Goal: Task Accomplishment & Management: Manage account settings

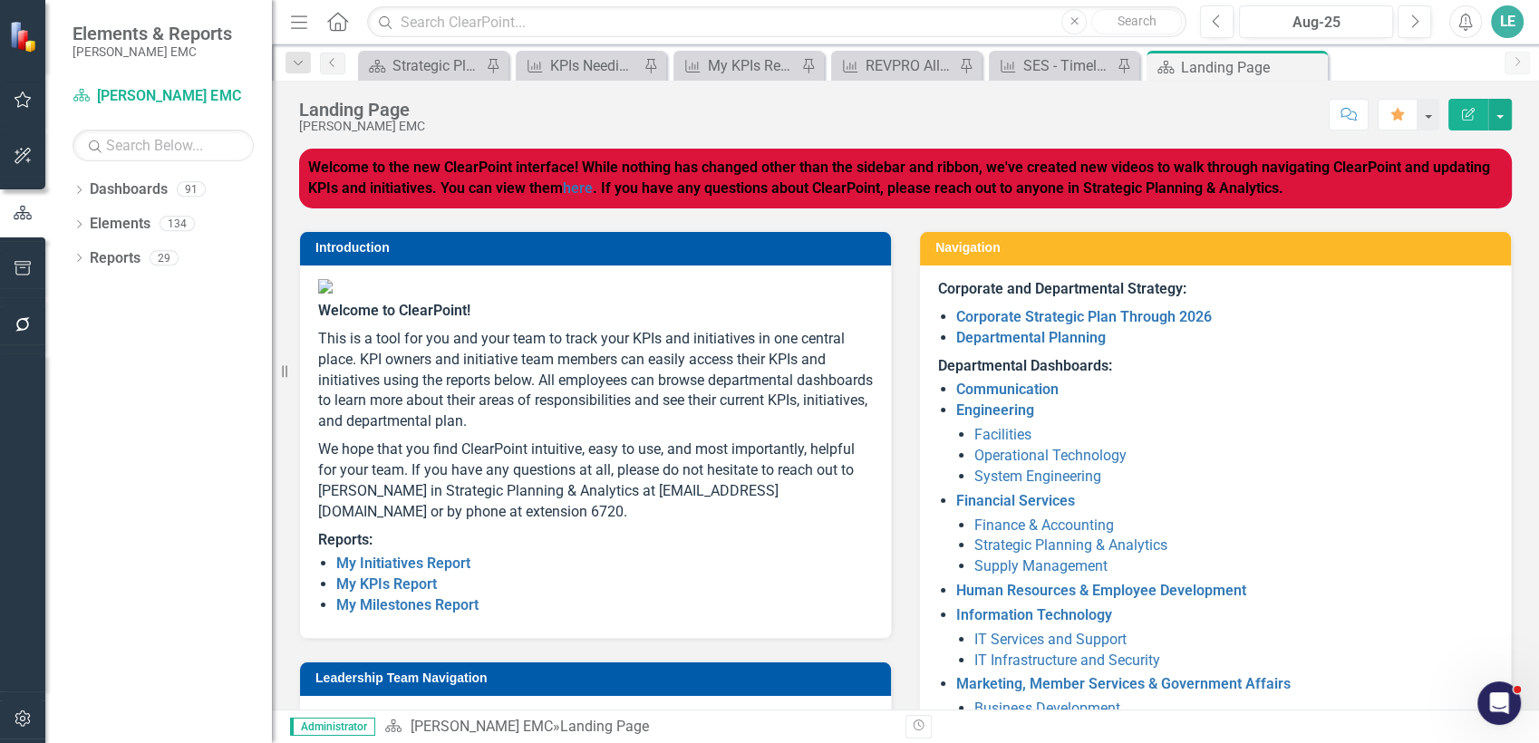
scroll to position [108, 0]
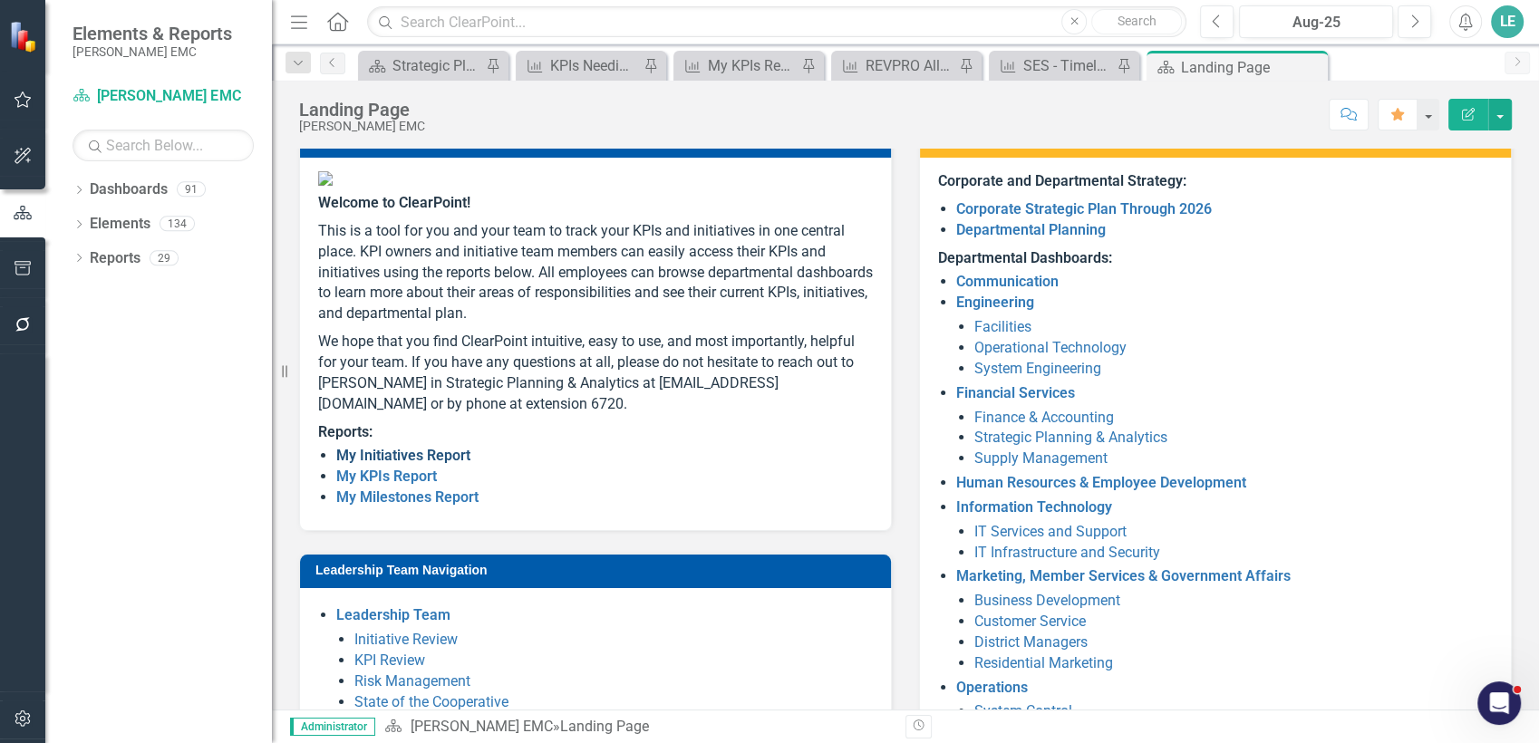
click at [450, 464] on link "My Initiatives Report" at bounding box center [403, 455] width 134 height 17
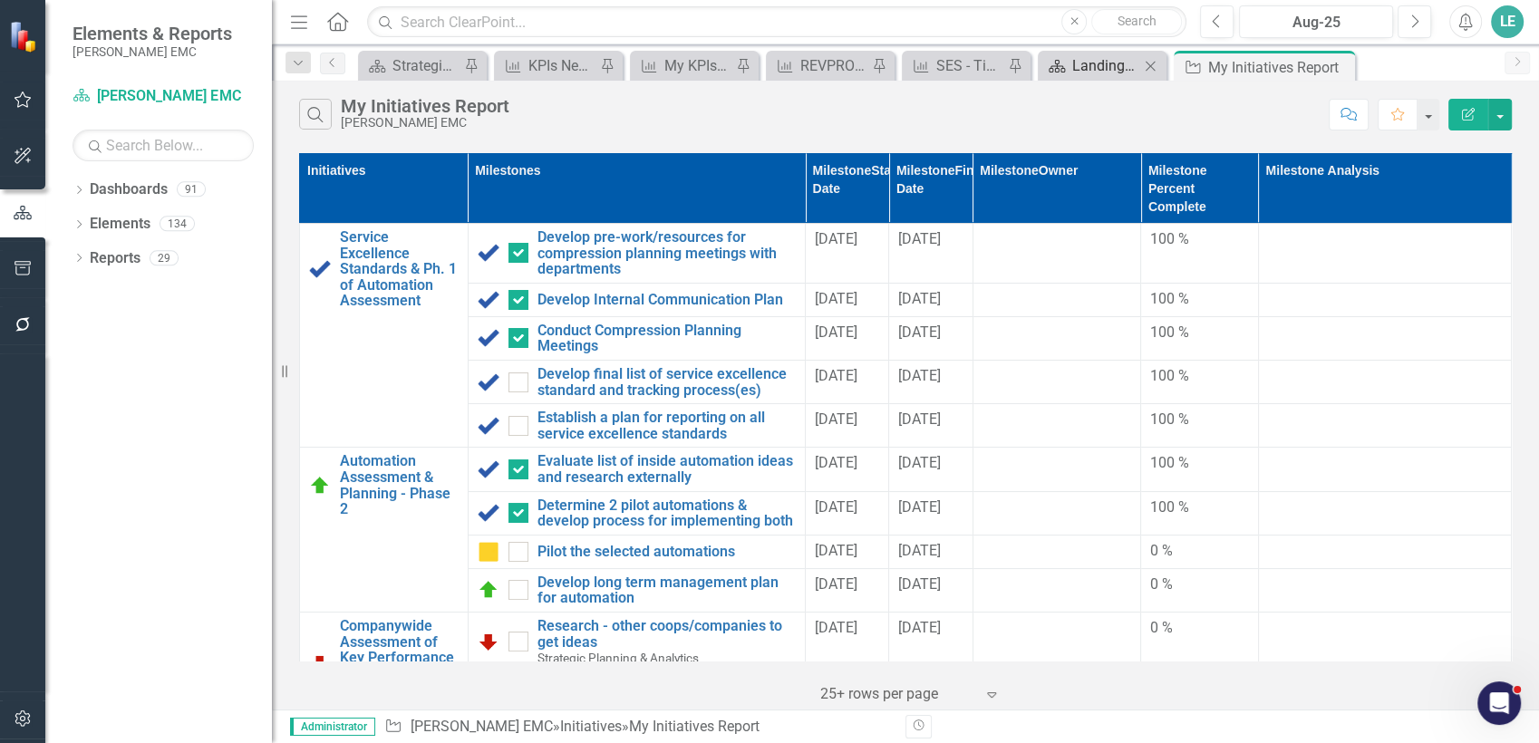
click at [1108, 55] on div "Landing Page" at bounding box center [1105, 65] width 67 height 23
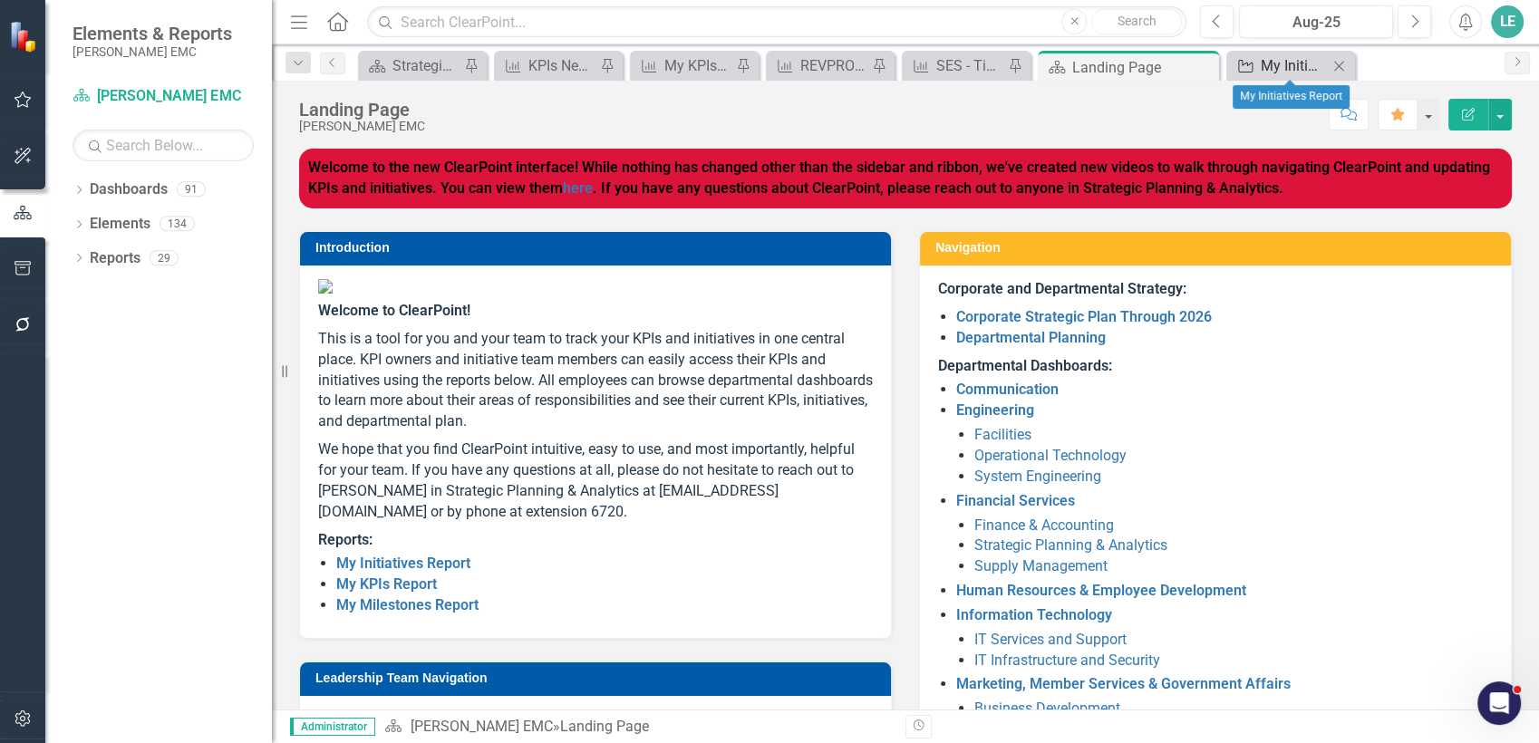
click at [1256, 61] on link "Initiative My Initiatives Report" at bounding box center [1279, 65] width 97 height 23
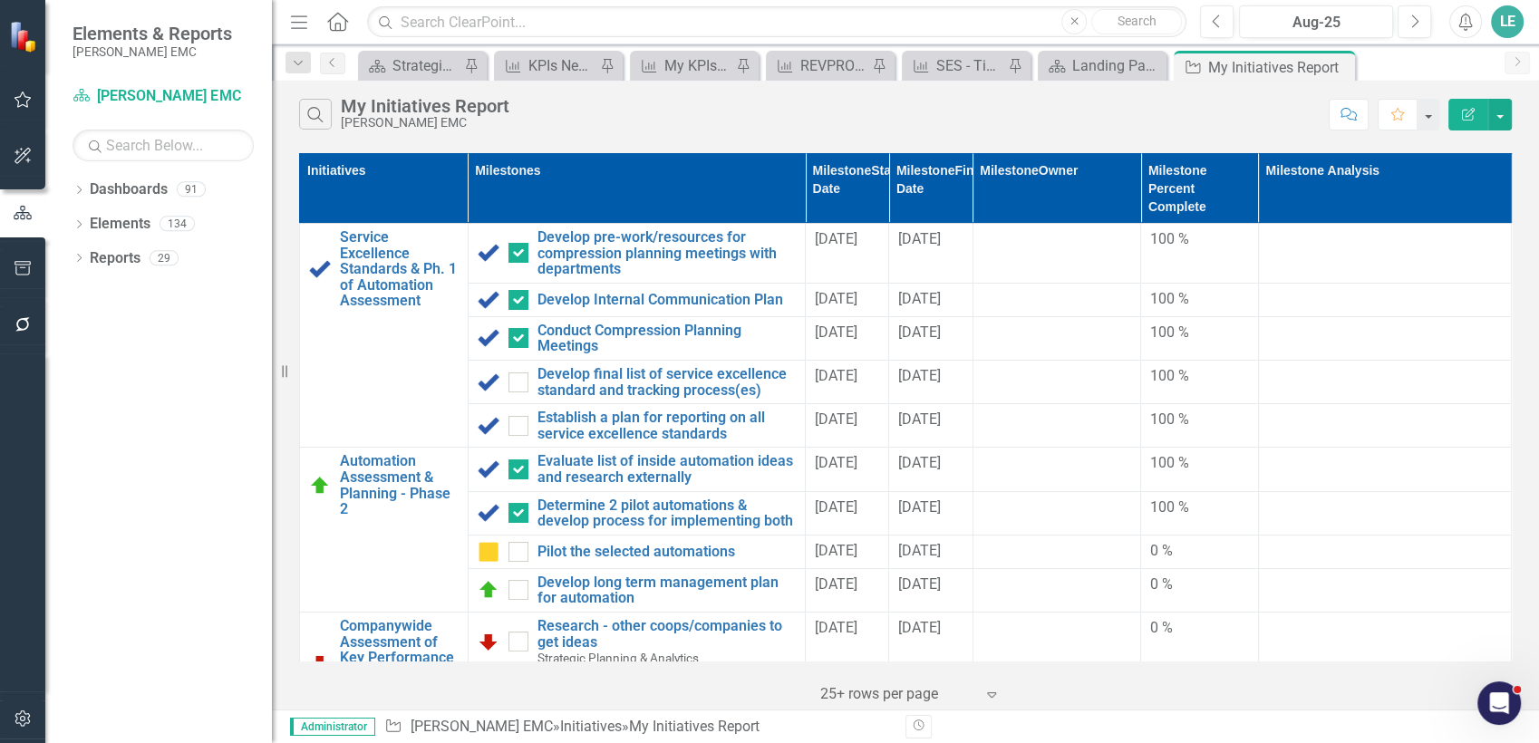
click at [332, 22] on icon "Home" at bounding box center [337, 21] width 24 height 19
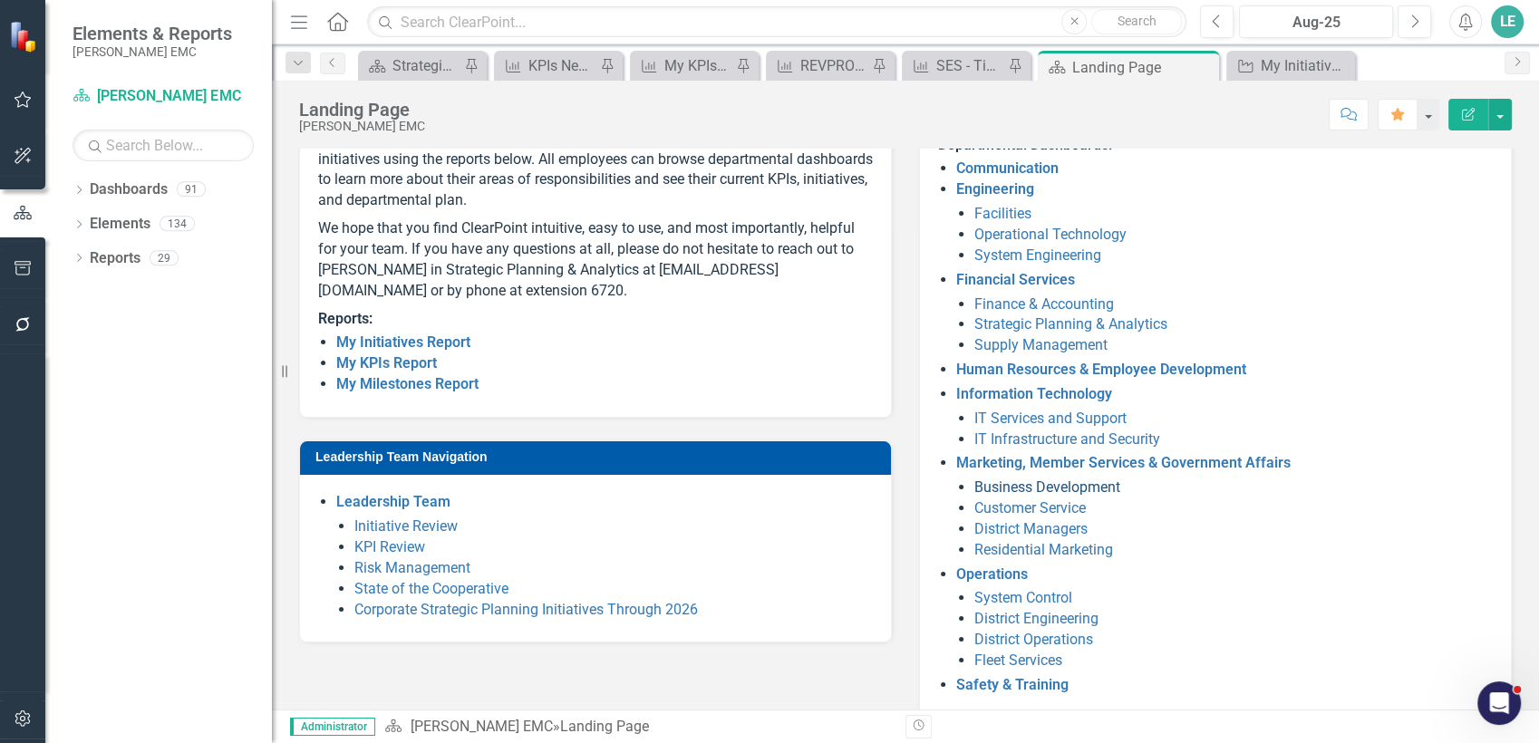
scroll to position [214, 0]
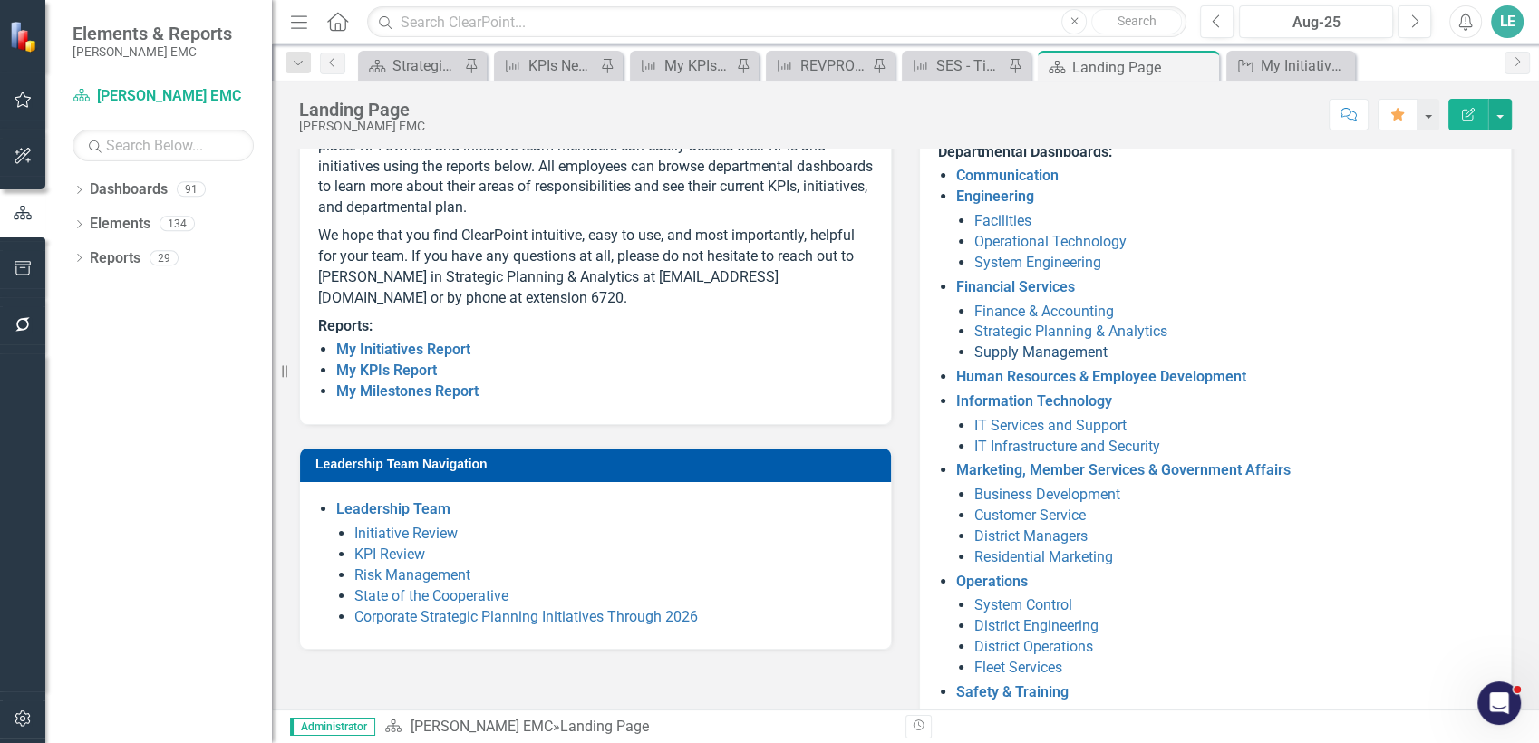
click at [1055, 352] on link "Supply Management" at bounding box center [1040, 352] width 133 height 17
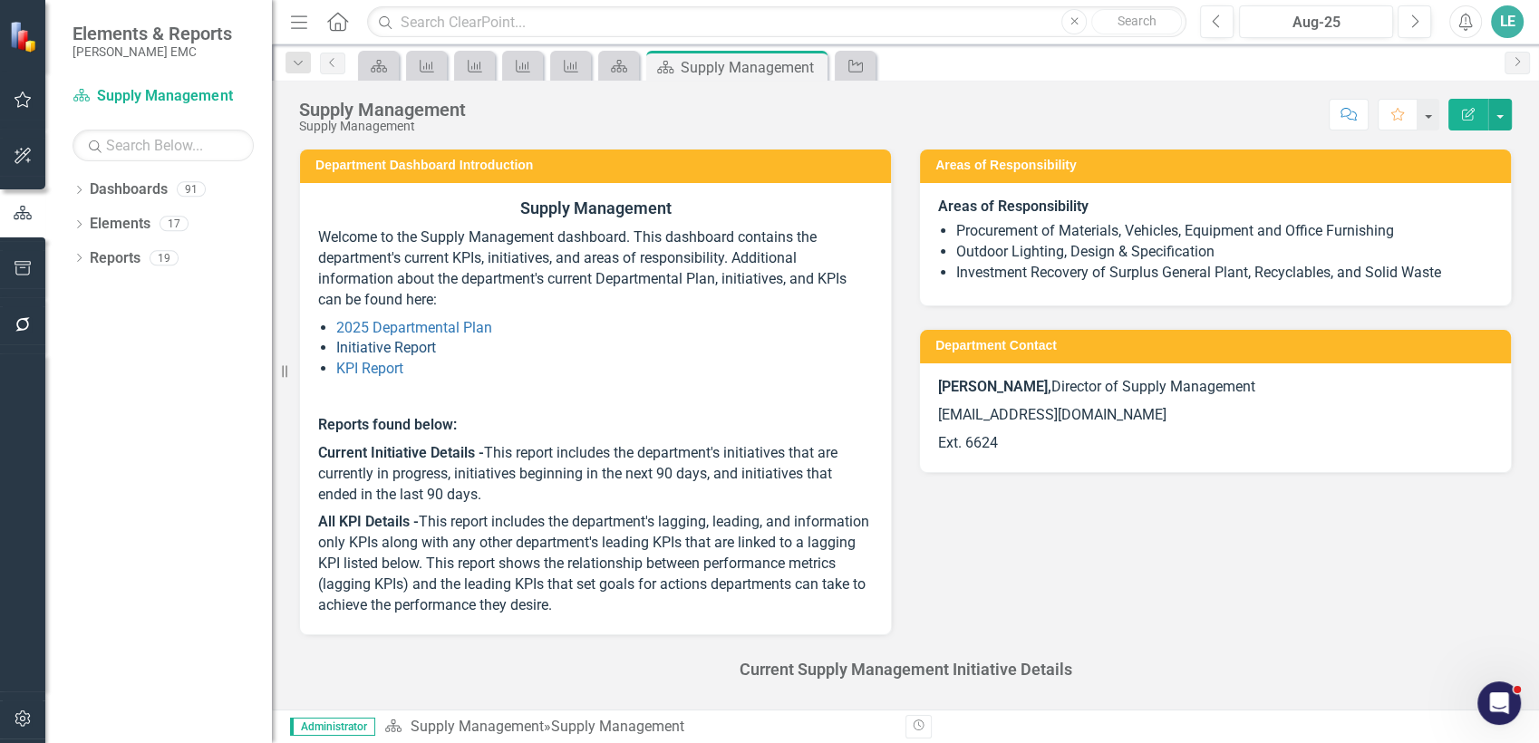
click at [410, 347] on link "Initiative Report" at bounding box center [386, 347] width 100 height 17
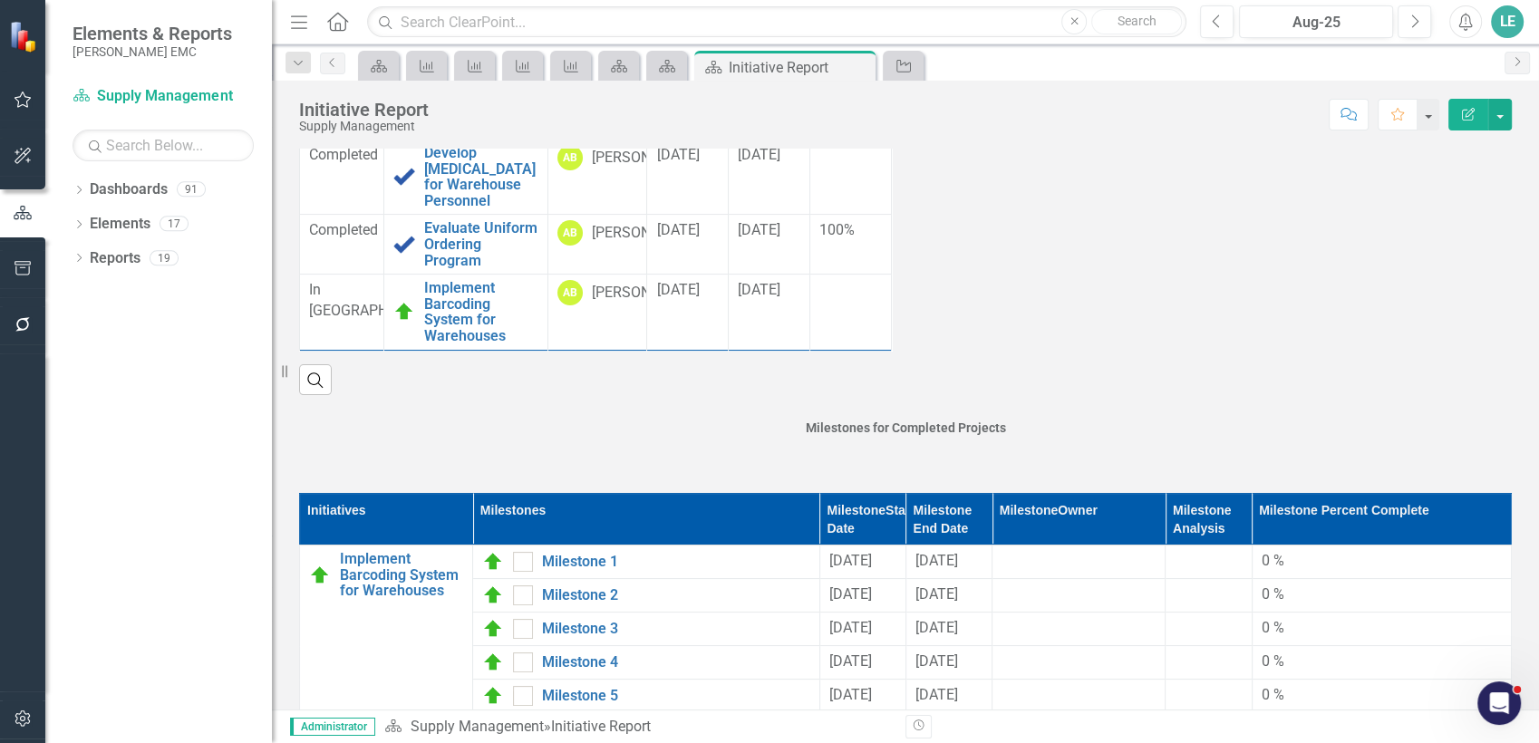
scroll to position [442, 0]
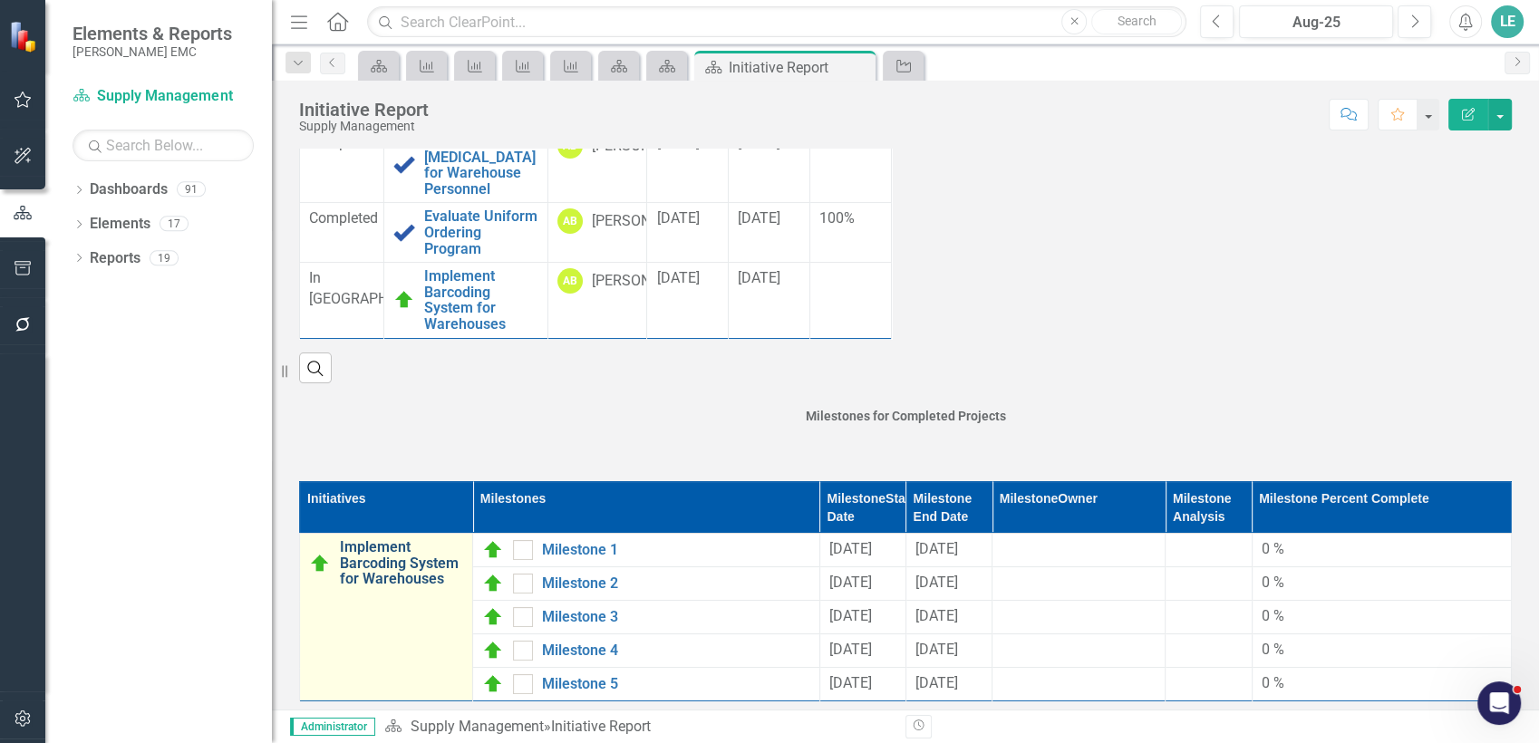
click at [427, 576] on link "Implement Barcoding System for Warehouses" at bounding box center [401, 563] width 123 height 48
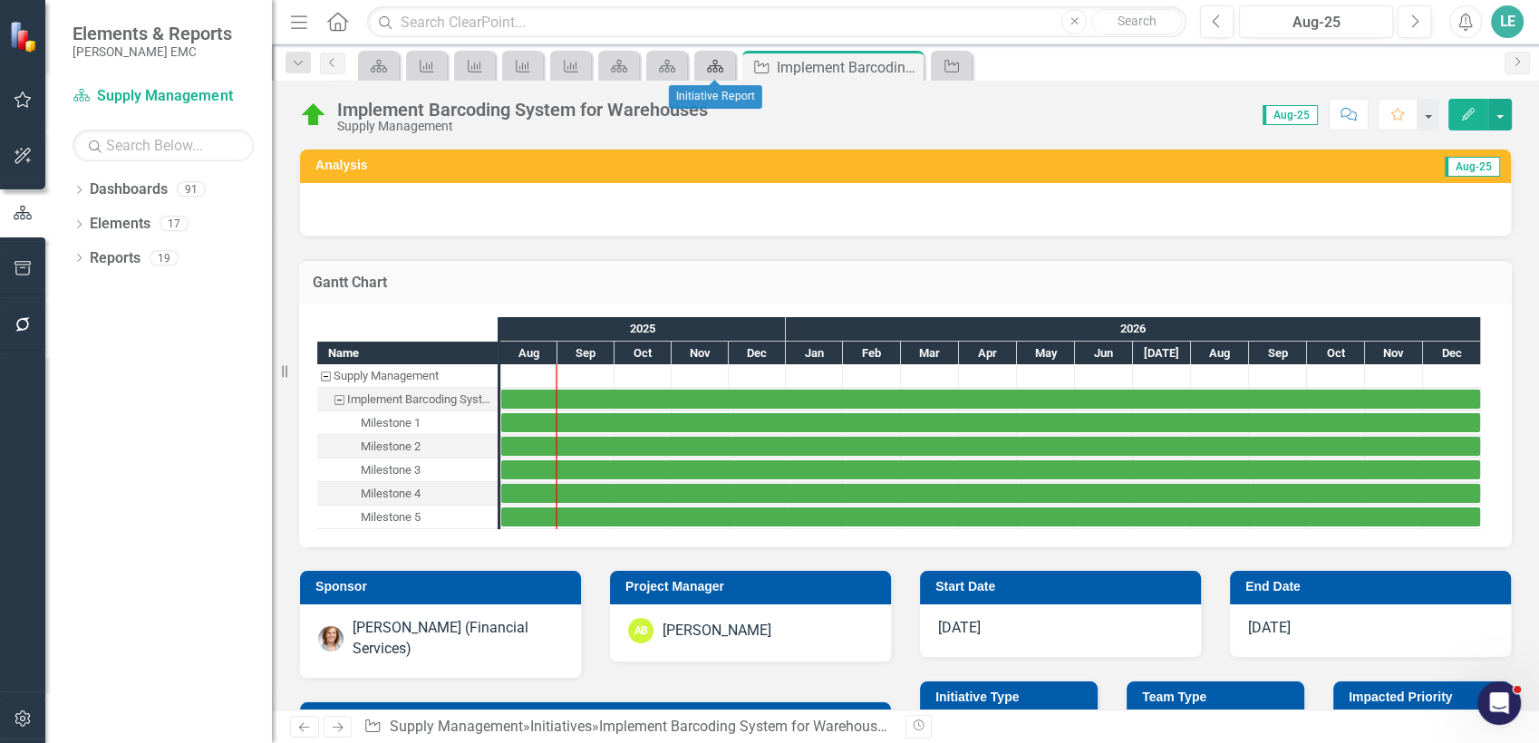
click at [709, 64] on icon "Dashboard" at bounding box center [715, 66] width 18 height 15
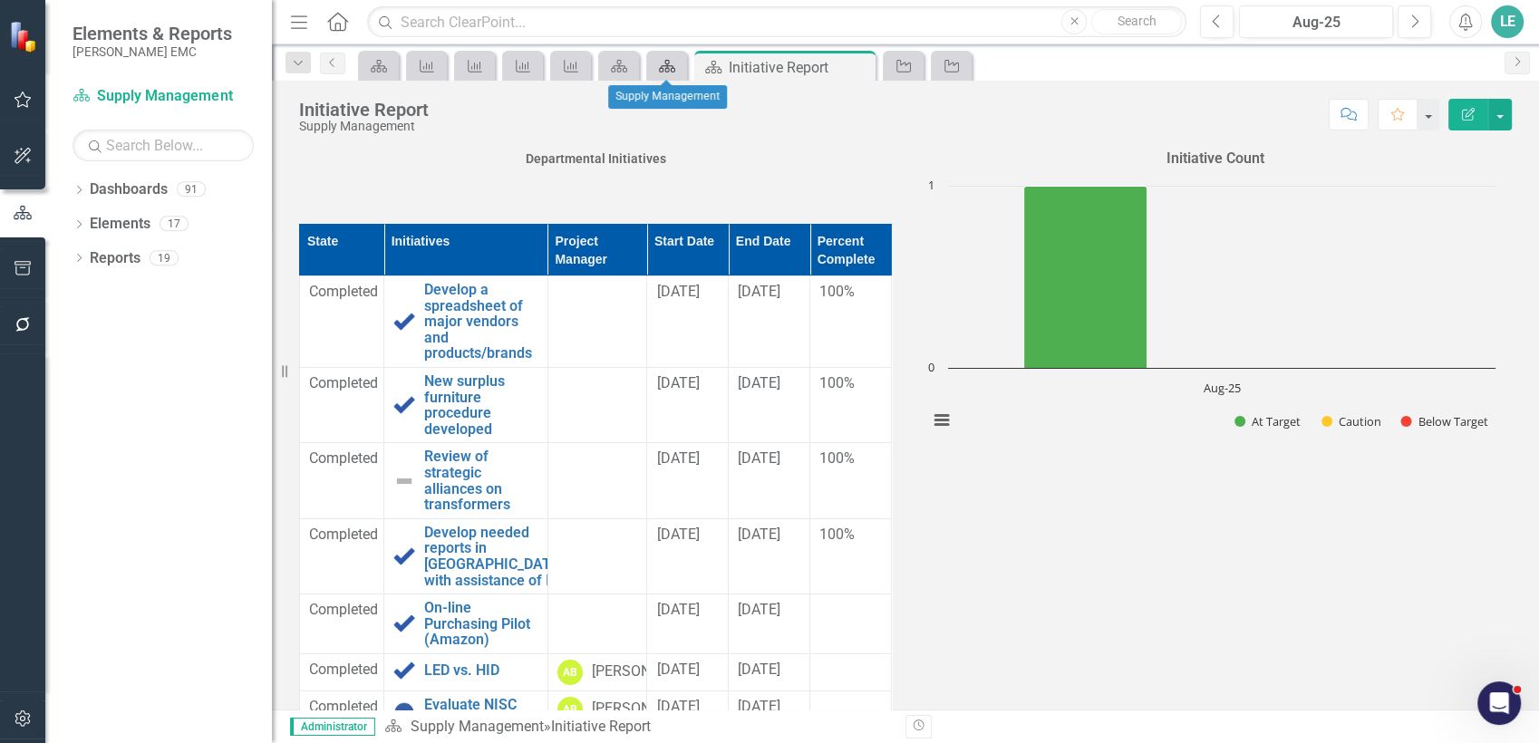
click at [673, 68] on icon at bounding box center [667, 66] width 16 height 13
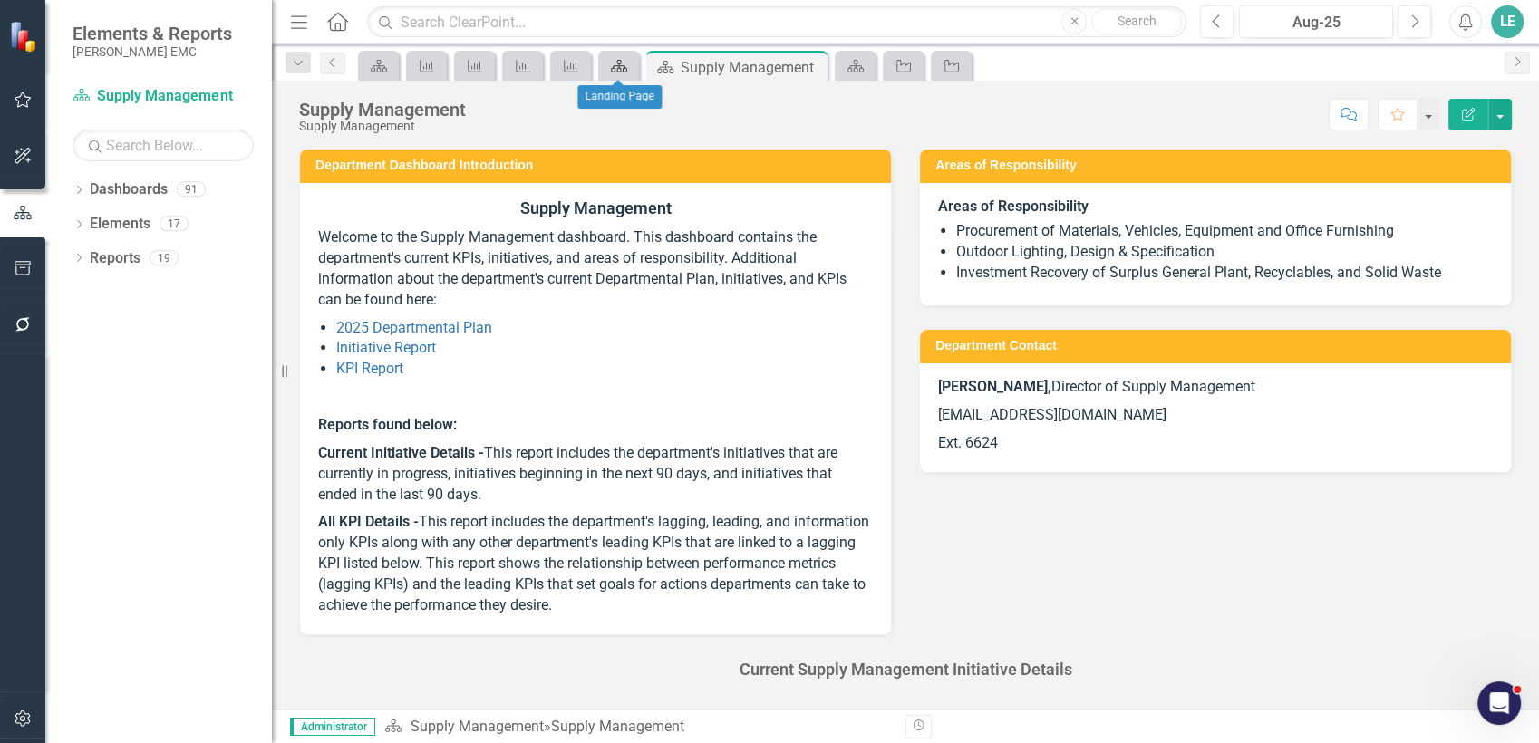
click at [617, 67] on icon "Dashboard" at bounding box center [619, 66] width 18 height 15
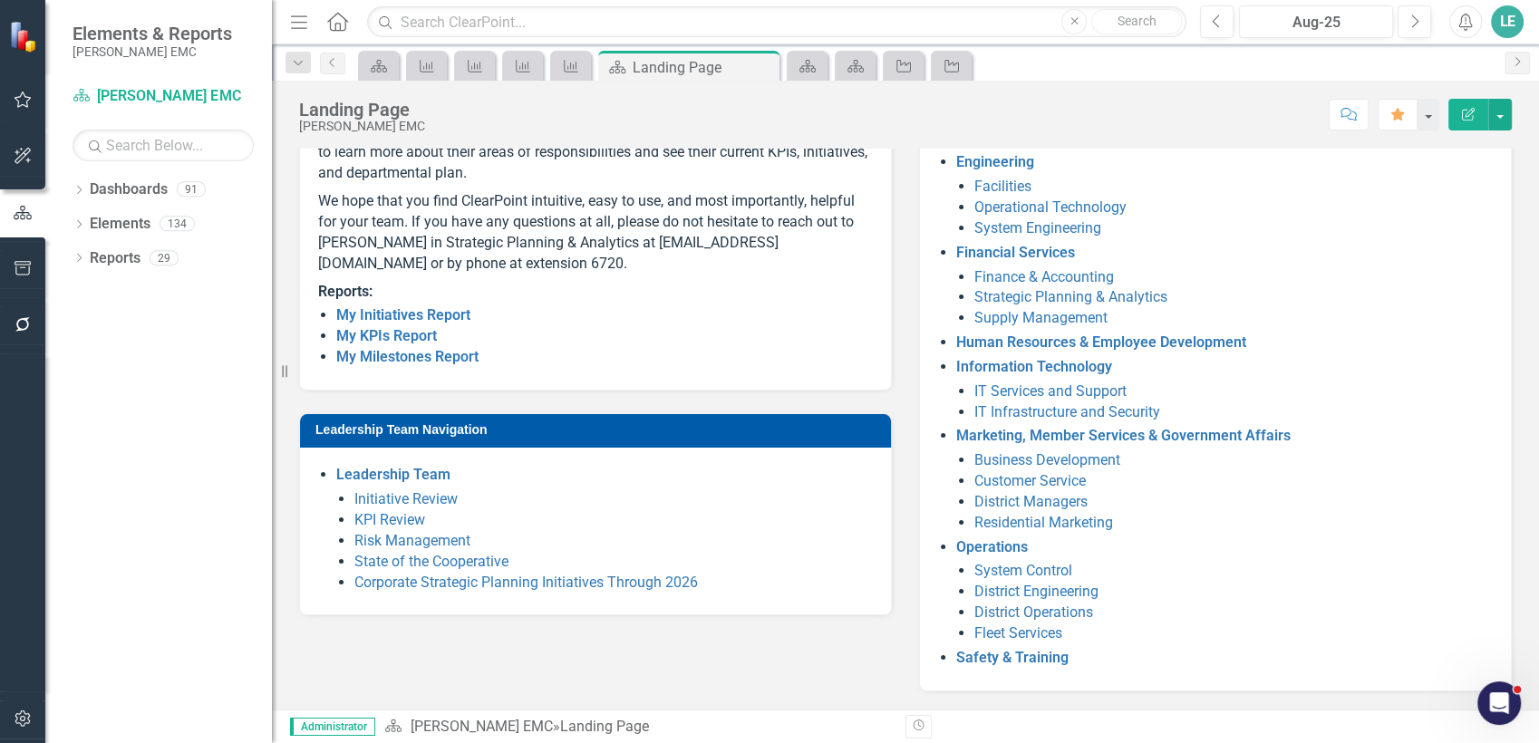
scroll to position [282, 0]
click at [447, 324] on link "My Initiatives Report" at bounding box center [403, 314] width 134 height 17
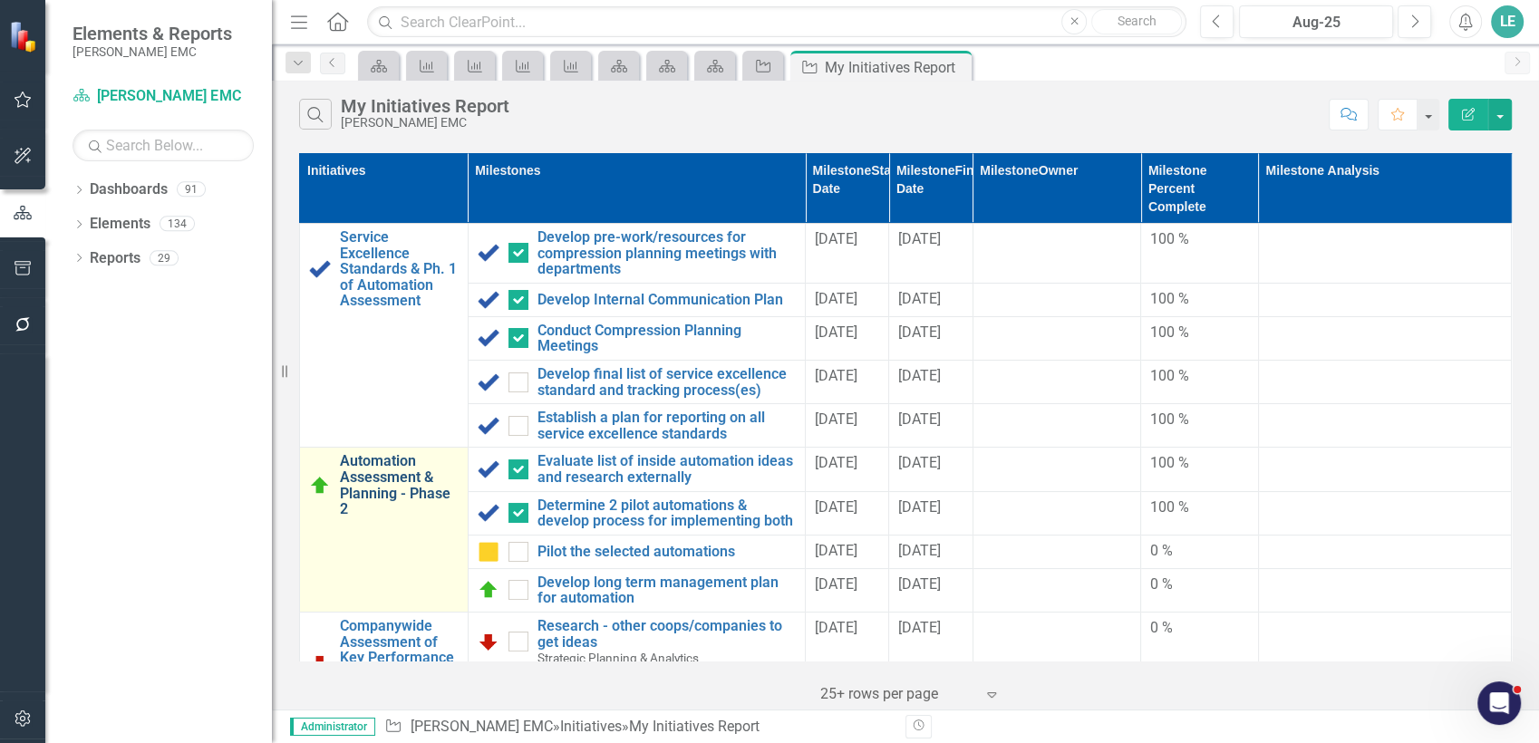
click at [421, 466] on link "Automation Assessment & Planning - Phase 2" at bounding box center [399, 484] width 119 height 63
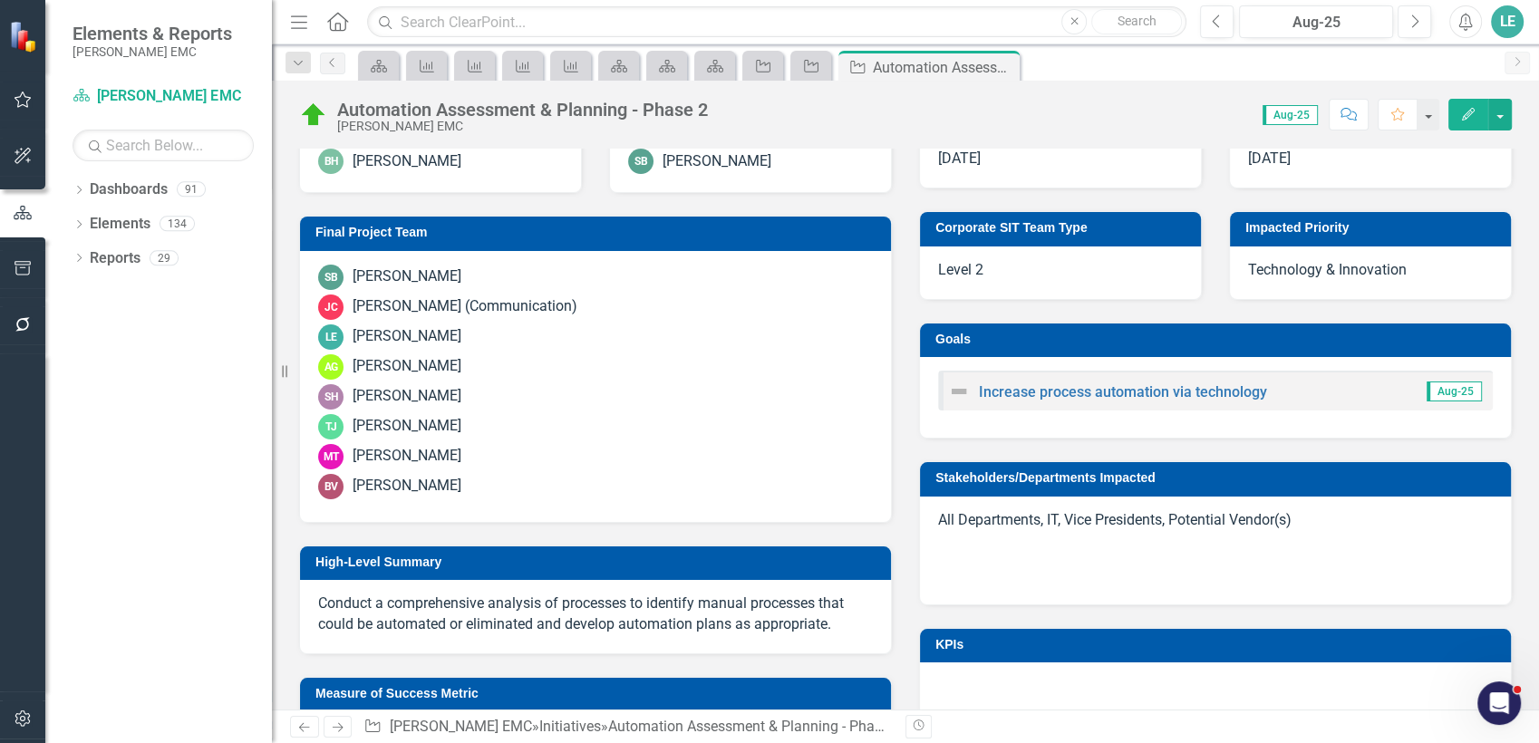
scroll to position [451, 0]
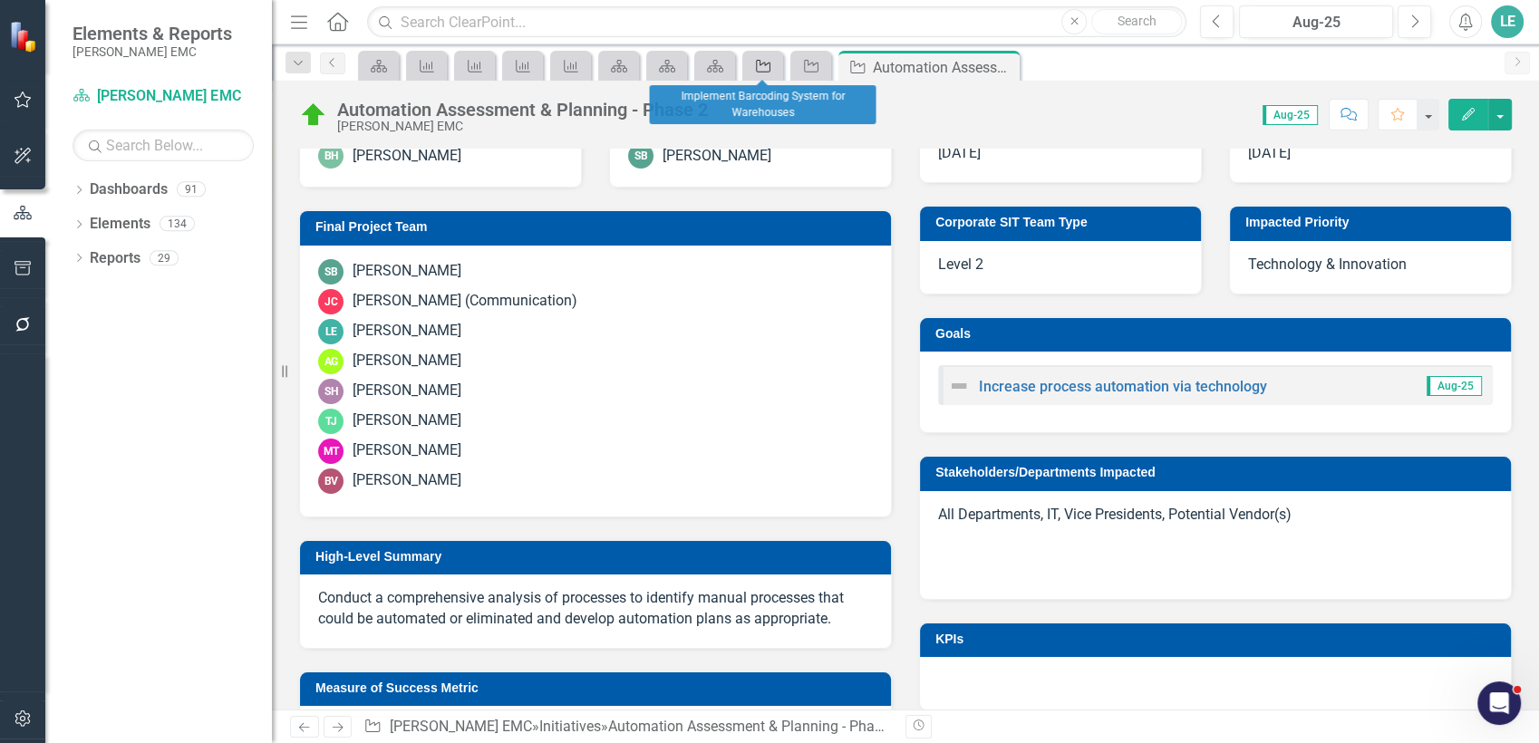
click at [754, 66] on icon "Initiative" at bounding box center [763, 66] width 18 height 15
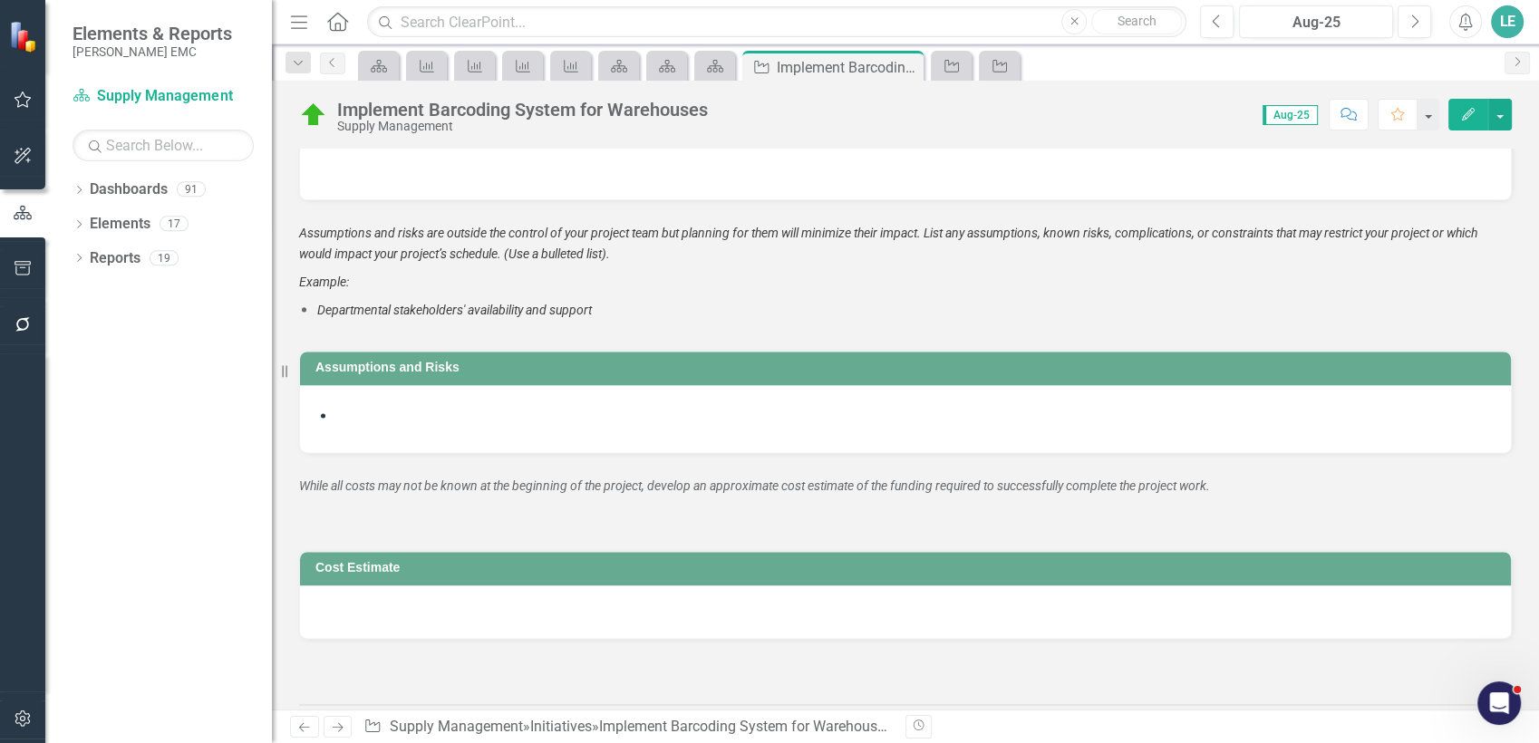
scroll to position [2437, 0]
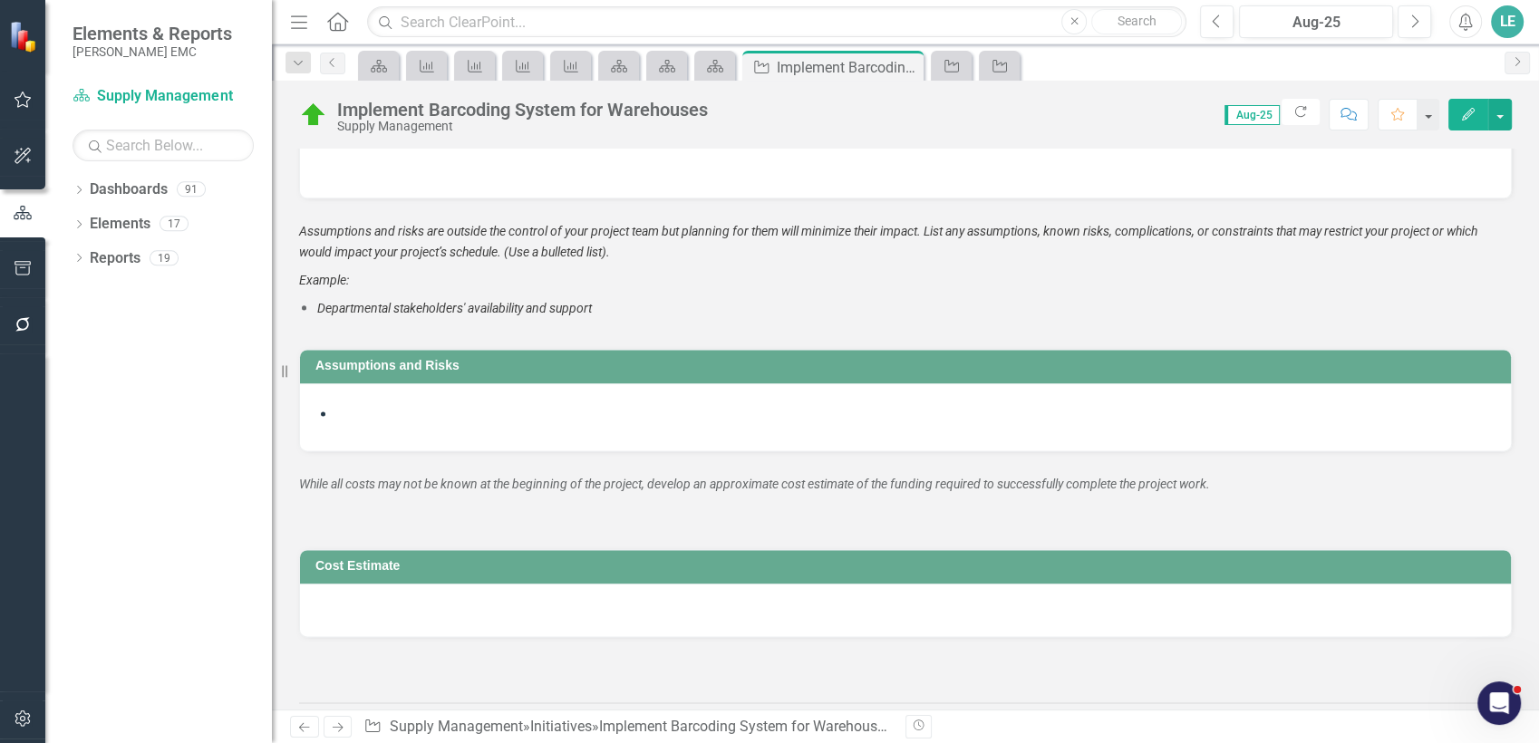
click at [334, 19] on icon "Home" at bounding box center [337, 21] width 24 height 19
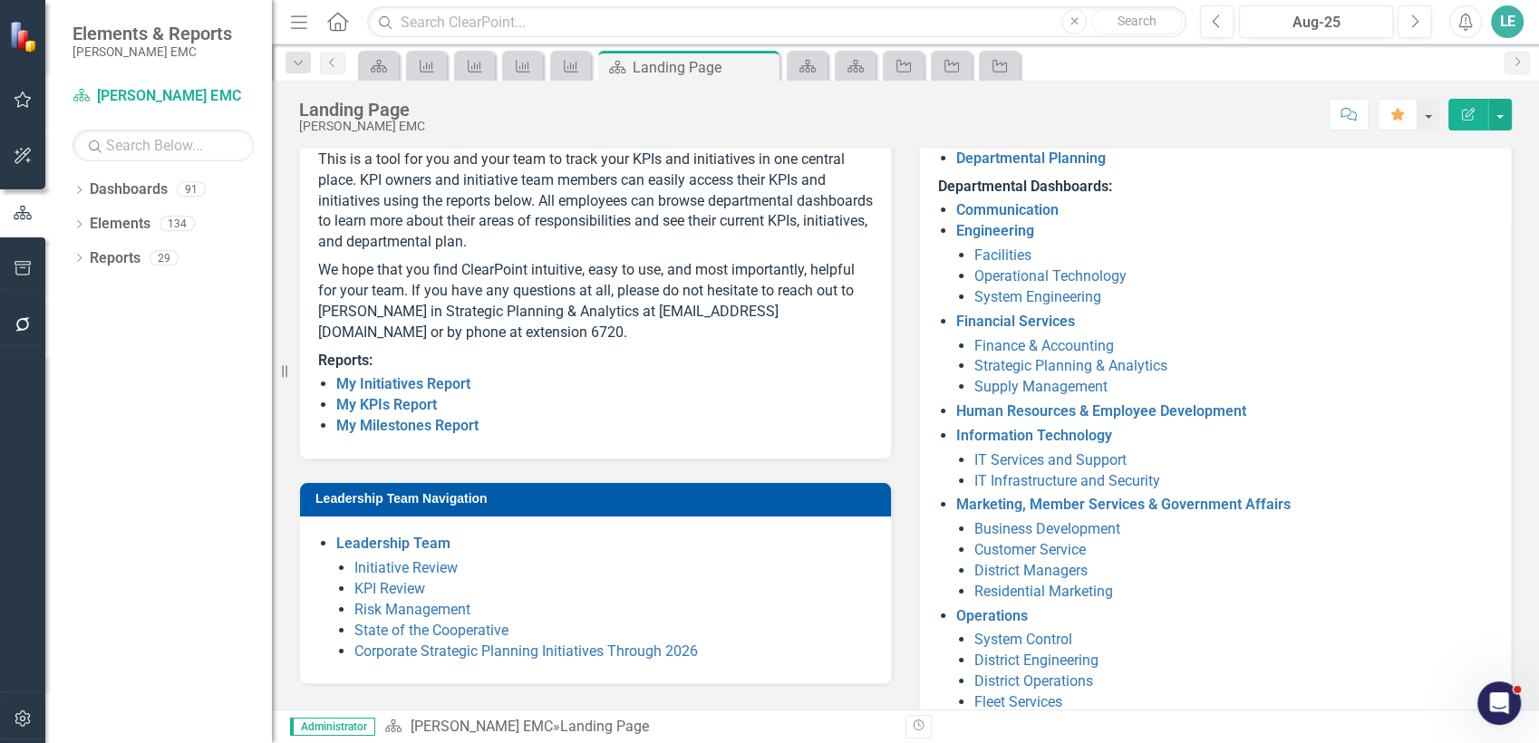
scroll to position [254, 0]
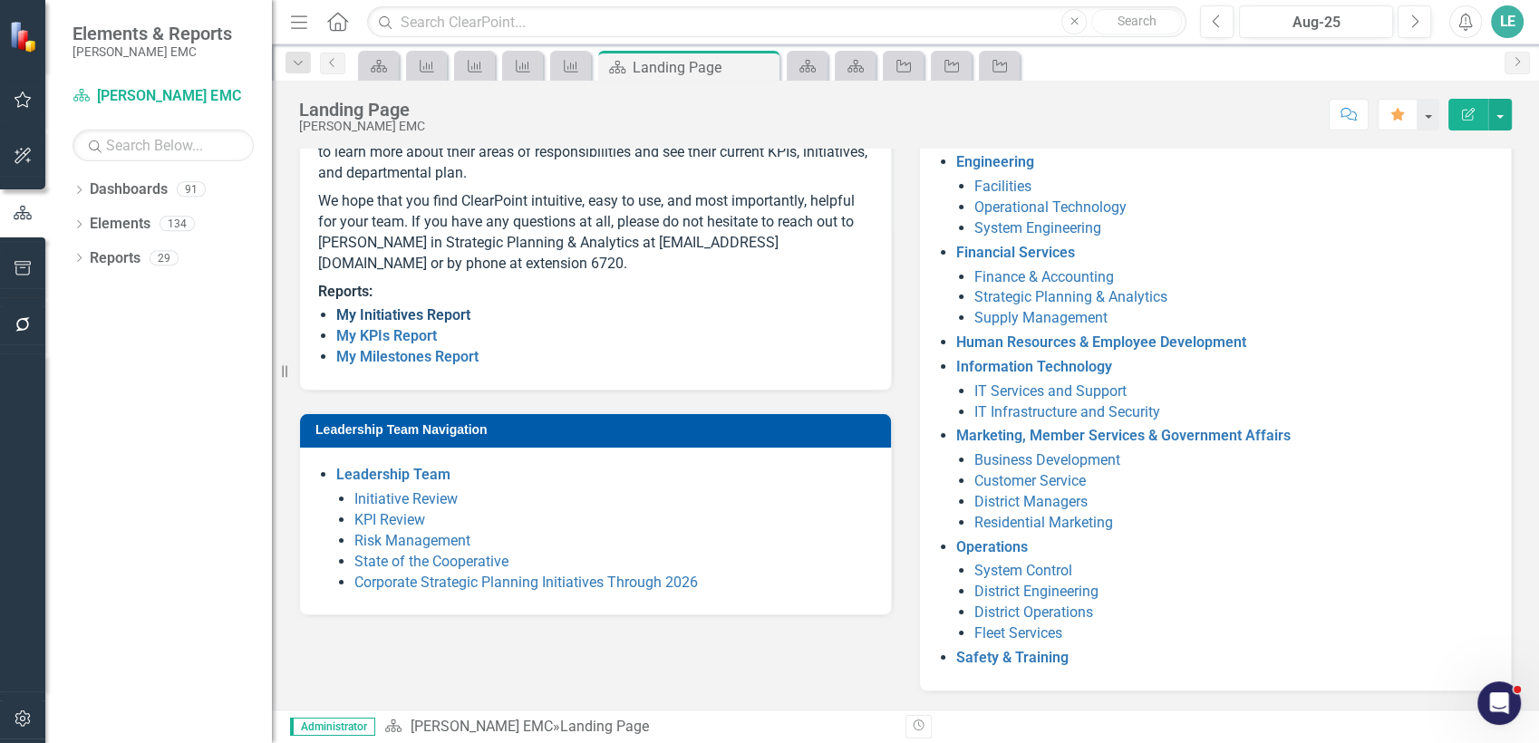
click at [450, 324] on link "My Initiatives Report" at bounding box center [403, 314] width 134 height 17
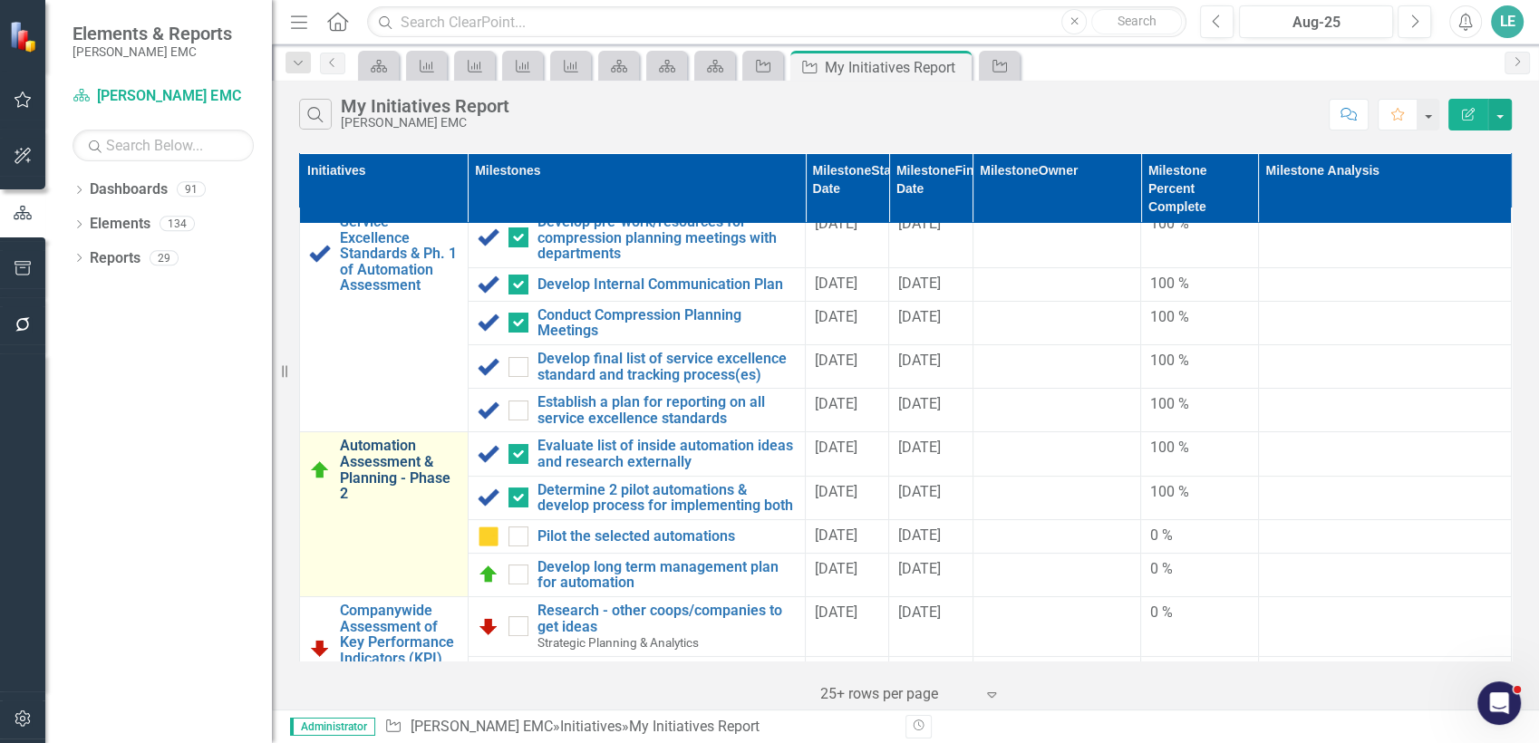
scroll to position [7, 0]
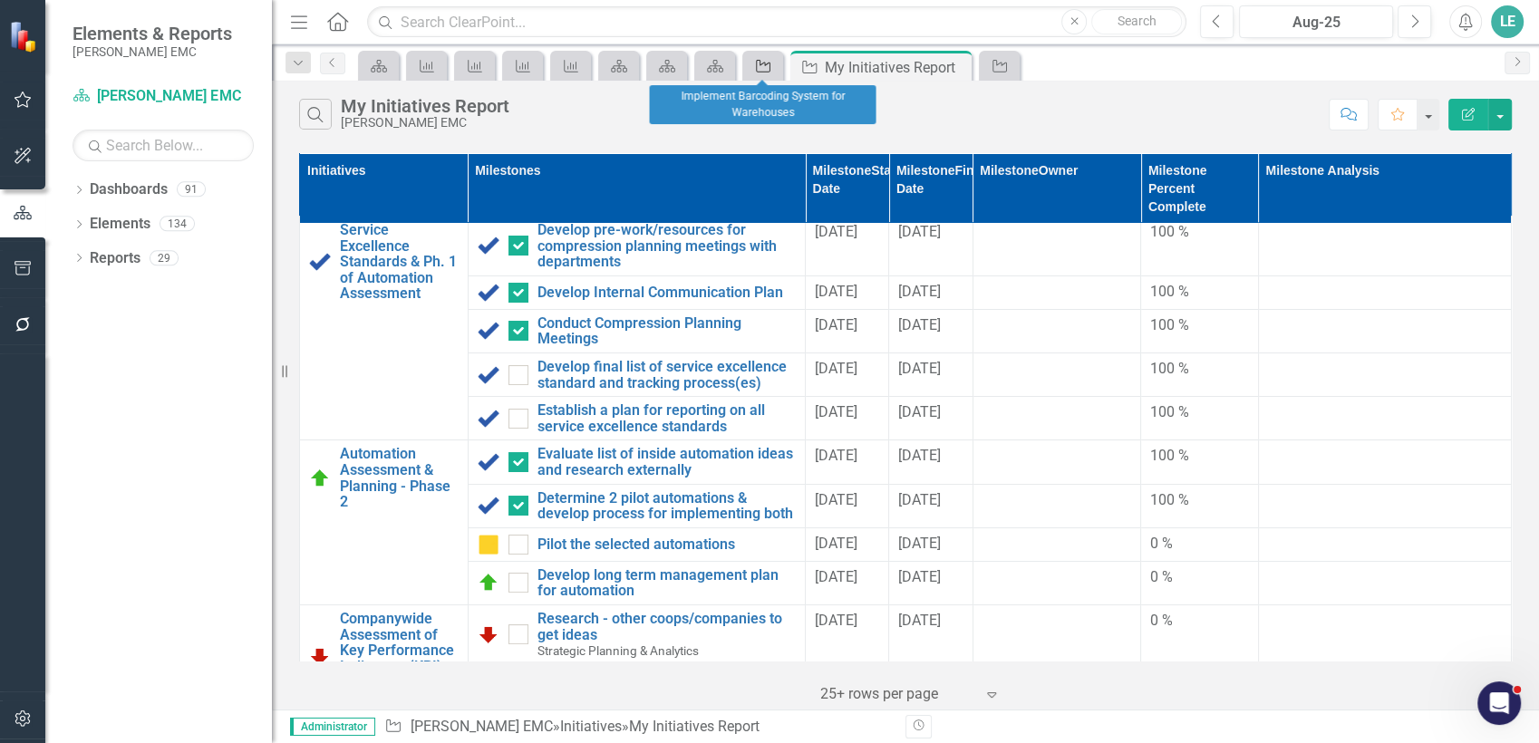
click at [762, 63] on icon "Initiative" at bounding box center [763, 66] width 18 height 15
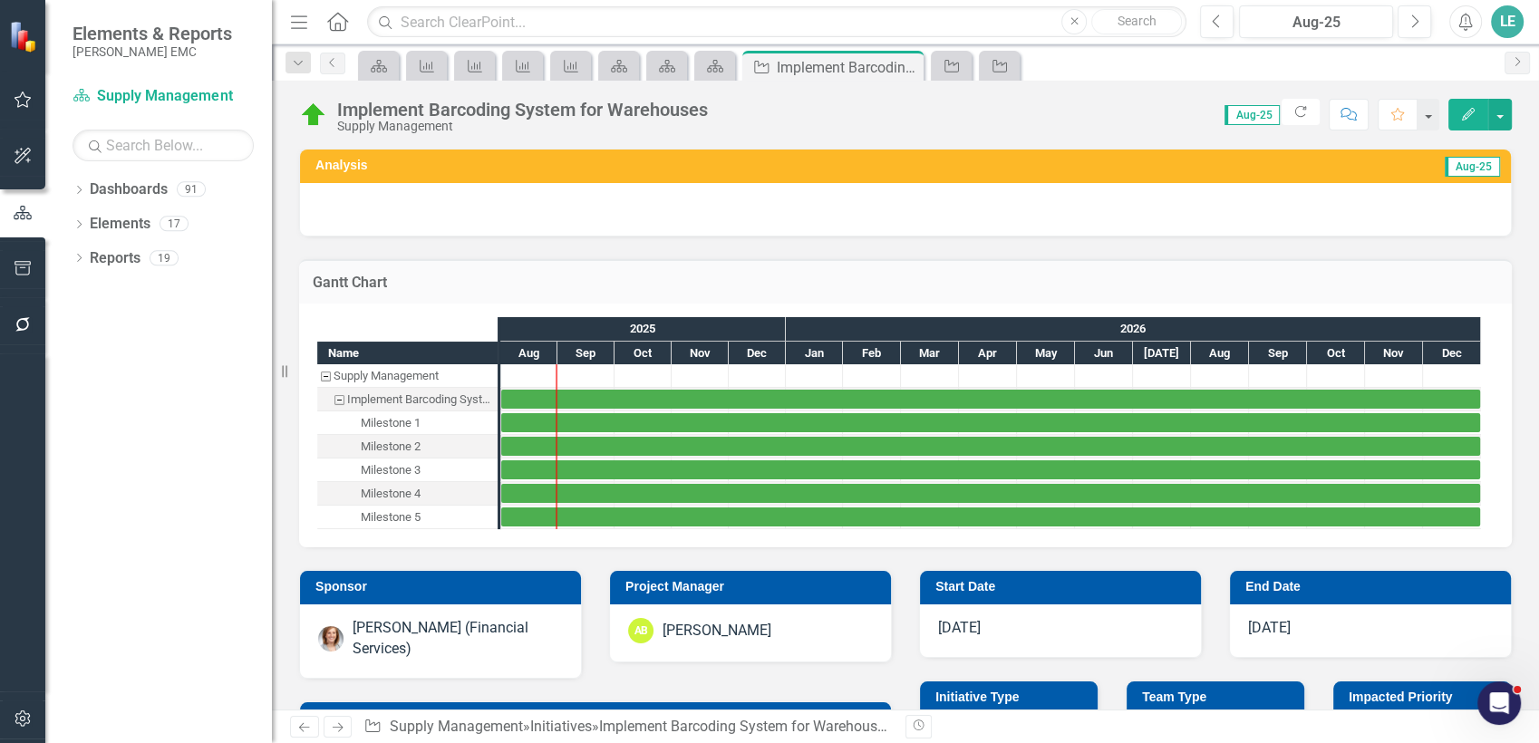
click at [413, 428] on div "Milestone 1" at bounding box center [391, 424] width 60 height 24
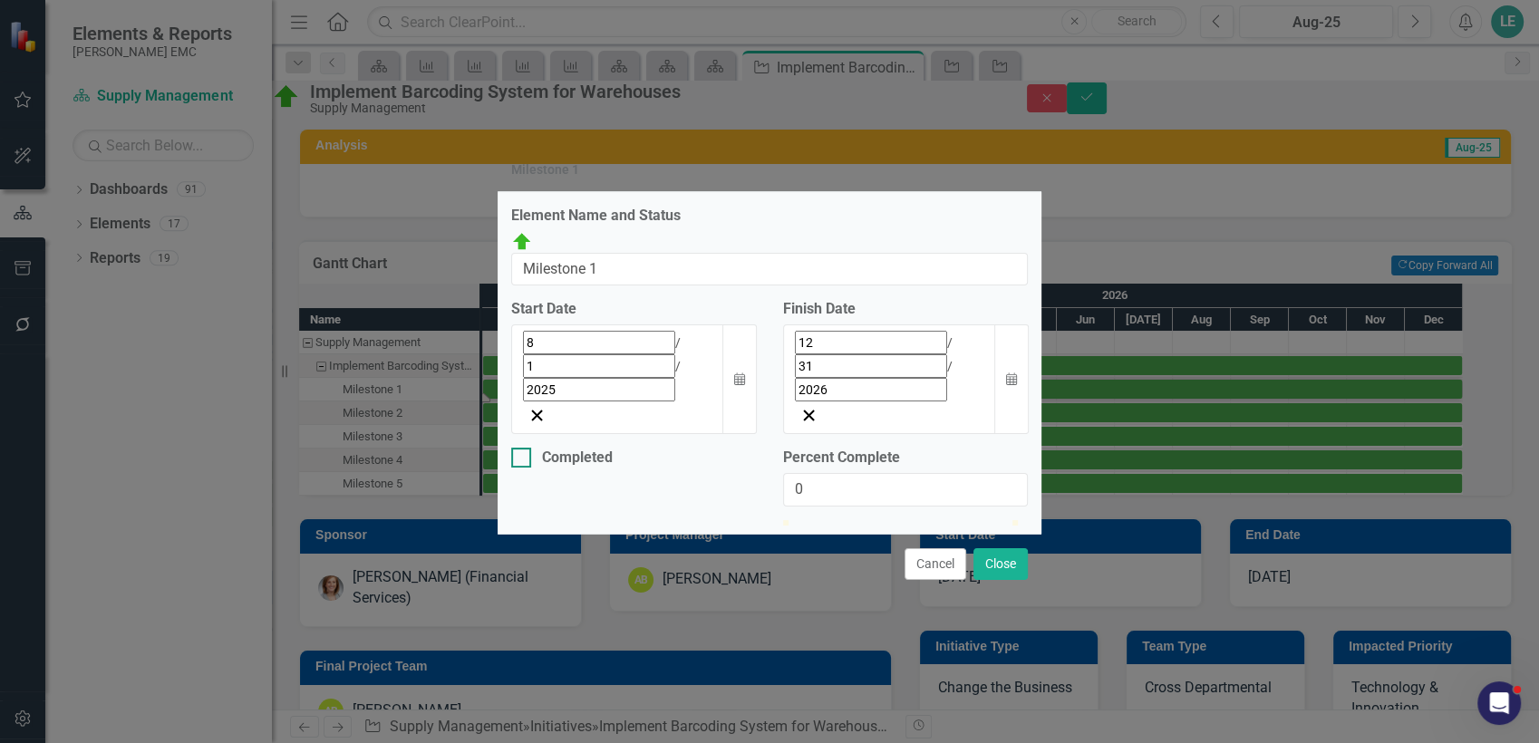
drag, startPoint x: 662, startPoint y: 276, endPoint x: 601, endPoint y: 387, distance: 126.2
click at [601, 458] on div "Completed" at bounding box center [577, 458] width 71 height 0
click at [523, 448] on input "Completed" at bounding box center [517, 454] width 12 height 12
checkbox input "true"
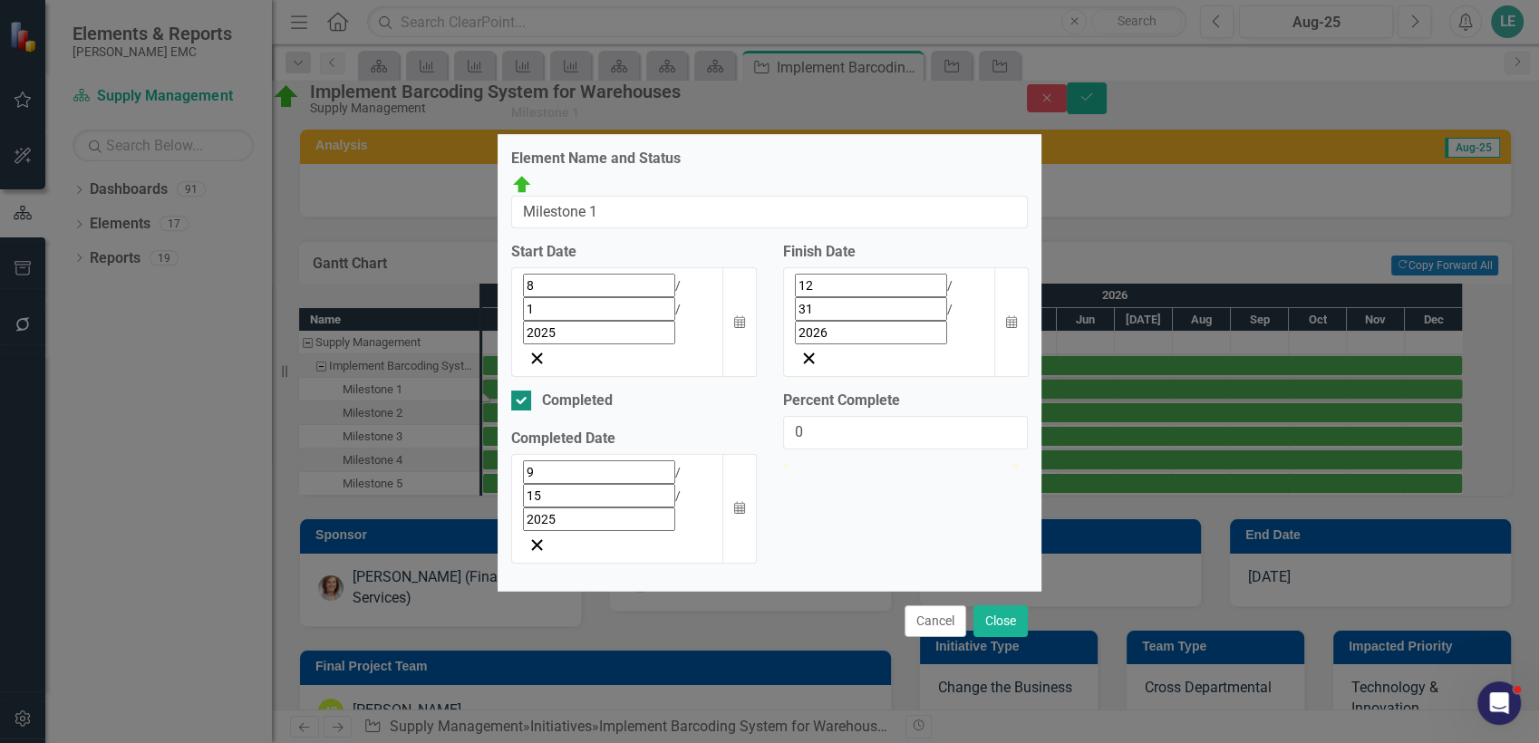
click at [517, 391] on input "Completed" at bounding box center [517, 397] width 12 height 12
checkbox input "false"
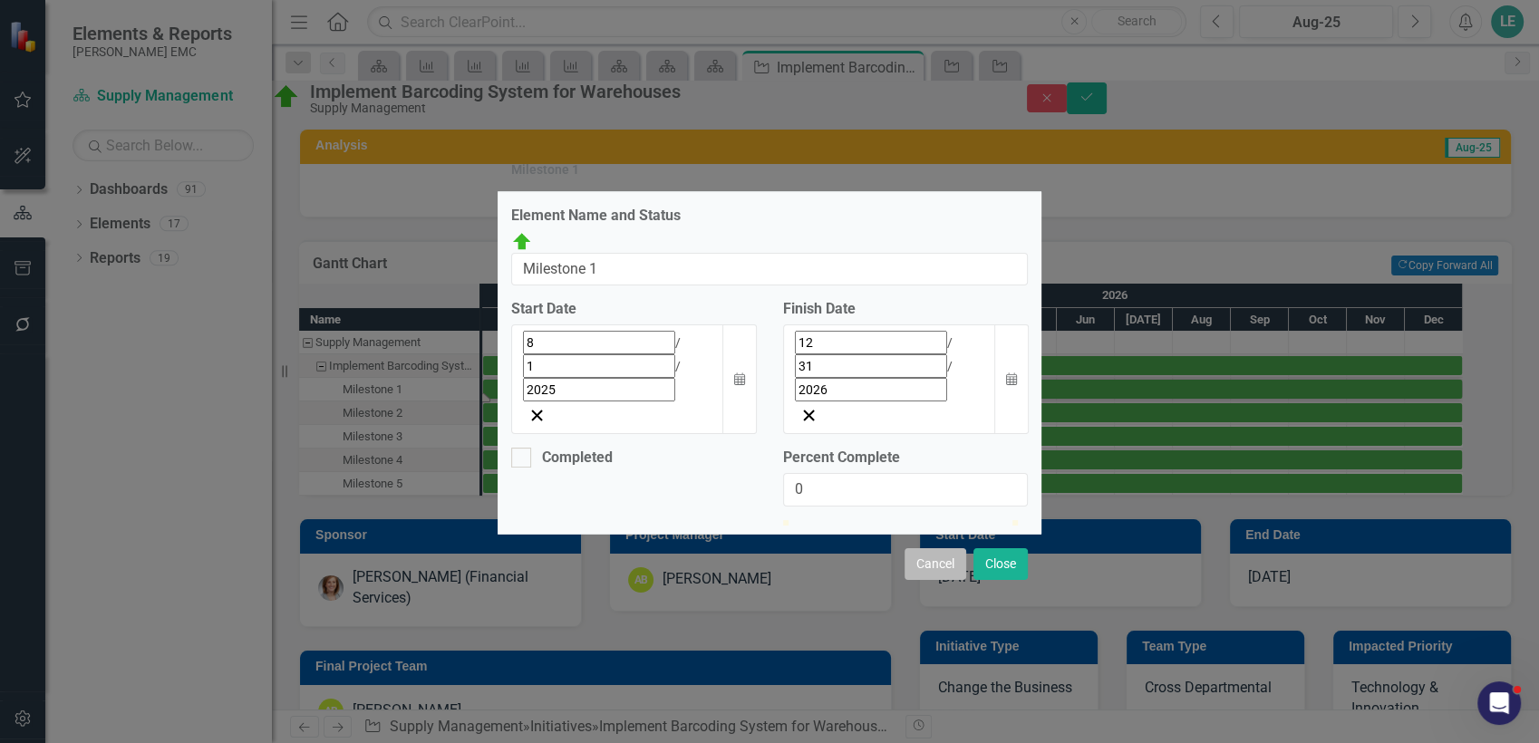
click at [928, 548] on button "Cancel" at bounding box center [936, 564] width 62 height 32
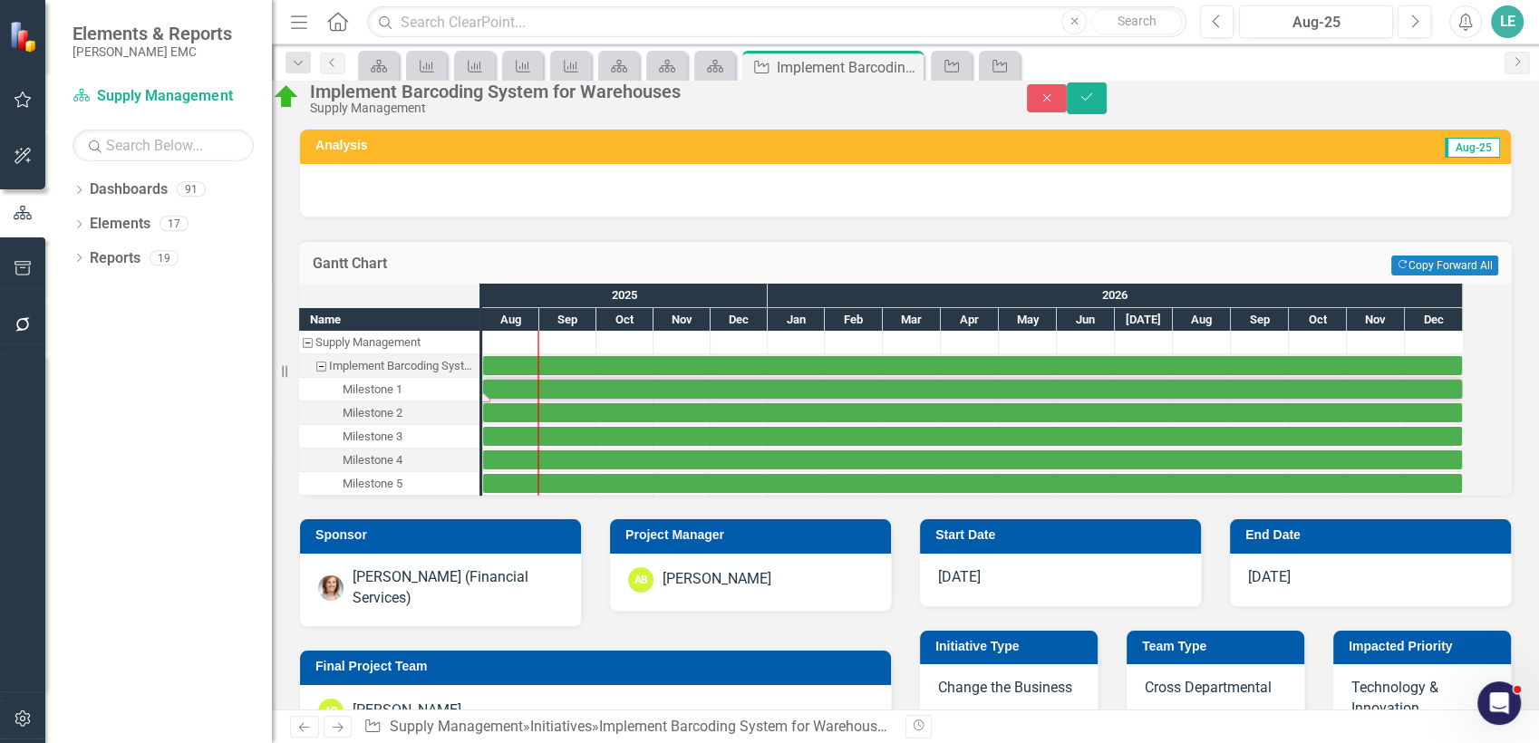
click at [402, 402] on div "Milestone 1" at bounding box center [373, 390] width 60 height 24
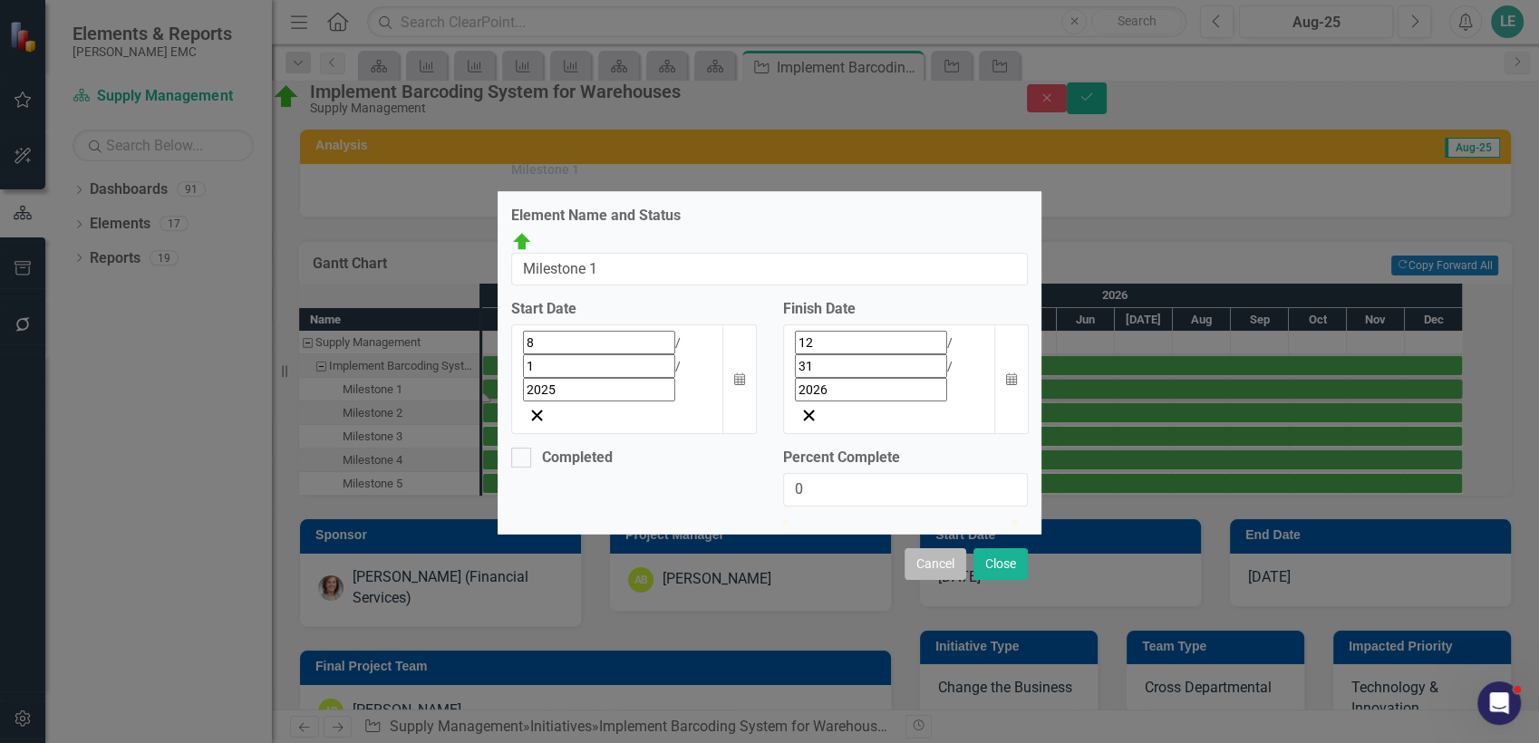
click at [934, 548] on button "Cancel" at bounding box center [936, 564] width 62 height 32
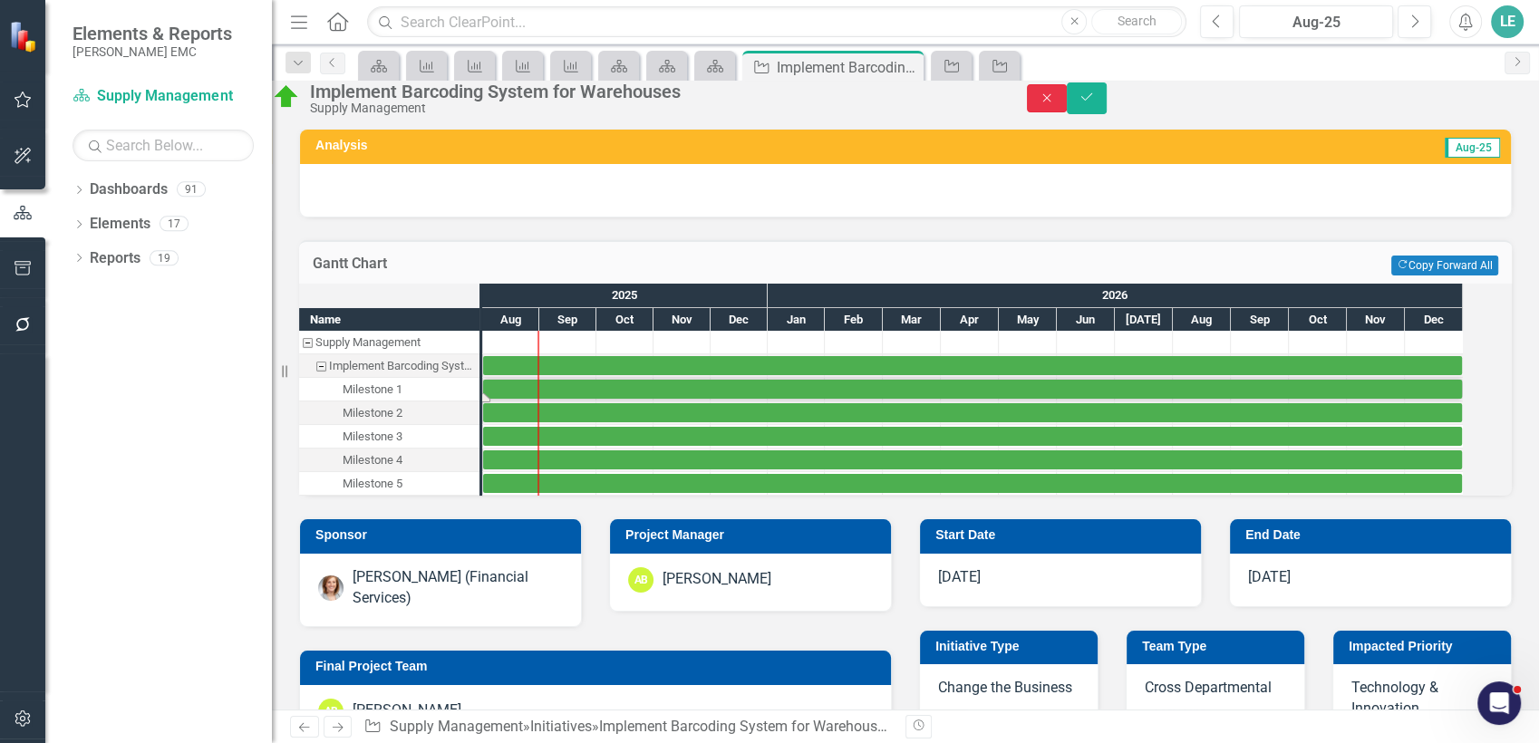
click at [1055, 104] on icon "Close" at bounding box center [1047, 98] width 16 height 13
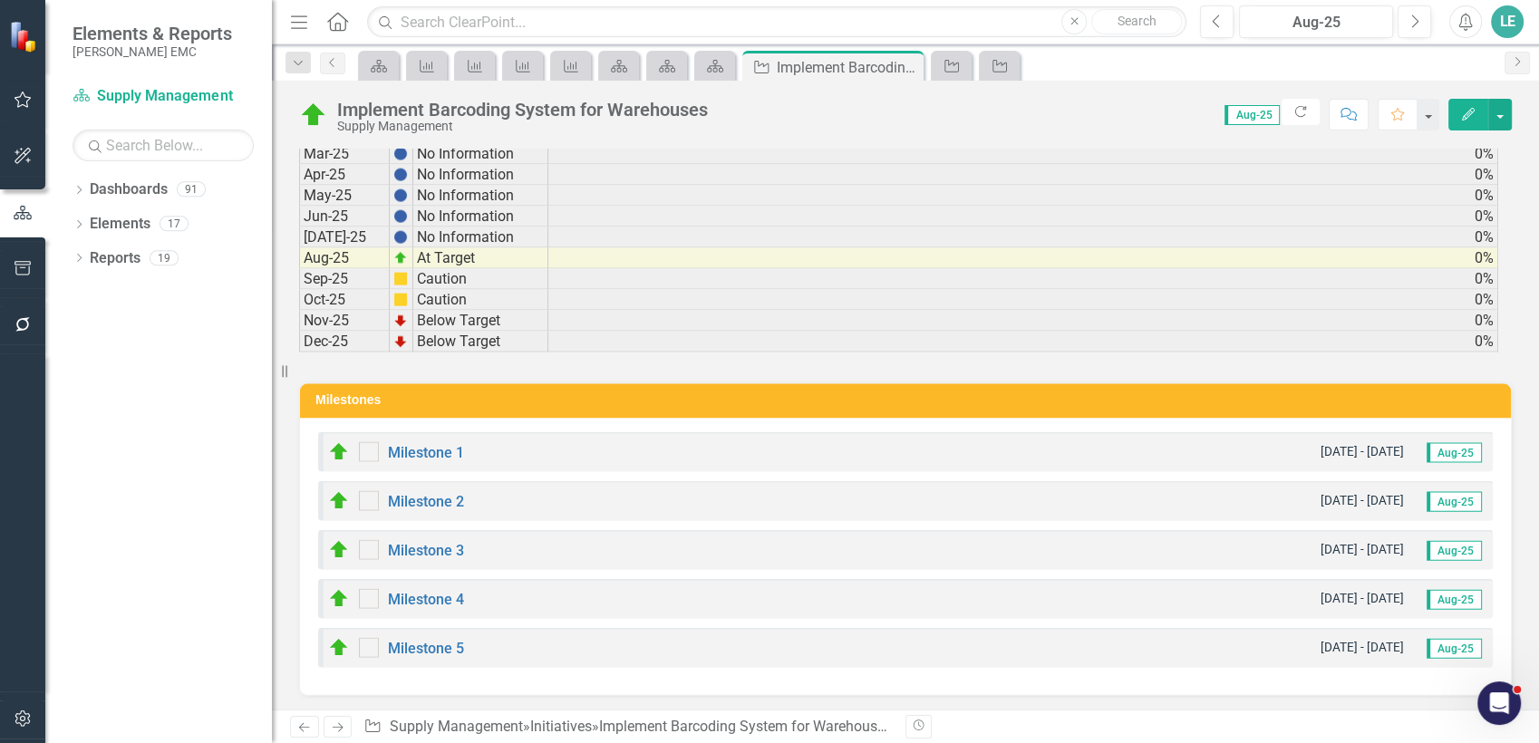
scroll to position [3965, 0]
click at [442, 448] on link "Milestone 1" at bounding box center [426, 453] width 76 height 17
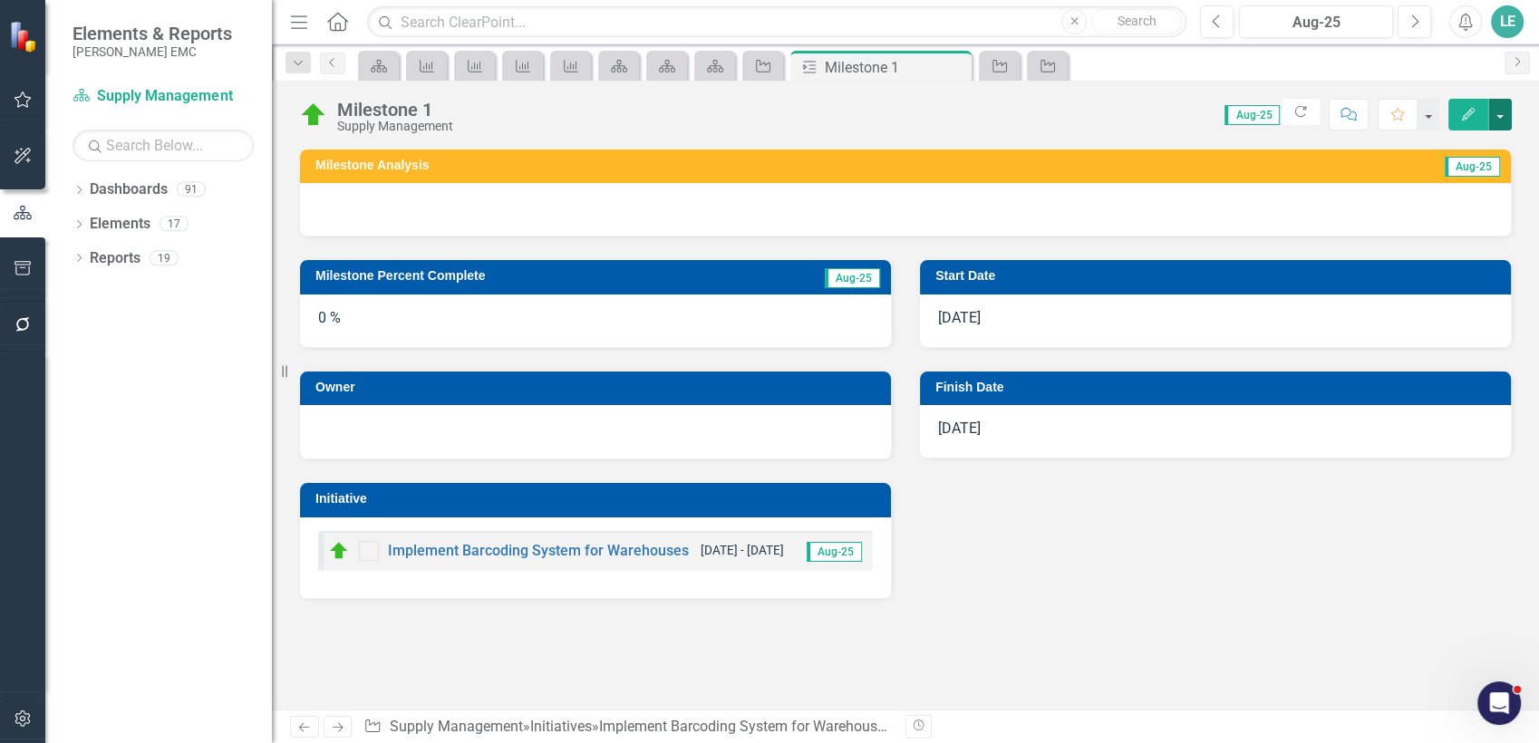
click at [1507, 127] on button "button" at bounding box center [1500, 115] width 24 height 32
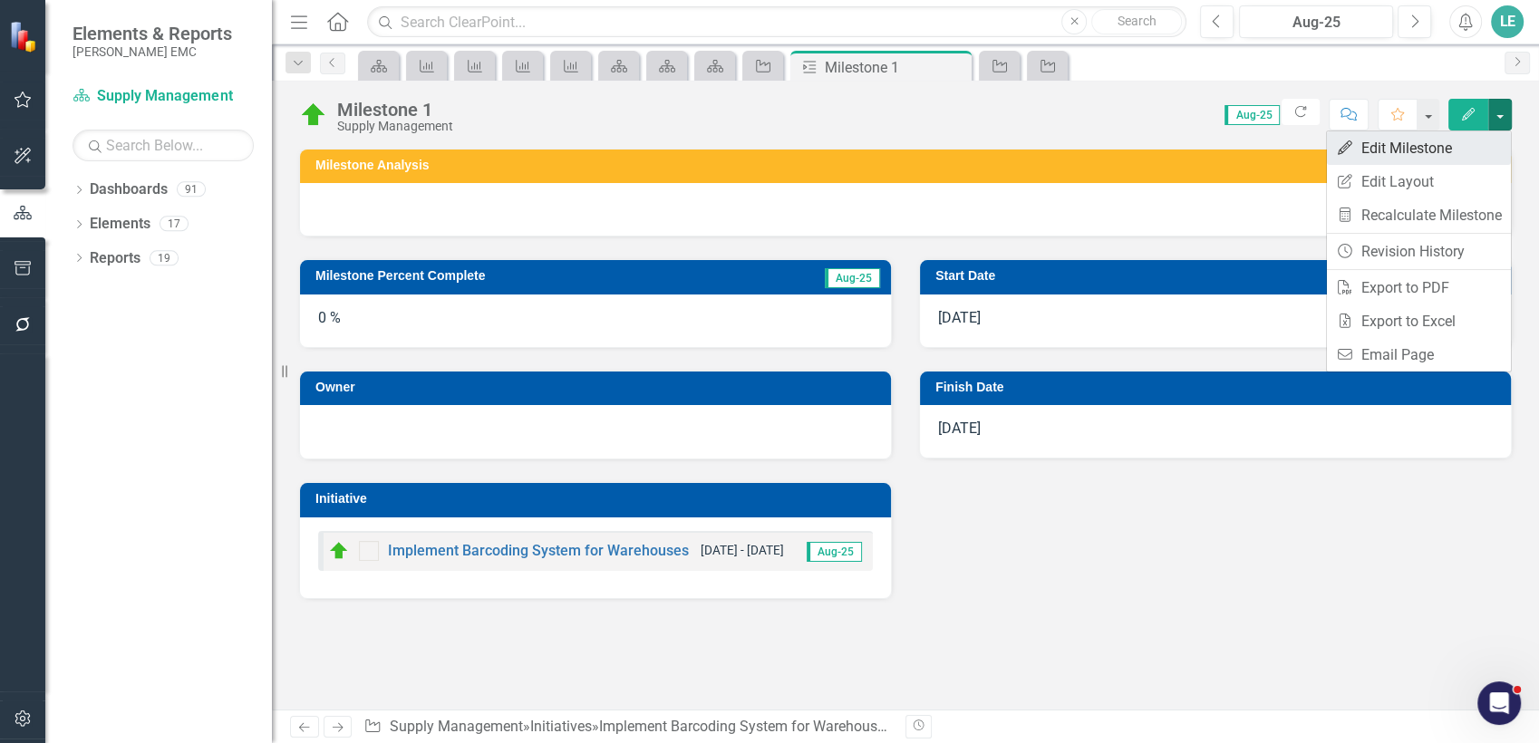
click at [1472, 143] on link "Edit Edit Milestone" at bounding box center [1419, 148] width 184 height 34
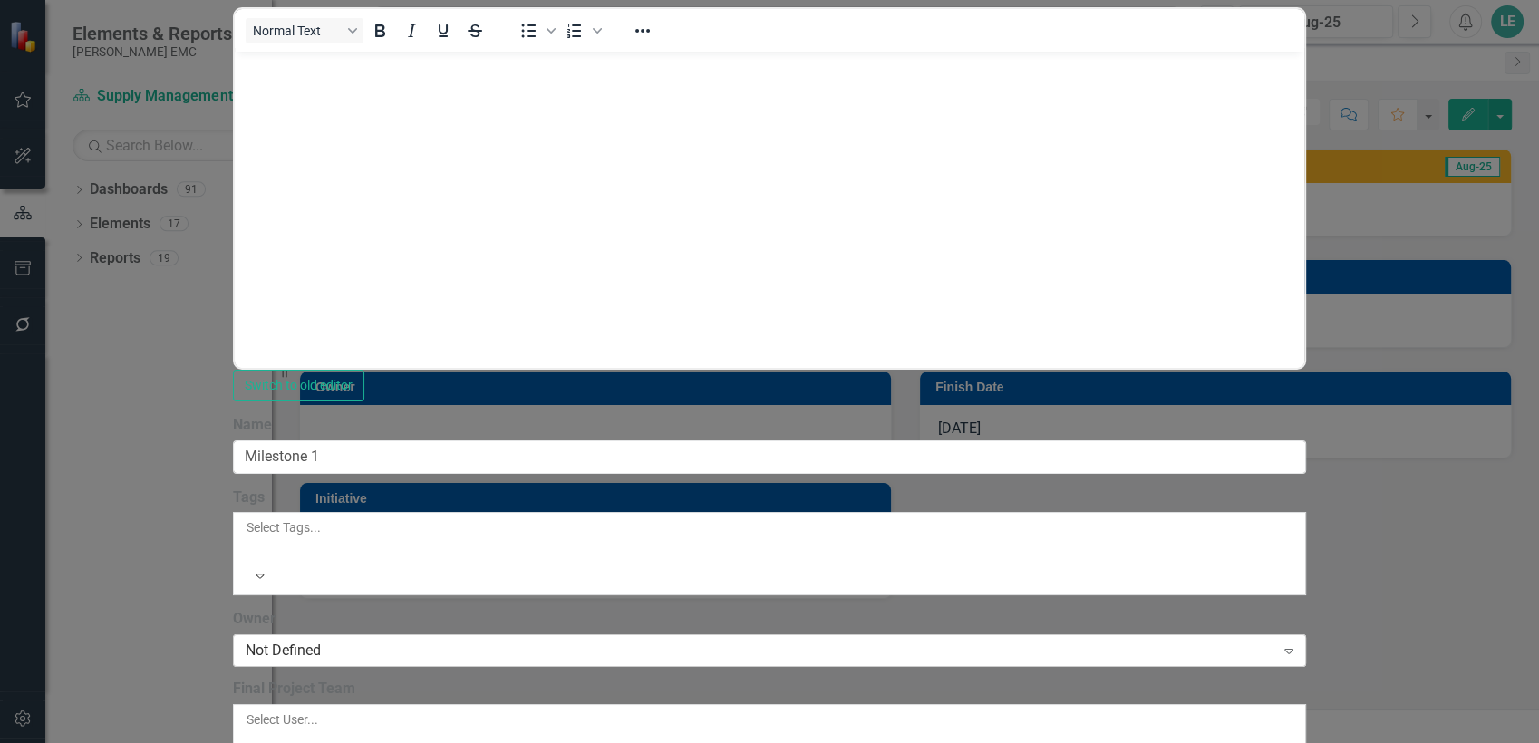
click at [543, 641] on div "Not Defined" at bounding box center [760, 651] width 1029 height 21
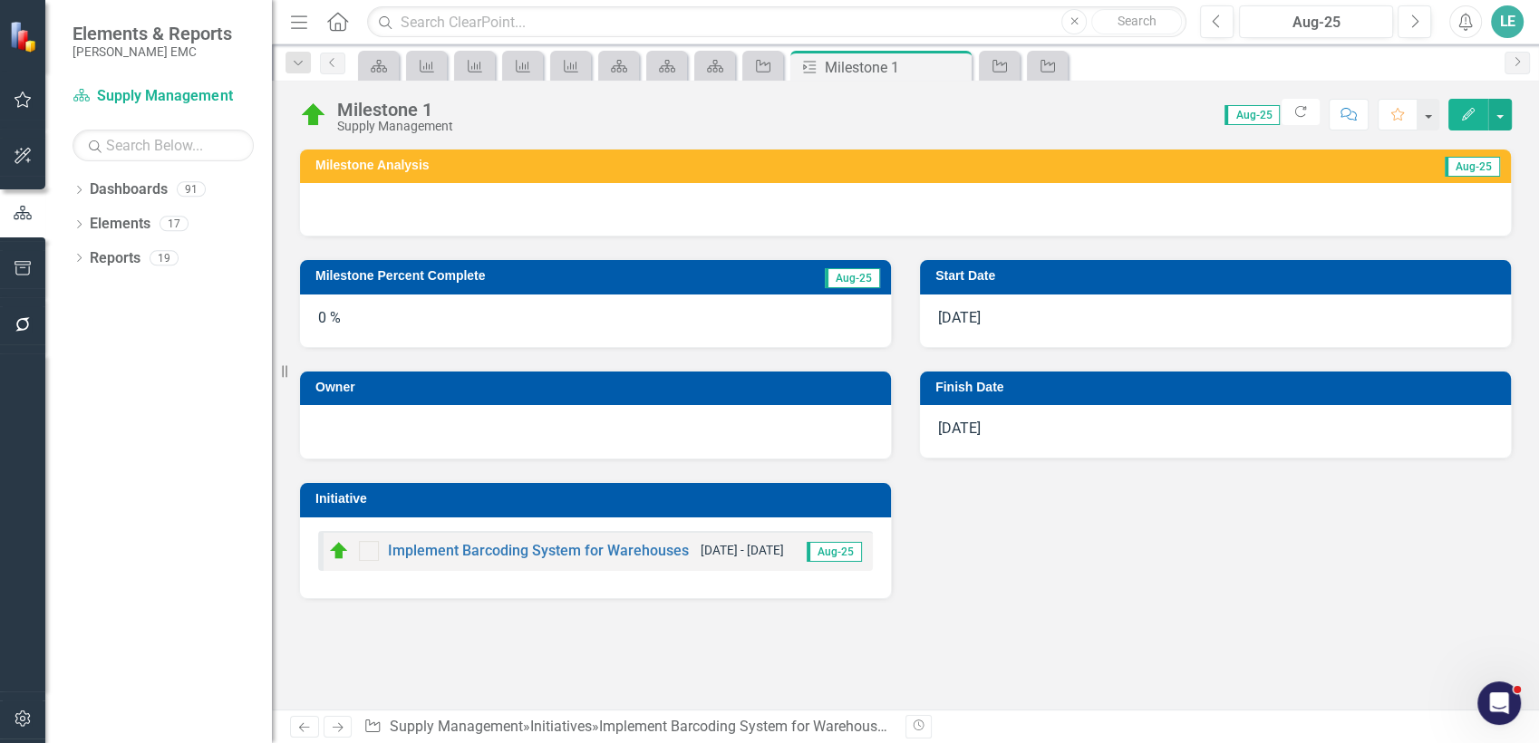
click at [336, 25] on icon "Home" at bounding box center [337, 21] width 24 height 19
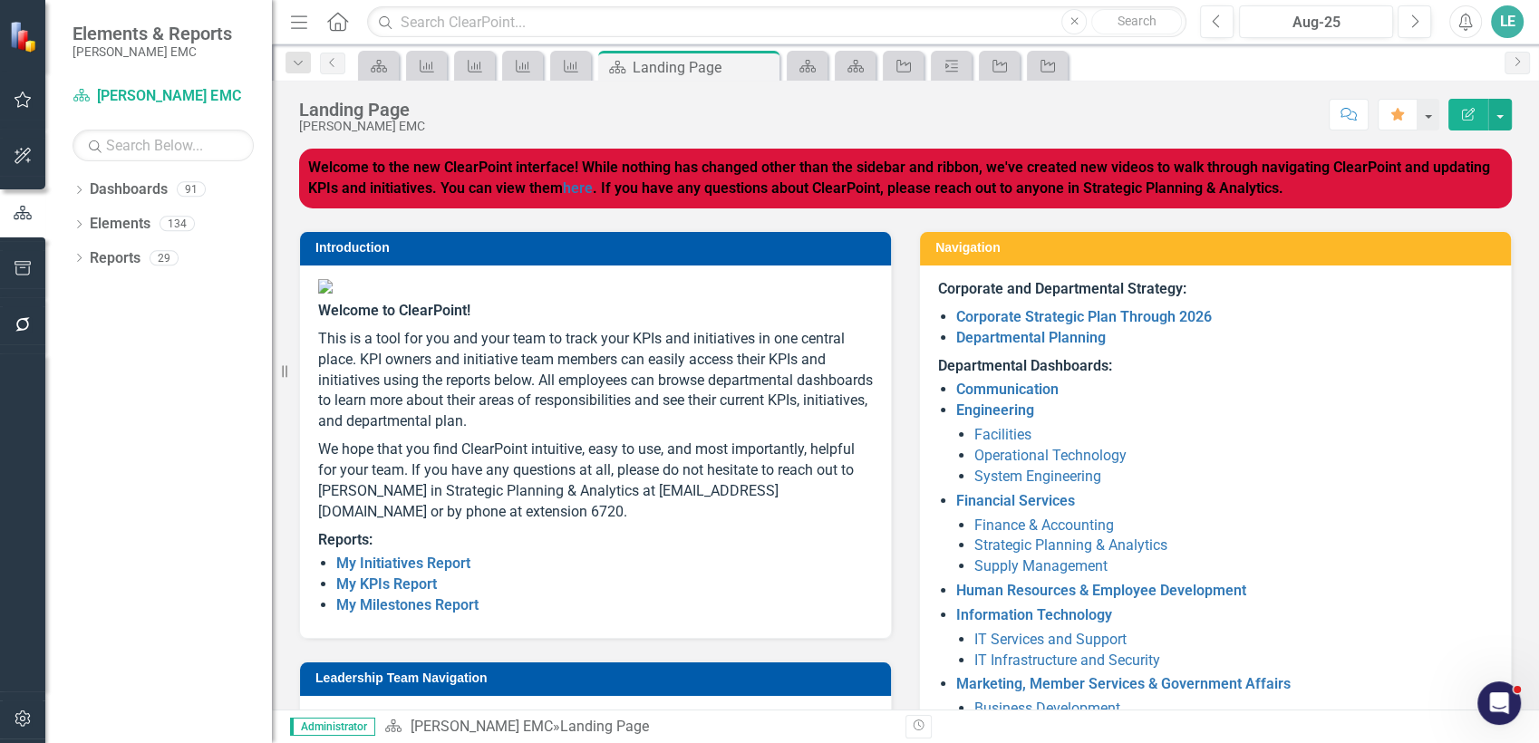
scroll to position [199, 0]
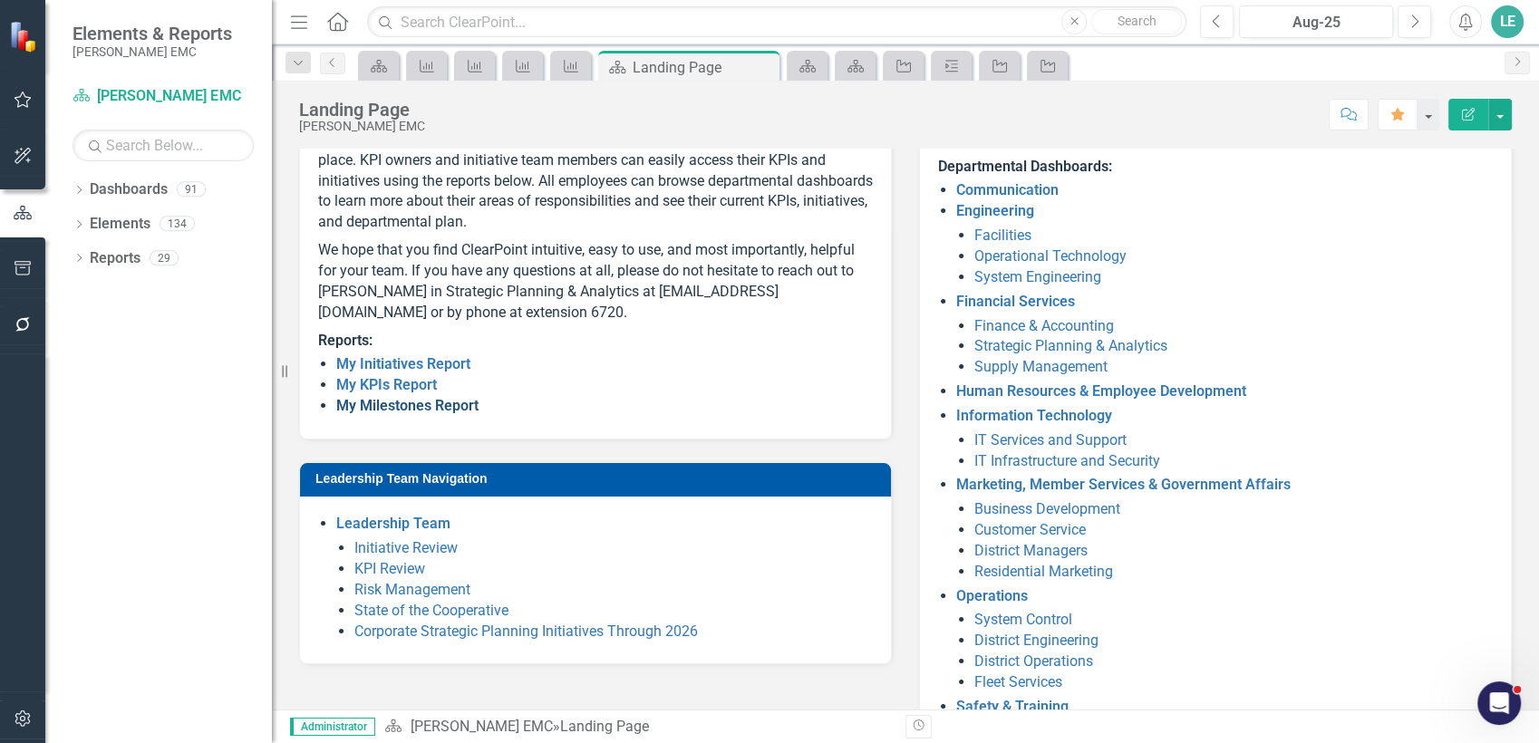
click at [421, 414] on link "My Milestones Report" at bounding box center [407, 405] width 142 height 17
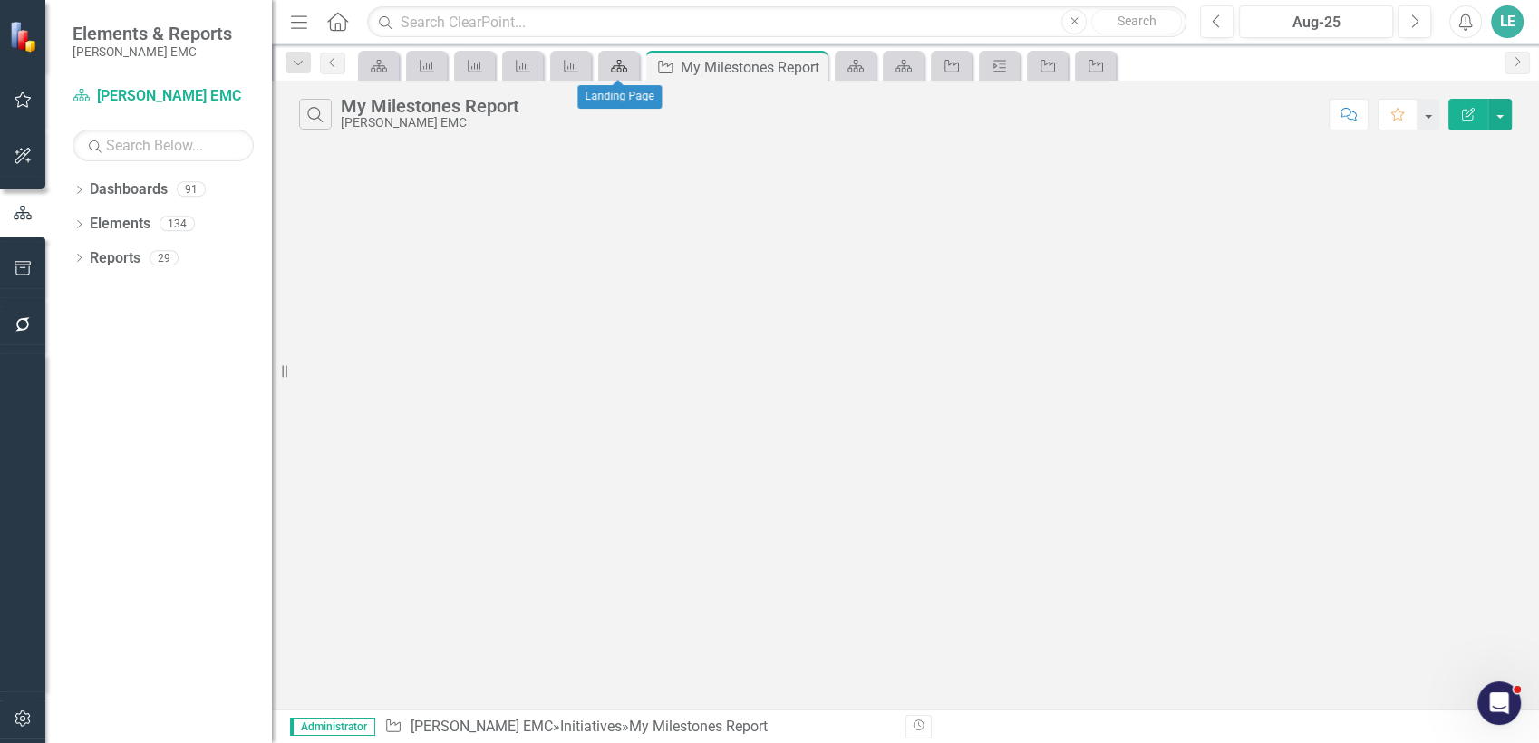
click at [621, 70] on icon at bounding box center [619, 66] width 16 height 13
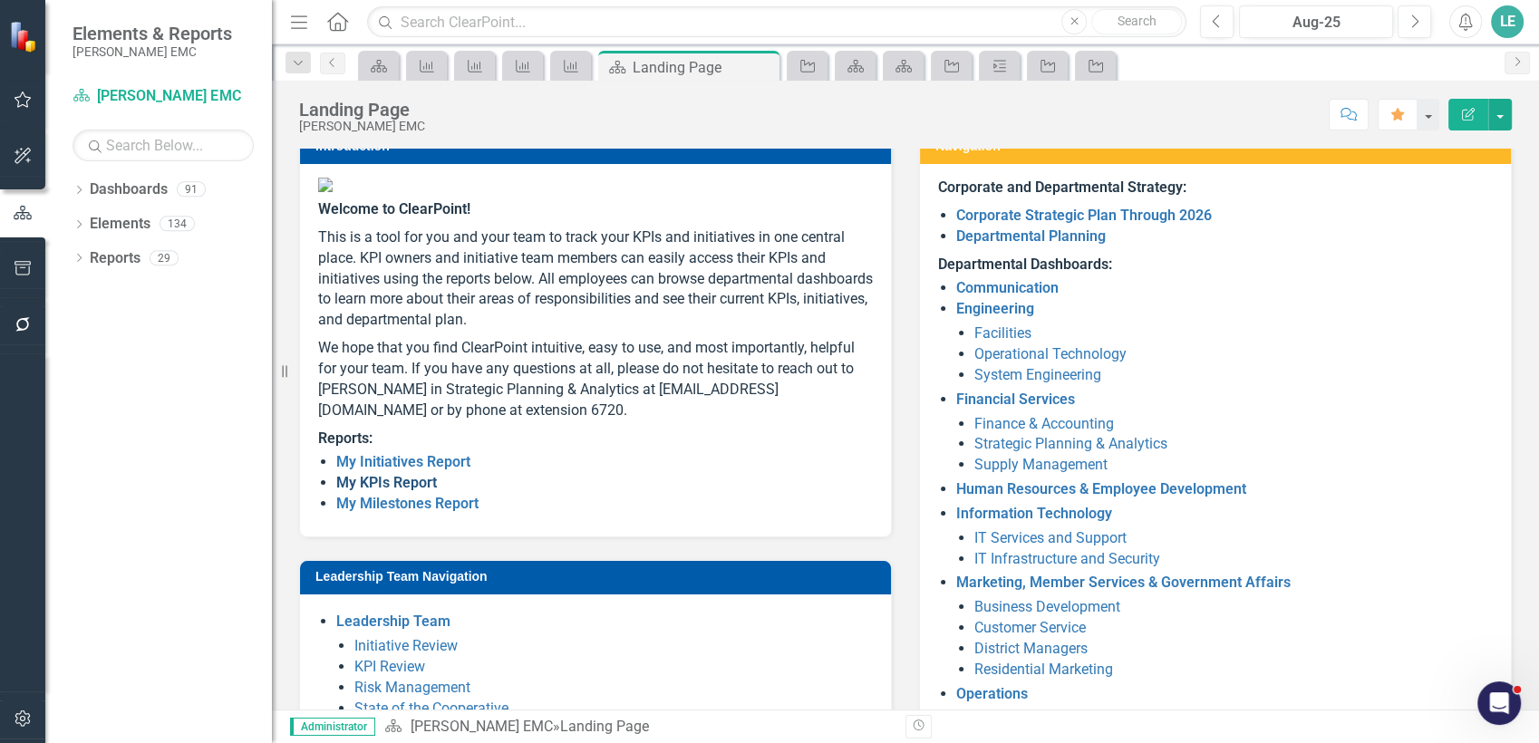
scroll to position [116, 0]
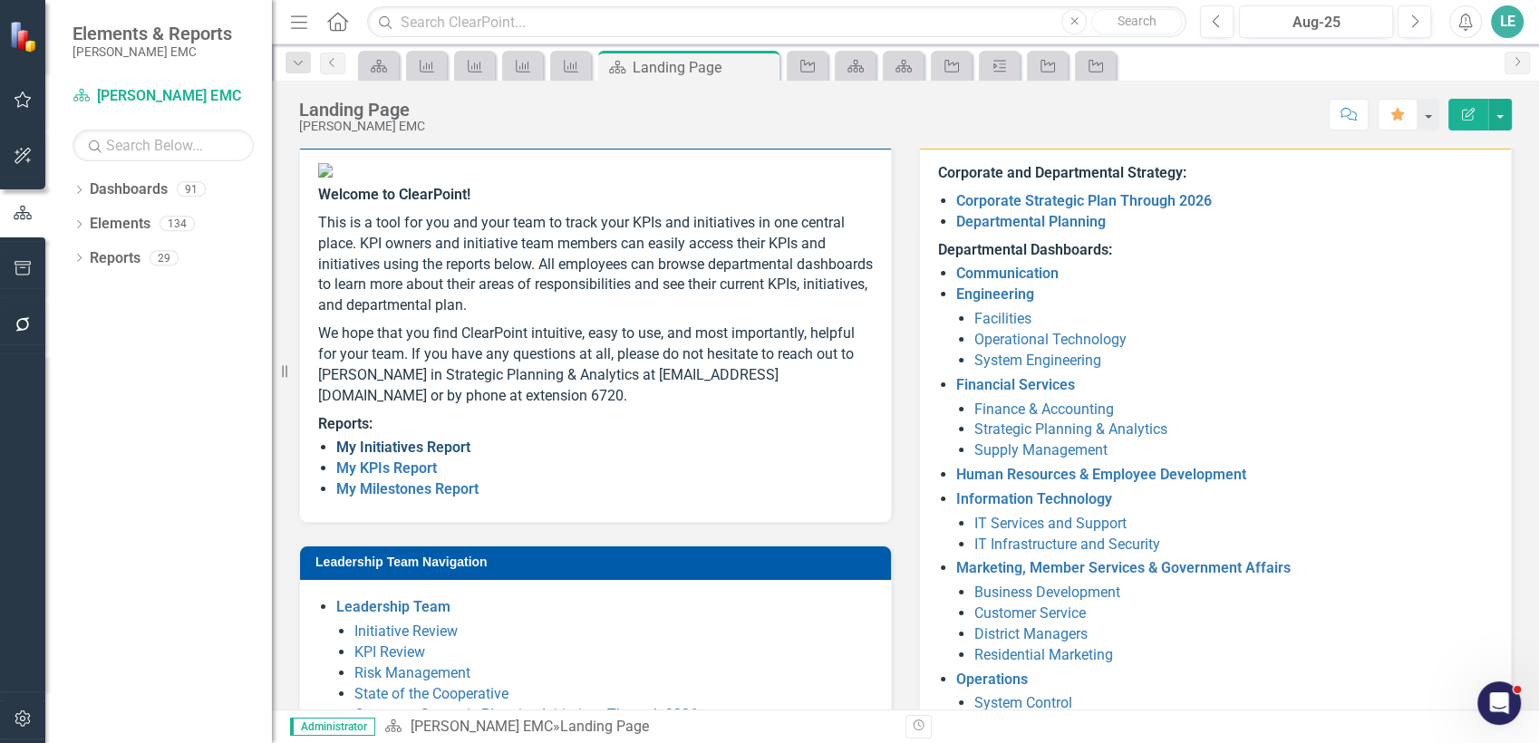
click at [392, 456] on link "My Initiatives Report" at bounding box center [403, 447] width 134 height 17
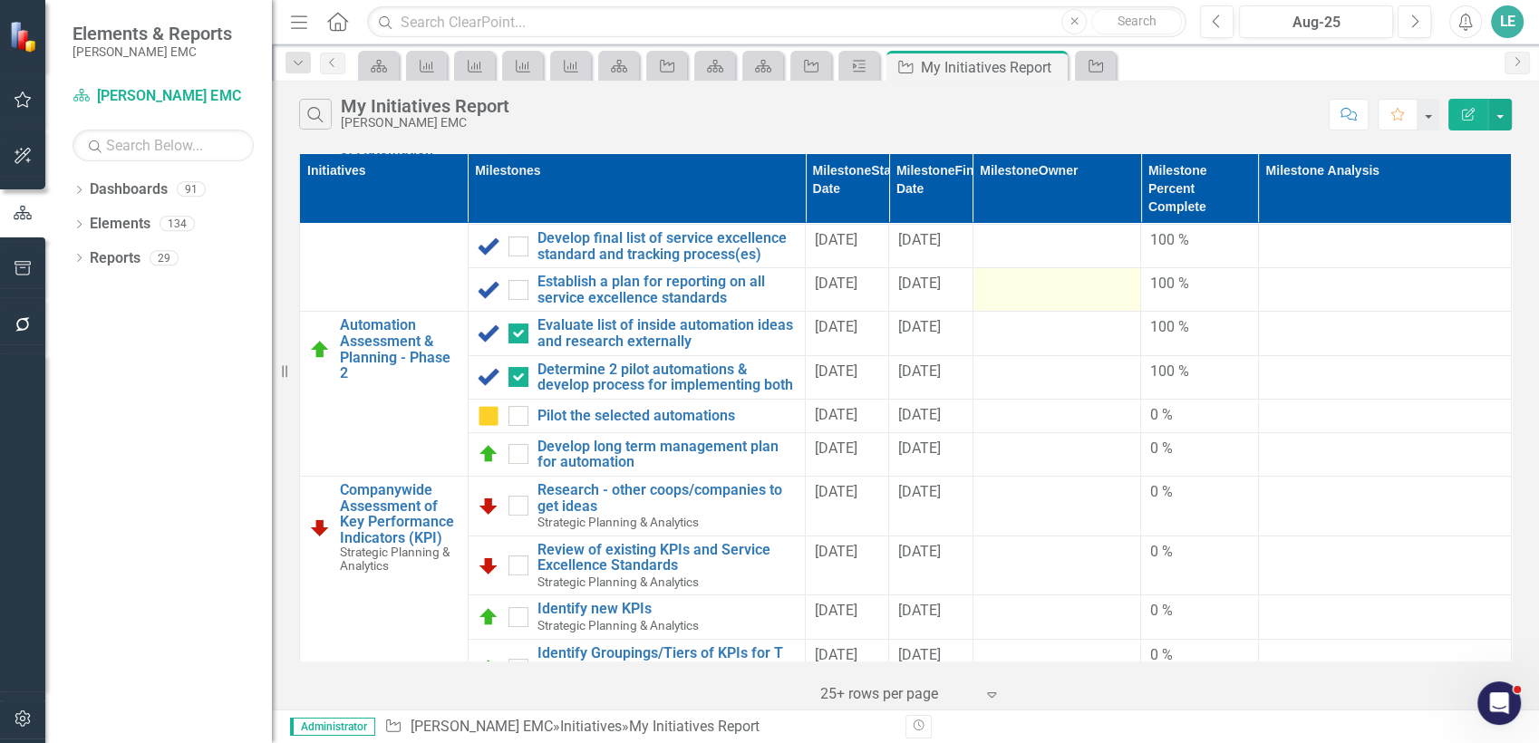
scroll to position [137, 0]
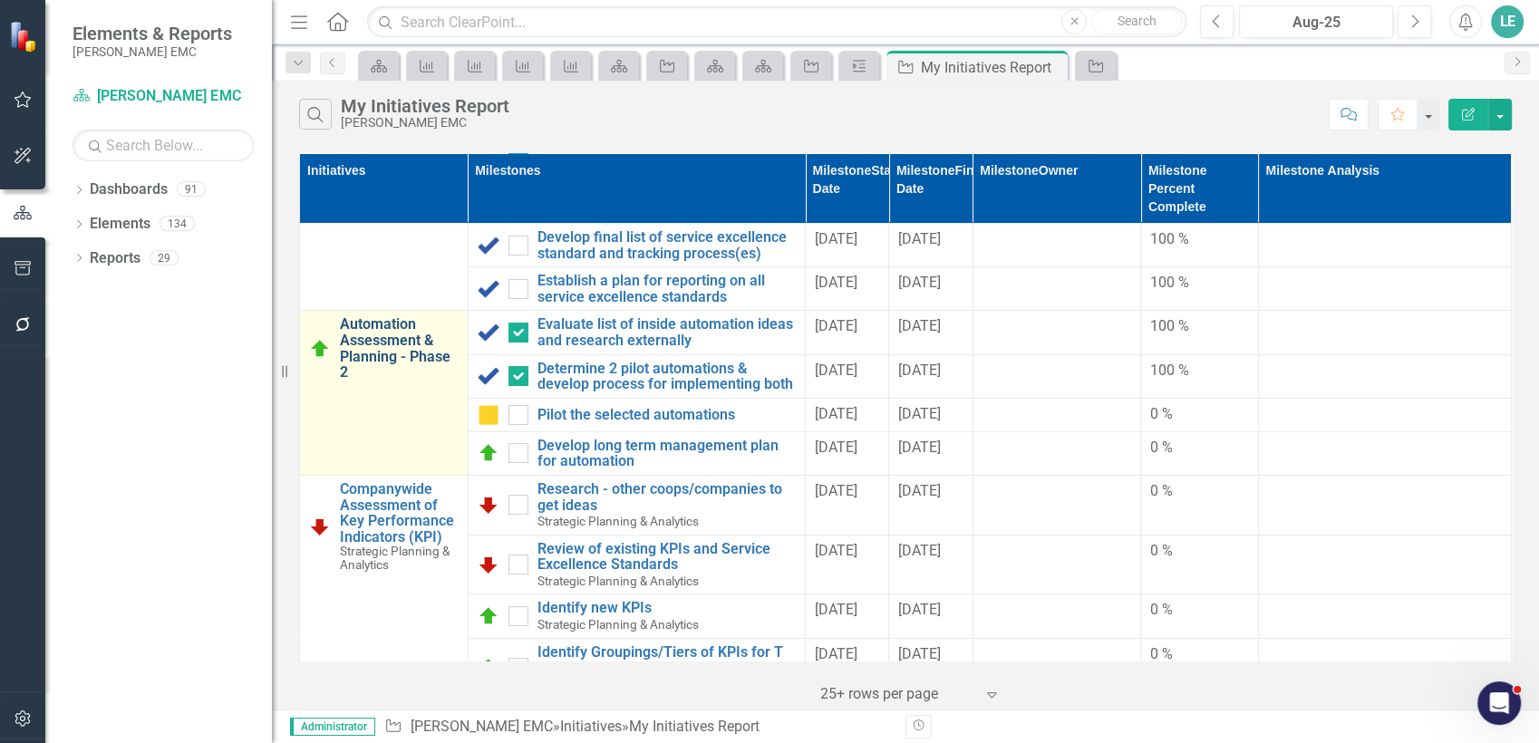
click at [412, 339] on link "Automation Assessment & Planning - Phase 2" at bounding box center [399, 347] width 119 height 63
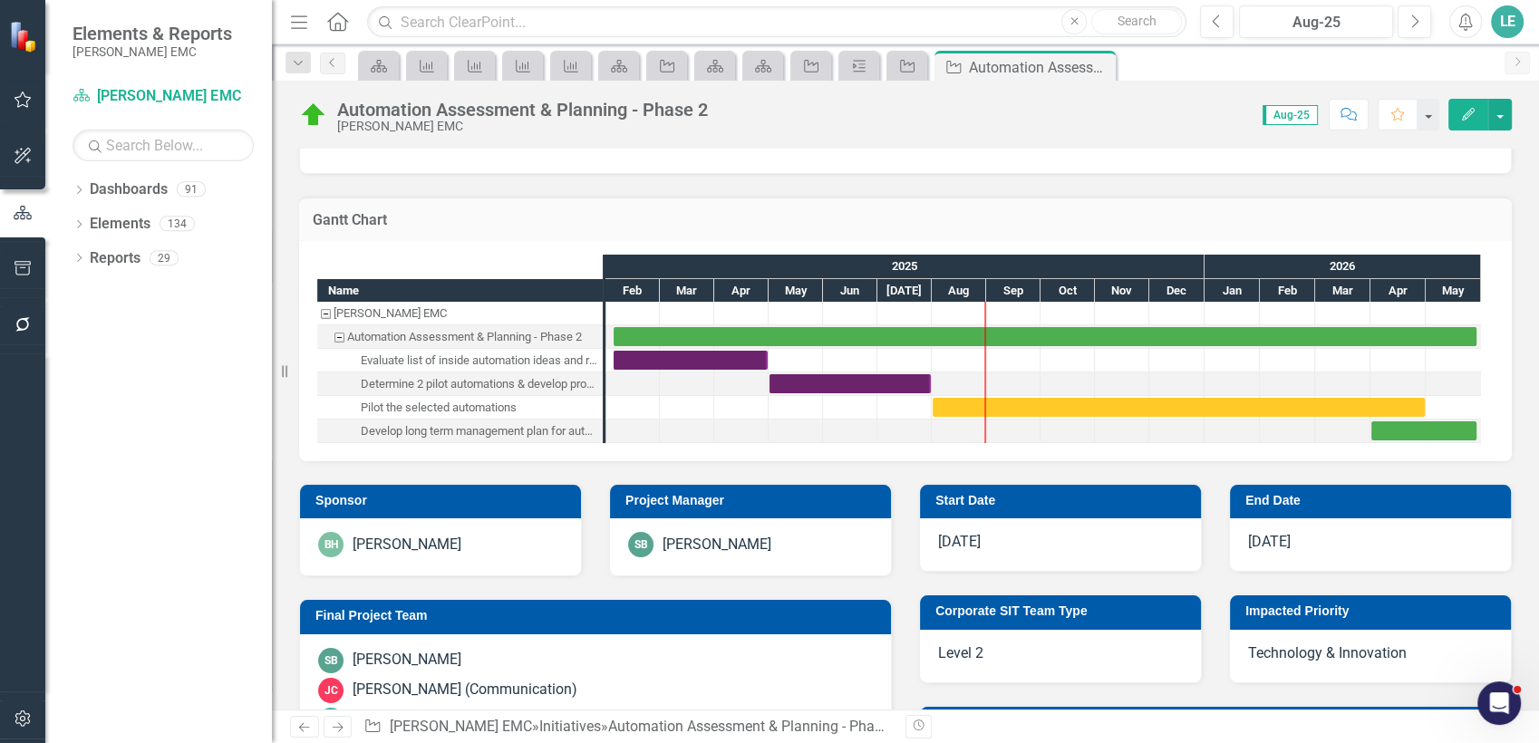
scroll to position [81, 0]
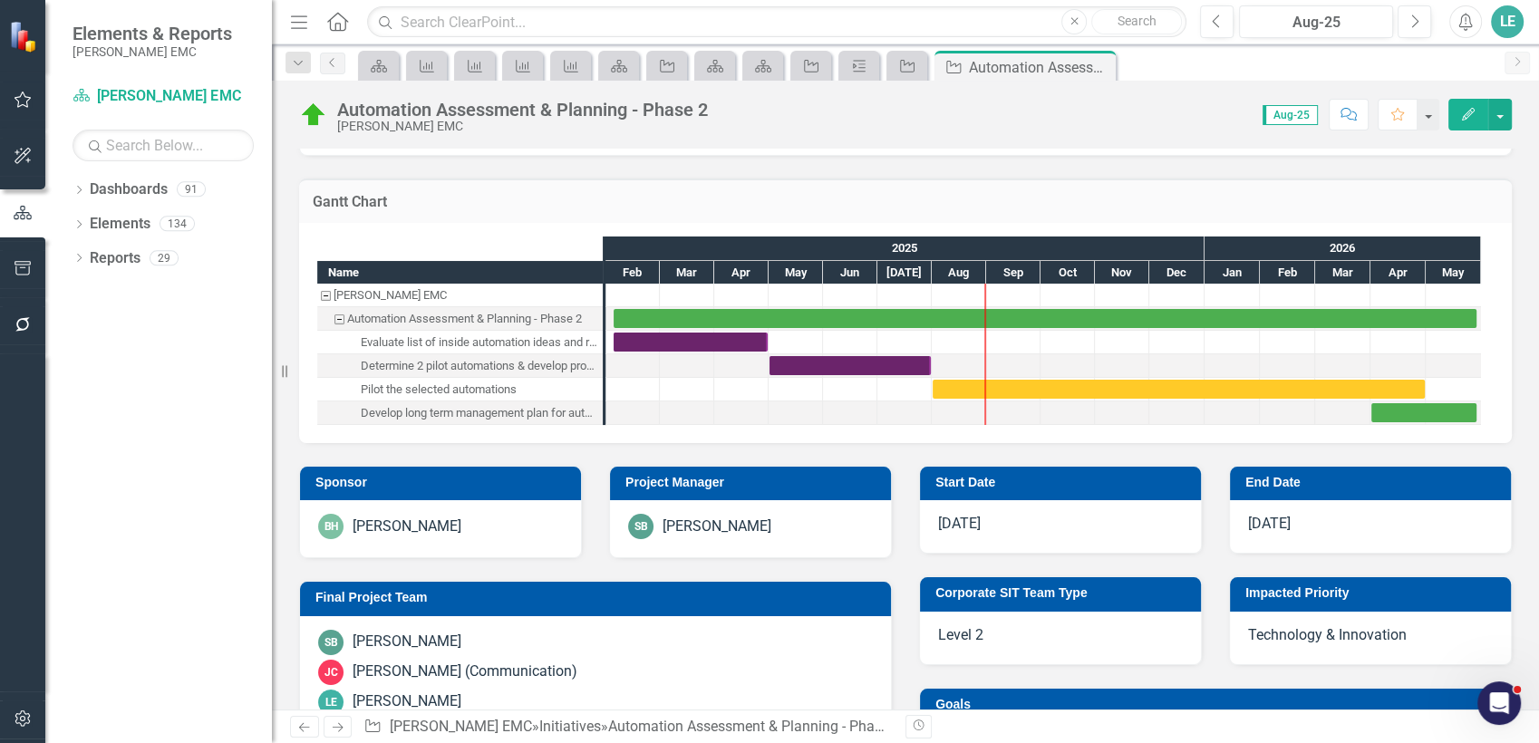
click at [586, 345] on div "Evaluate list of inside automation ideas and research externally" at bounding box center [479, 343] width 237 height 24
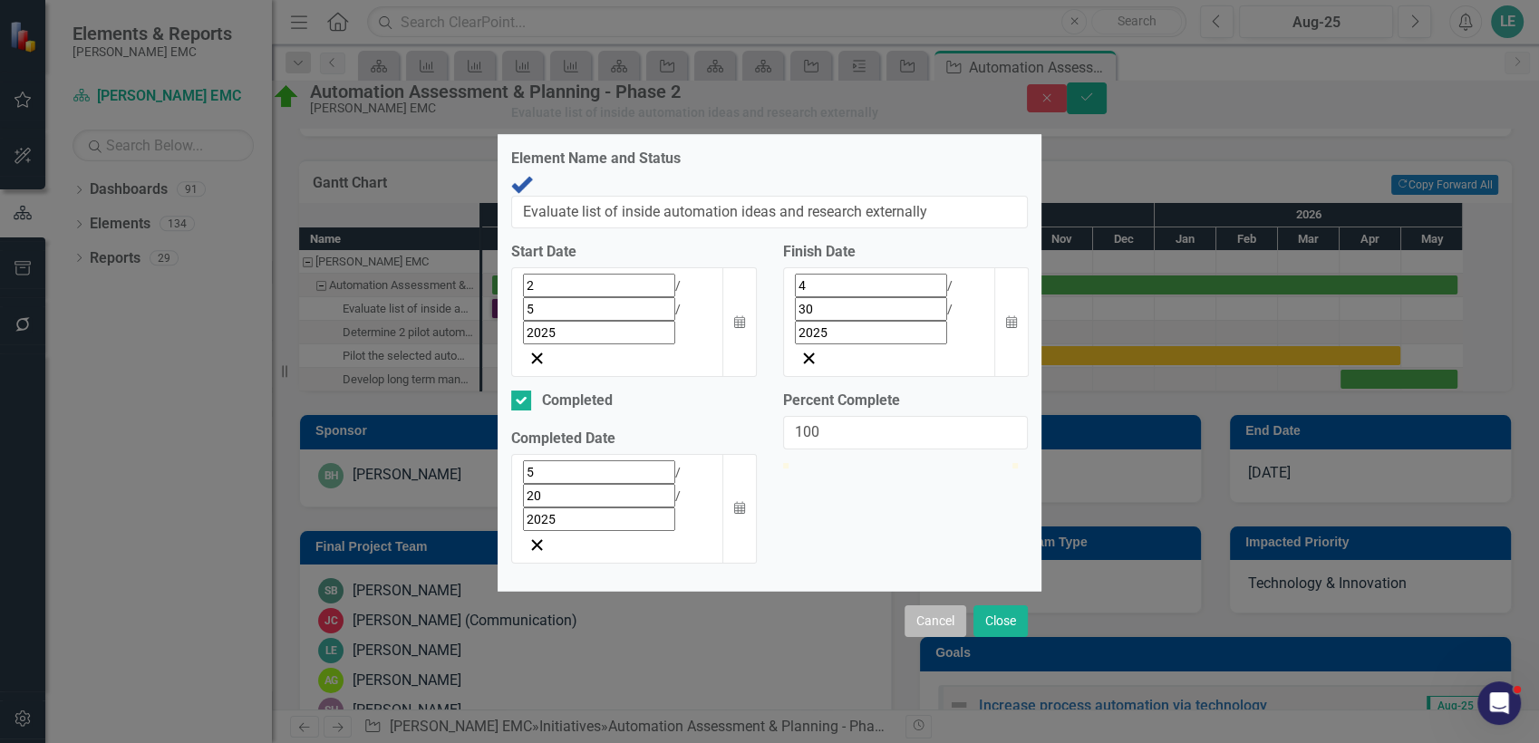
click at [919, 605] on button "Cancel" at bounding box center [936, 621] width 62 height 32
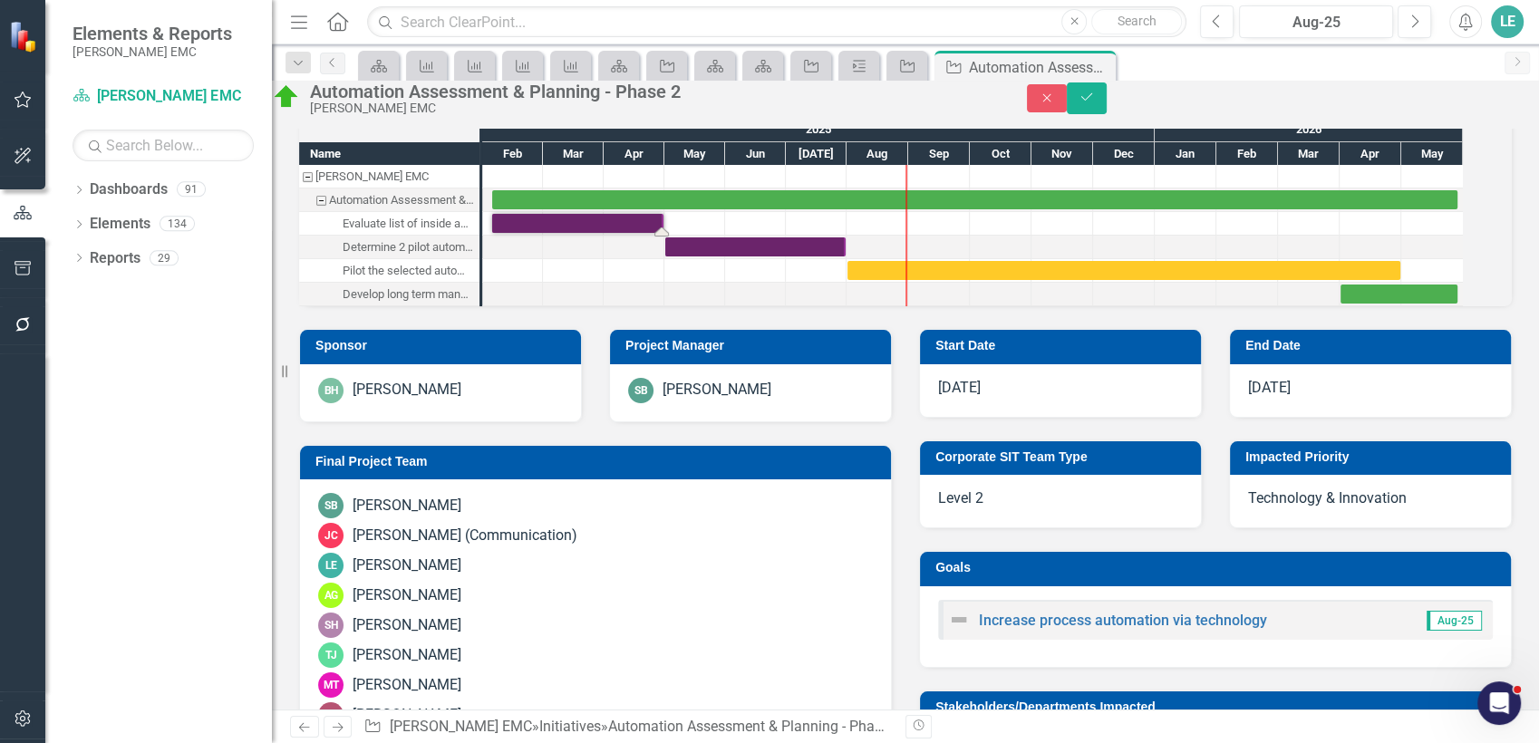
scroll to position [0, 0]
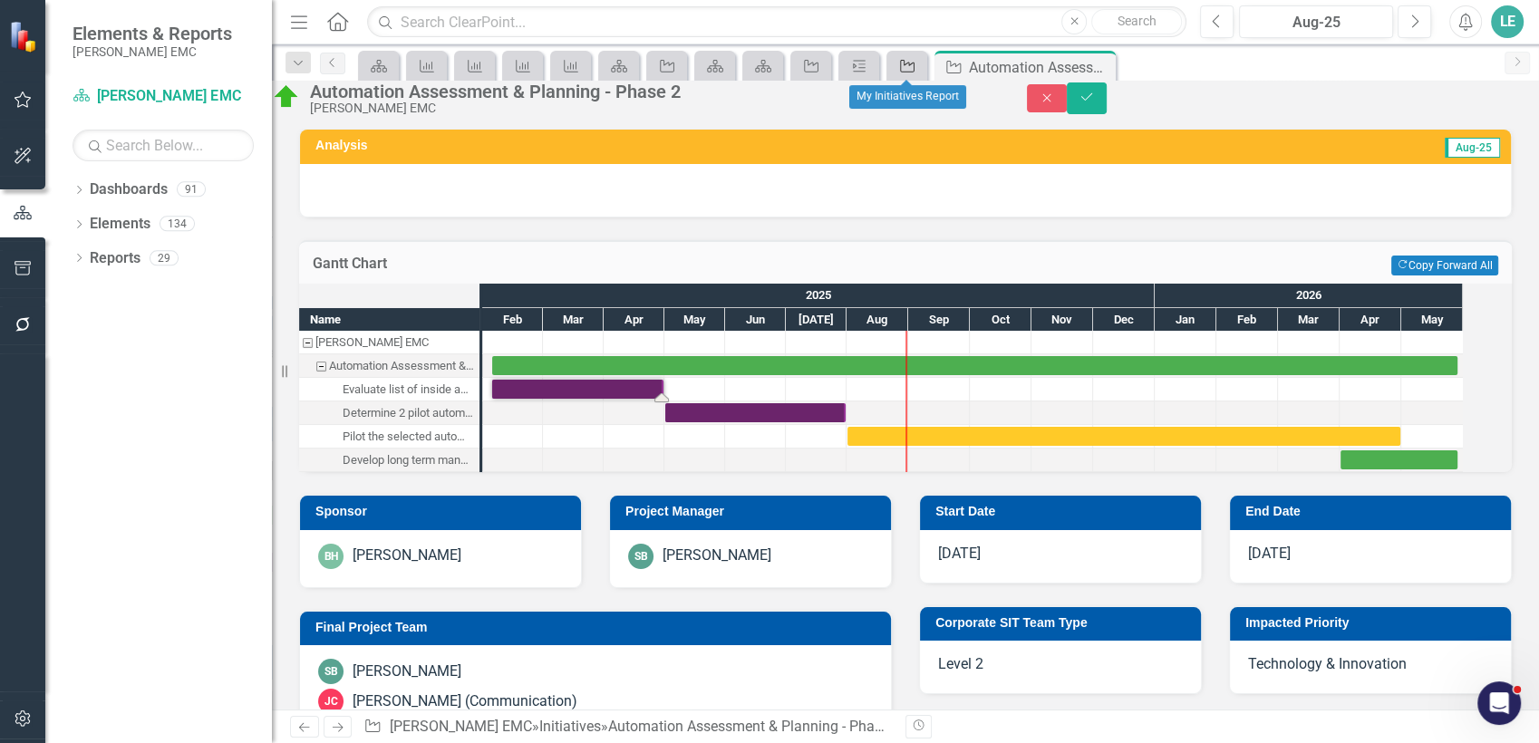
click at [908, 69] on icon "Initiative" at bounding box center [907, 66] width 18 height 15
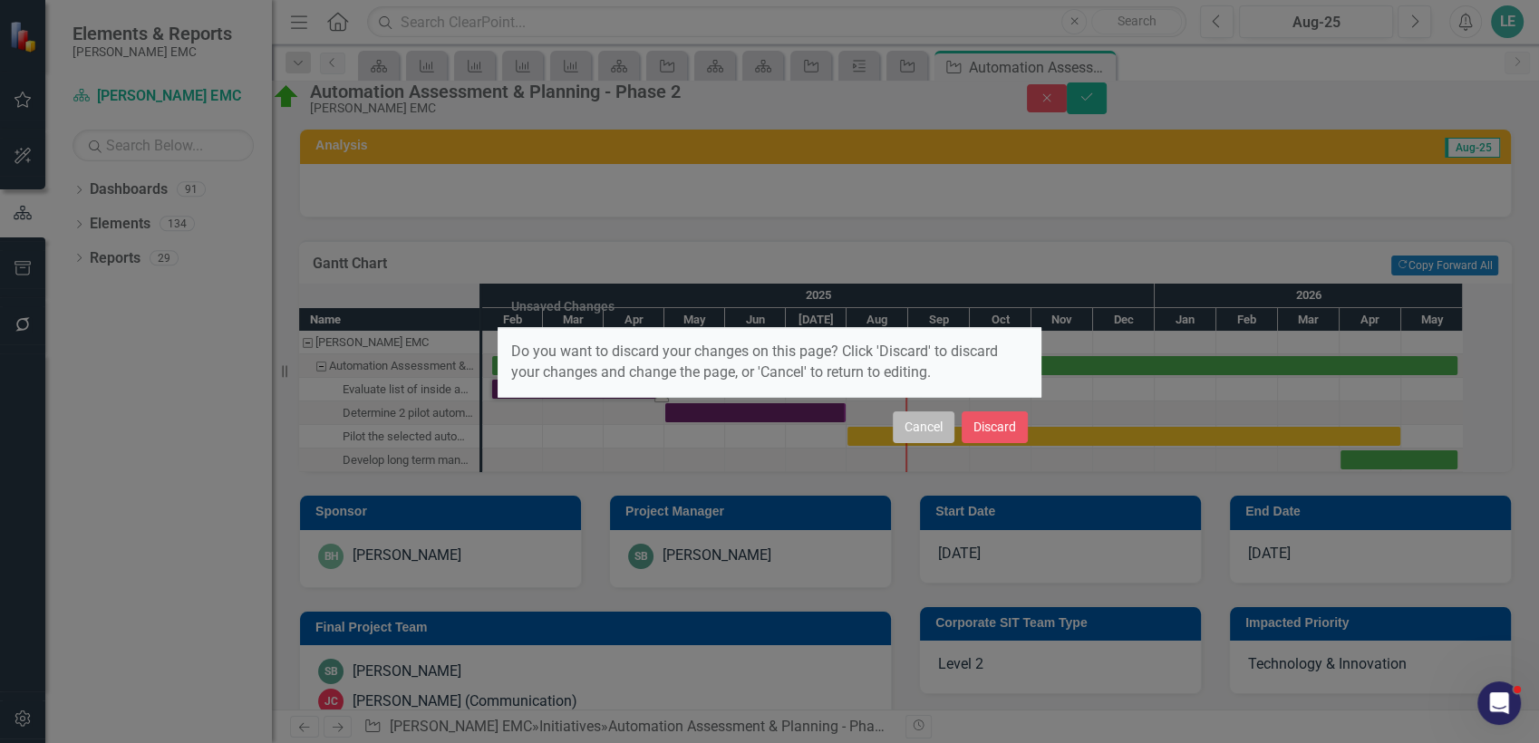
click at [921, 418] on button "Cancel" at bounding box center [924, 428] width 62 height 32
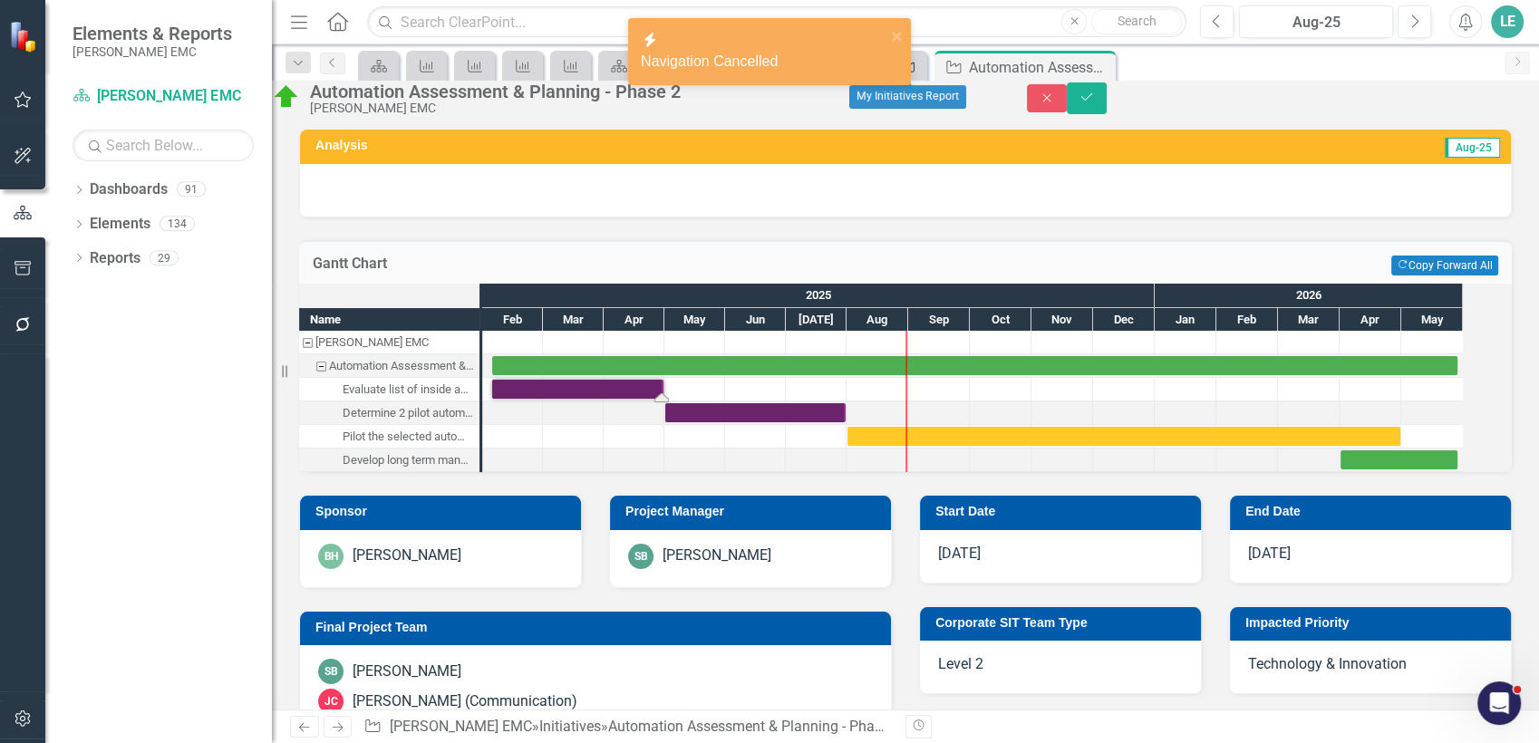
click at [918, 58] on link "Initiative" at bounding box center [907, 65] width 32 height 23
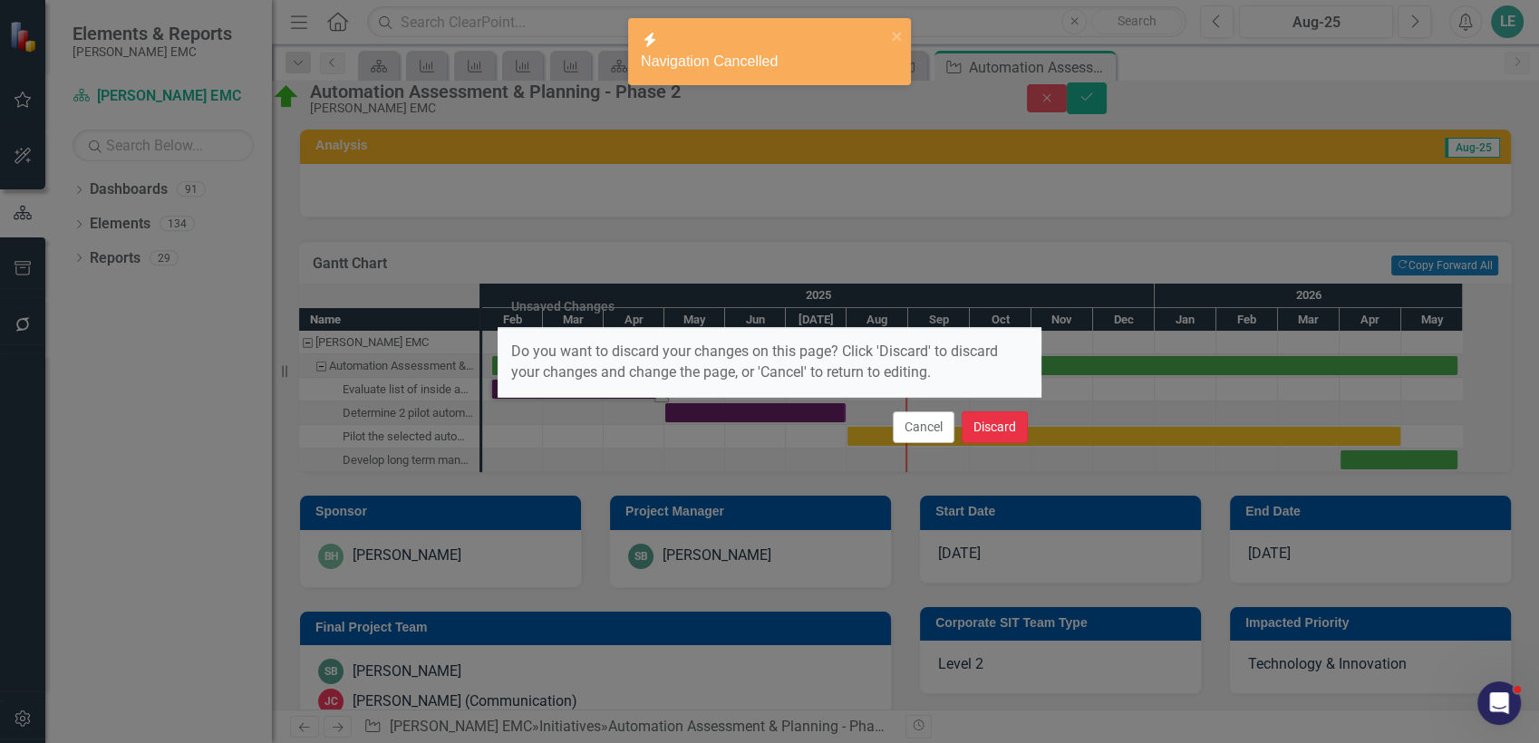
click at [986, 430] on button "Discard" at bounding box center [995, 428] width 66 height 32
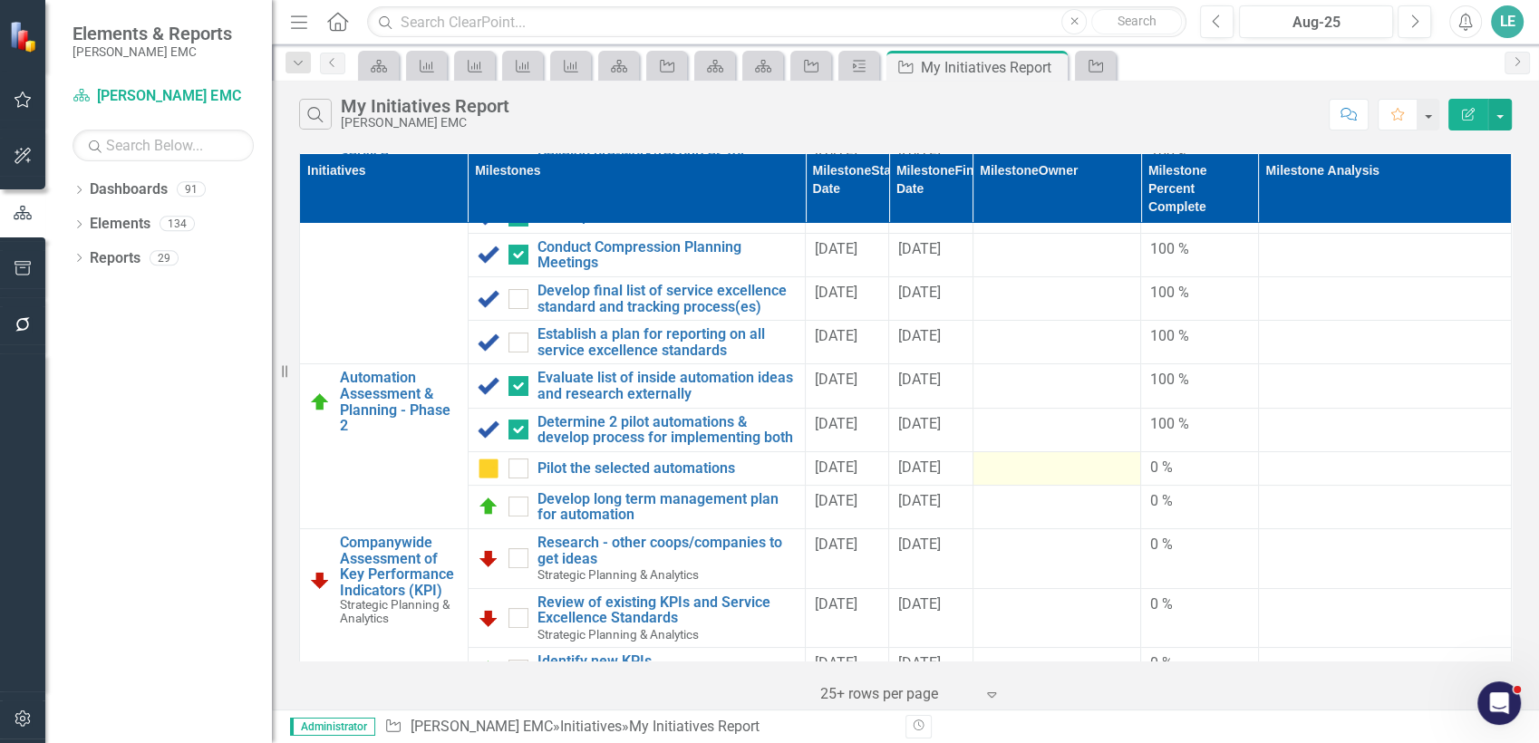
scroll to position [85, 0]
click at [350, 21] on div "Menu Home Search Close Search" at bounding box center [734, 22] width 896 height 34
click at [338, 18] on icon "Home" at bounding box center [337, 21] width 24 height 19
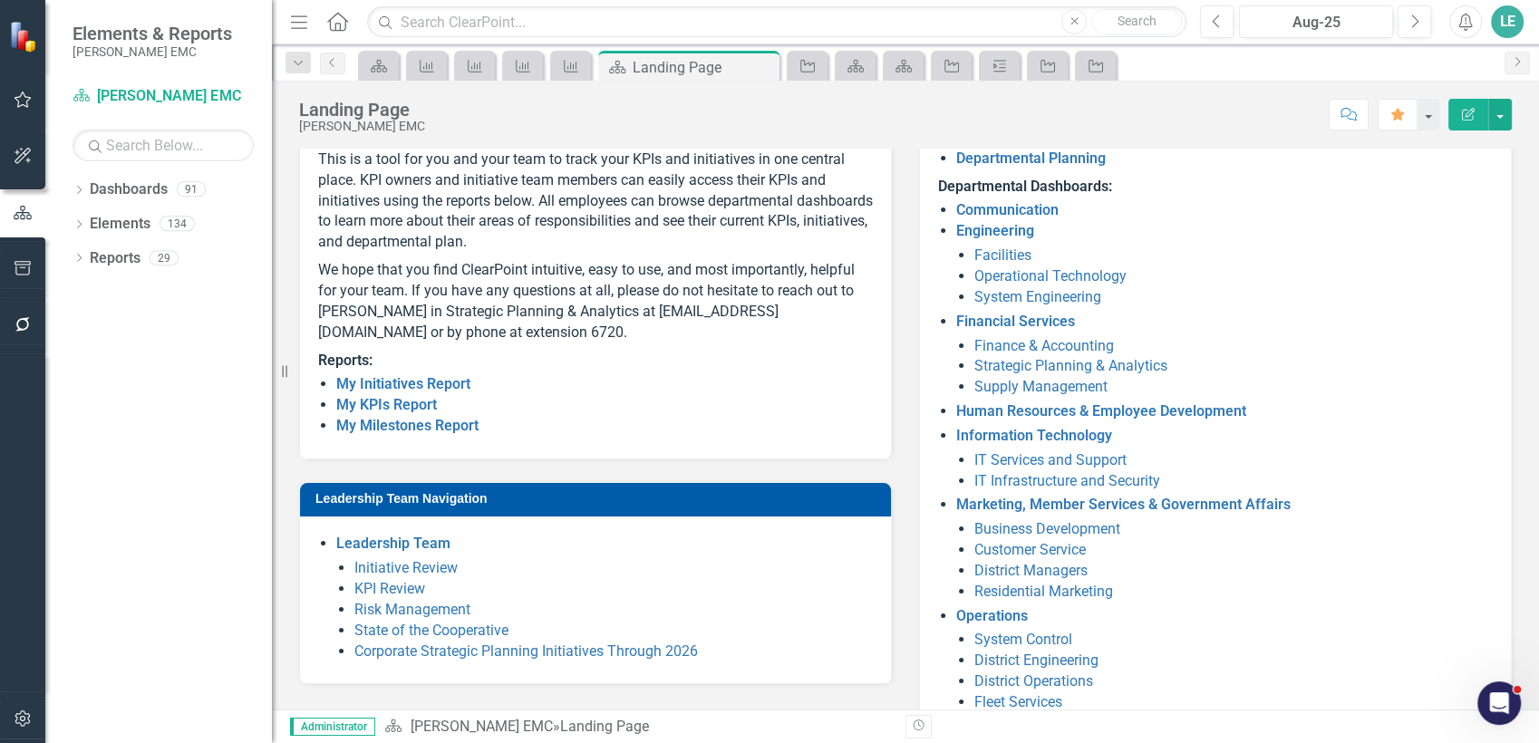
scroll to position [189, 0]
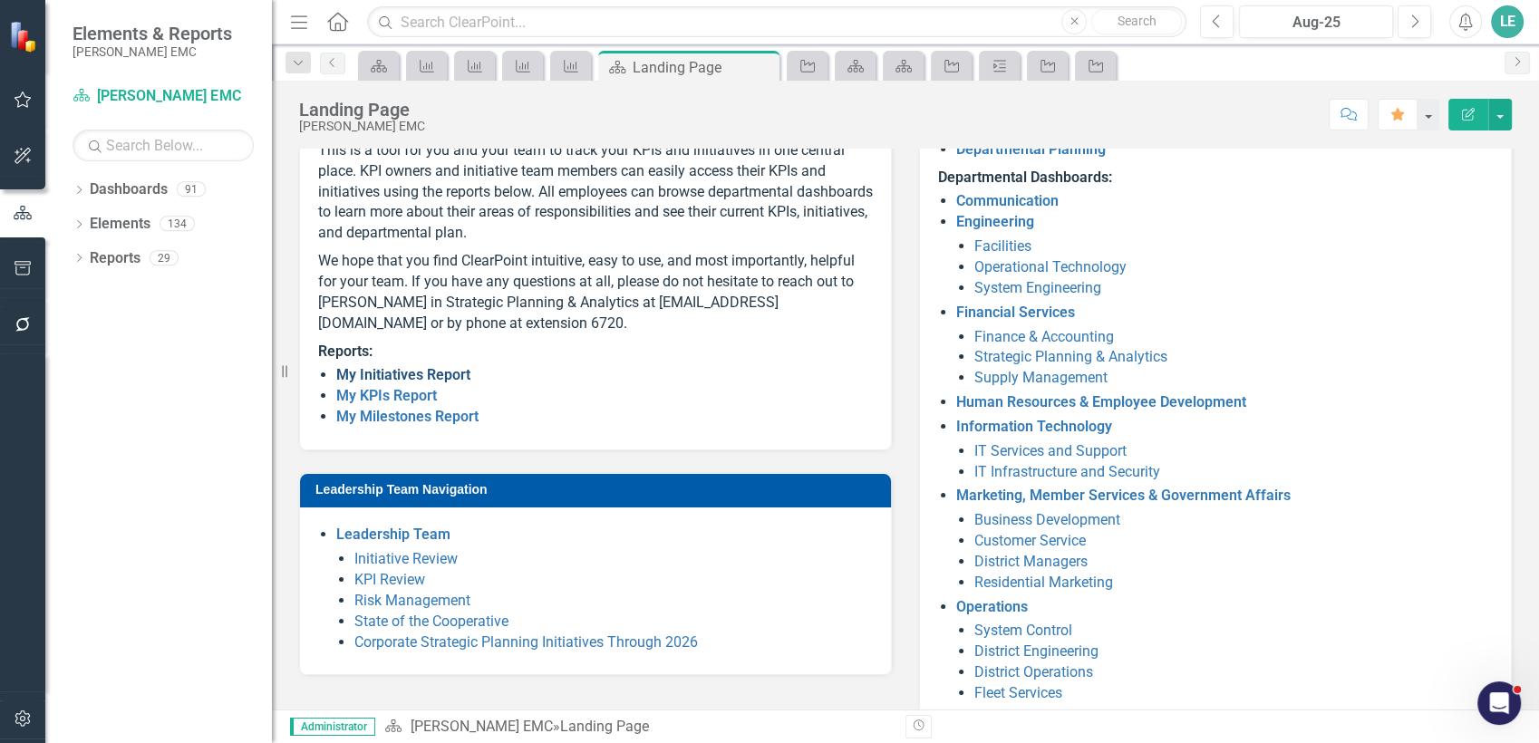
click at [403, 383] on link "My Initiatives Report" at bounding box center [403, 374] width 134 height 17
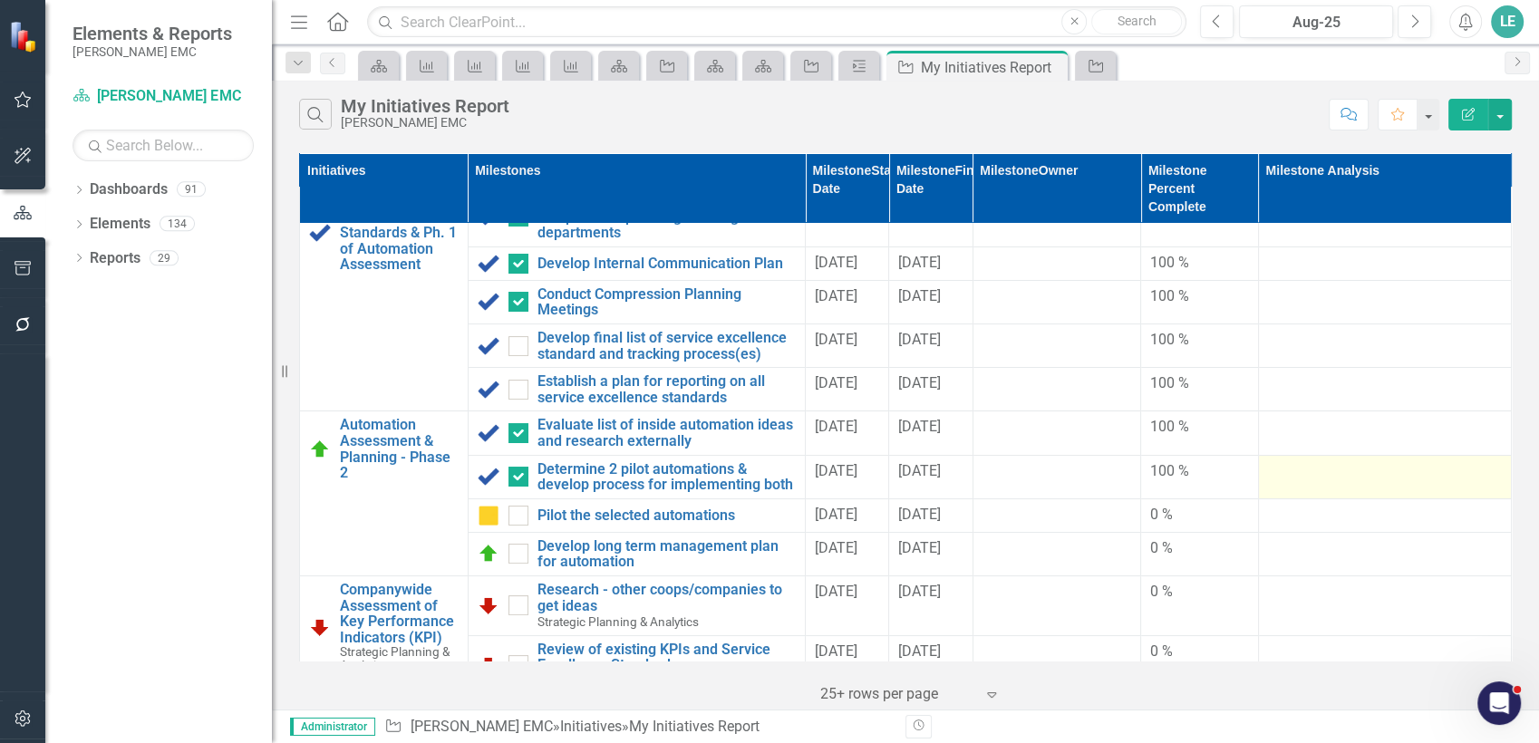
scroll to position [43, 0]
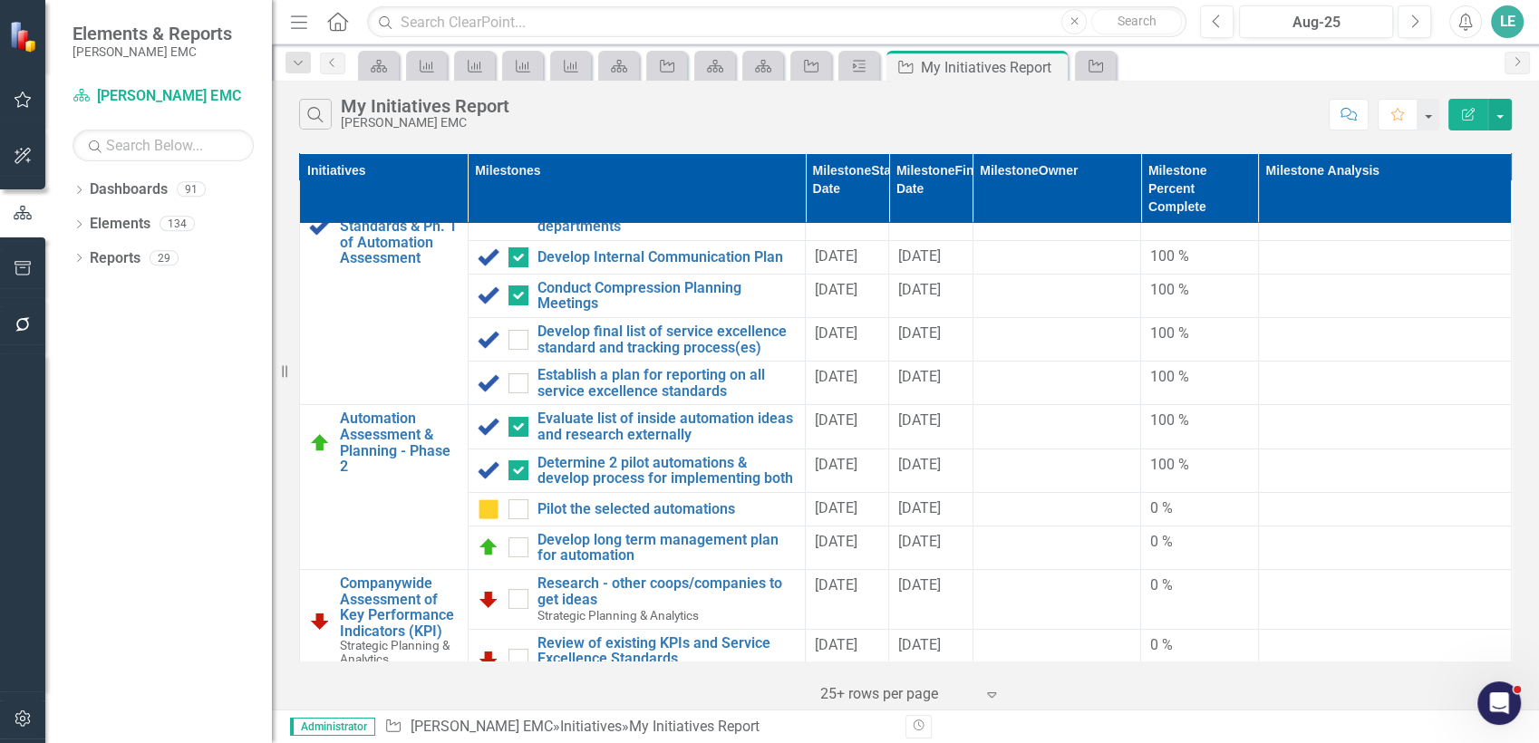
click at [340, 18] on icon "Home" at bounding box center [337, 21] width 24 height 19
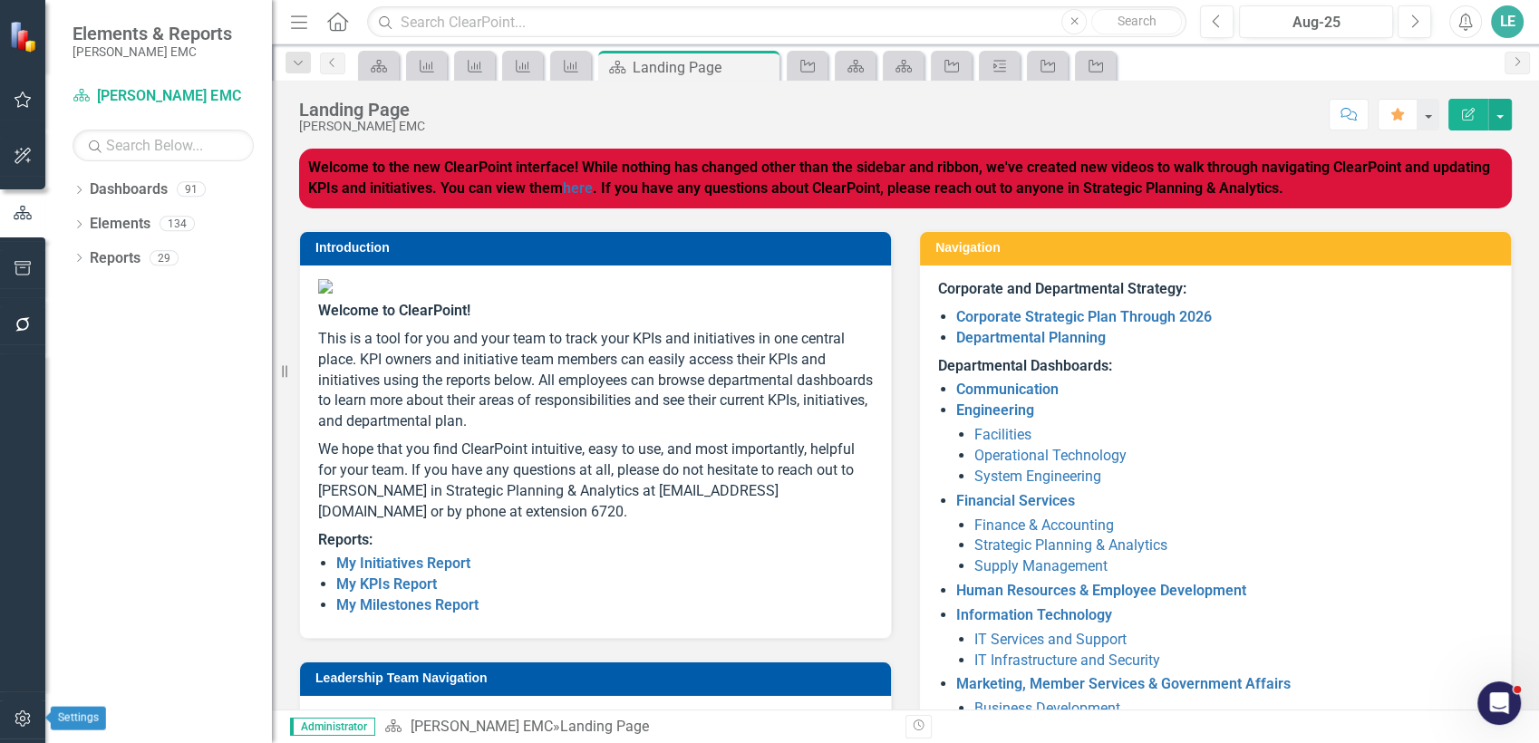
click at [19, 721] on icon "button" at bounding box center [23, 719] width 19 height 15
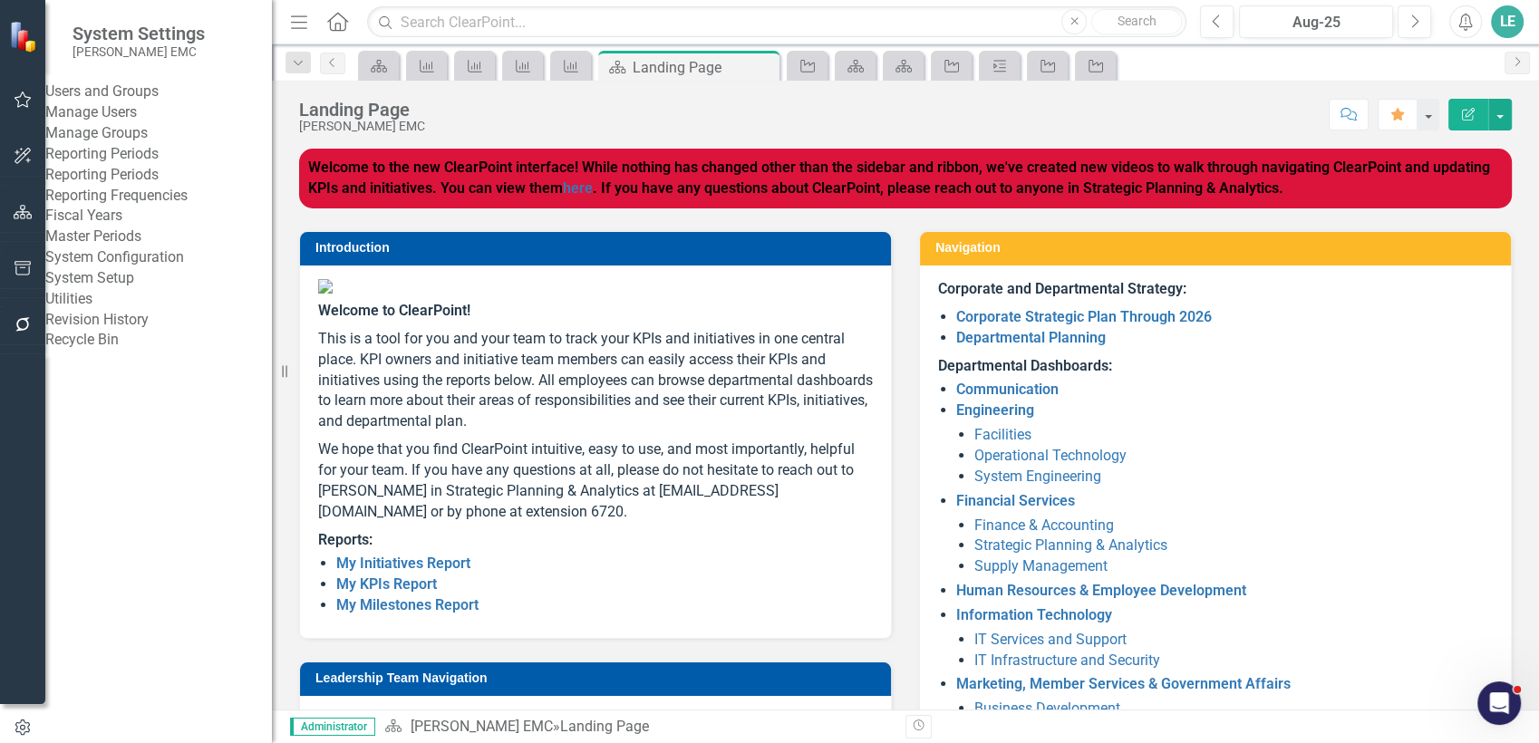
click at [160, 123] on link "Manage Users" at bounding box center [158, 112] width 227 height 21
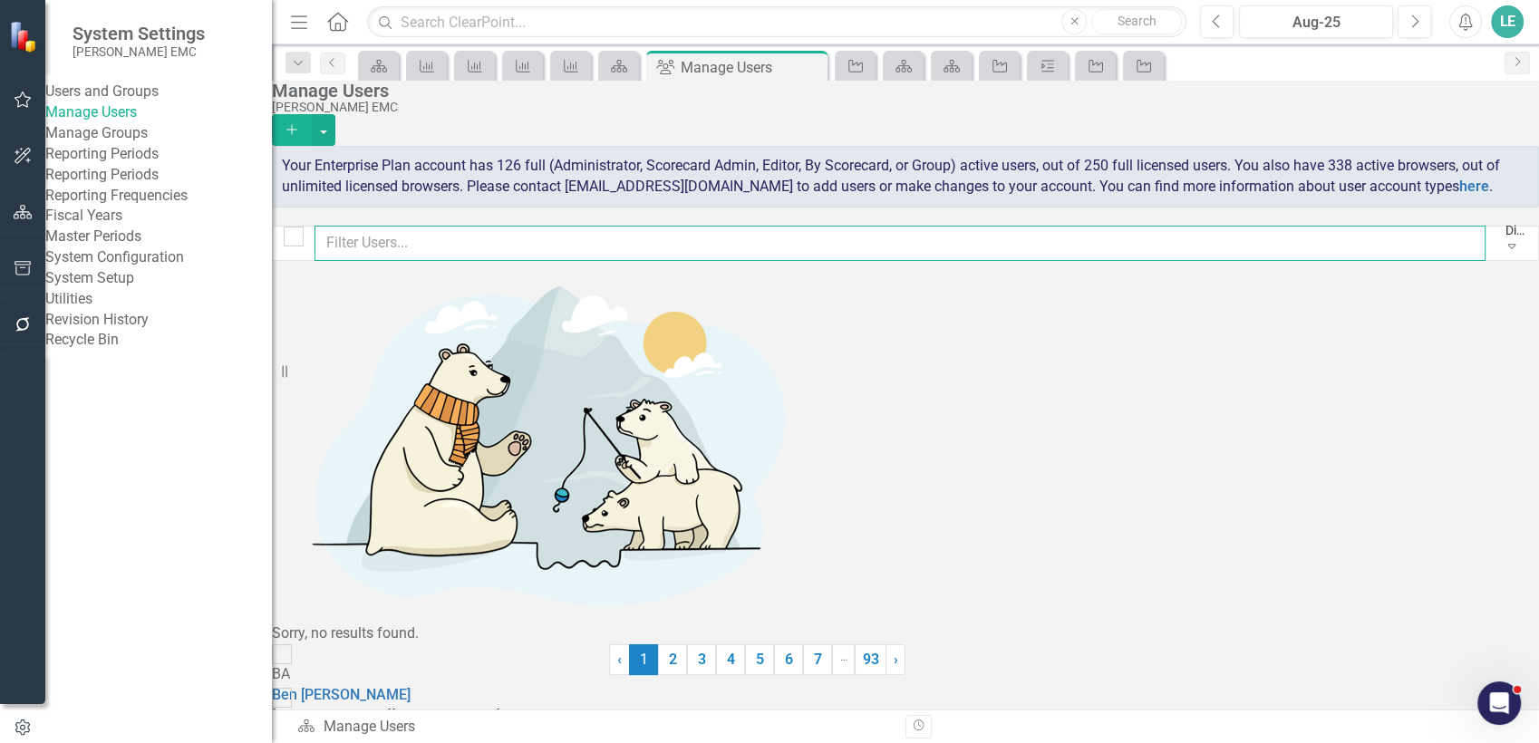
click at [535, 261] on input "text" at bounding box center [900, 243] width 1171 height 35
type input "[PERSON_NAME]"
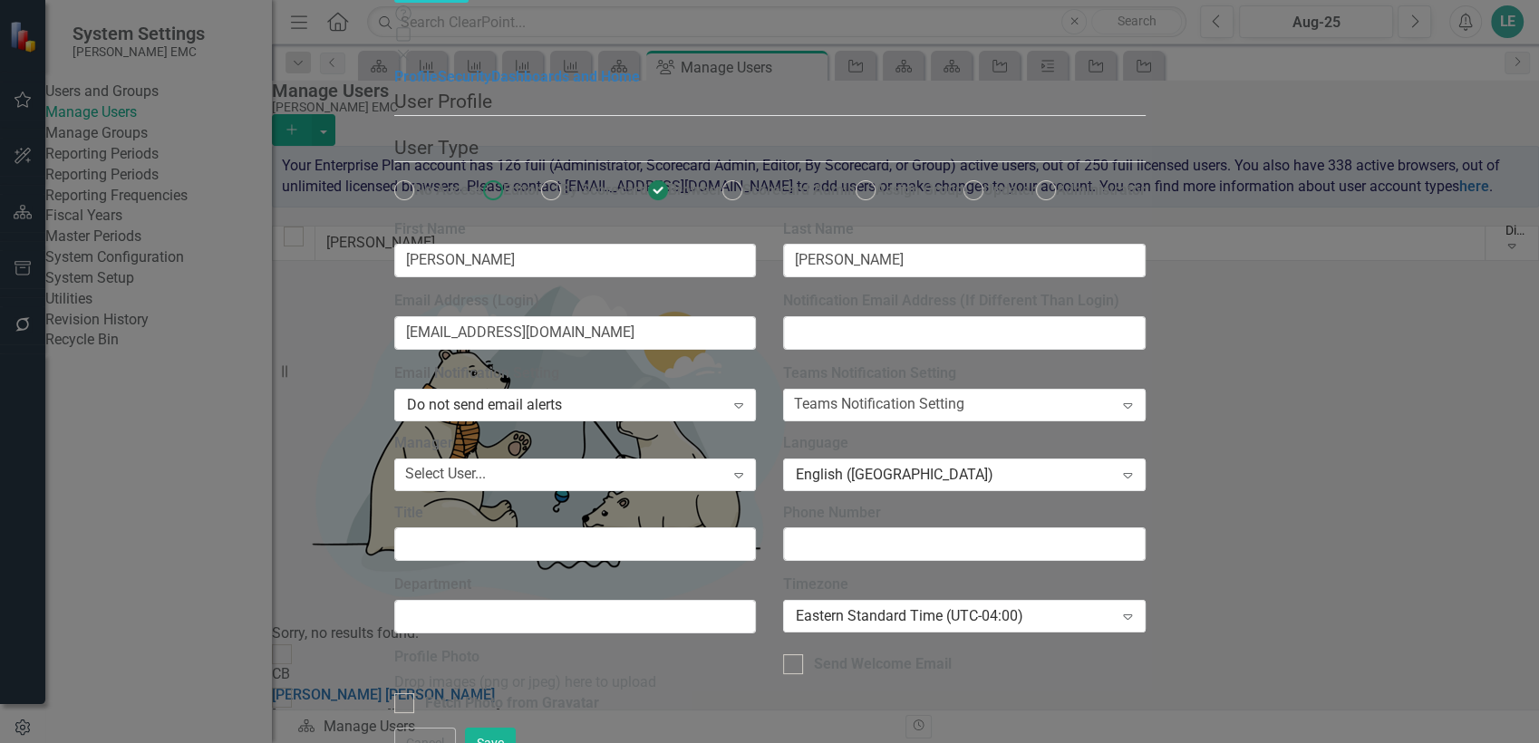
click at [507, 177] on ins at bounding box center [493, 191] width 28 height 28
click at [507, 177] on input "Editor" at bounding box center [493, 191] width 28 height 28
radio input "true"
click at [516, 728] on button "Save" at bounding box center [490, 744] width 51 height 32
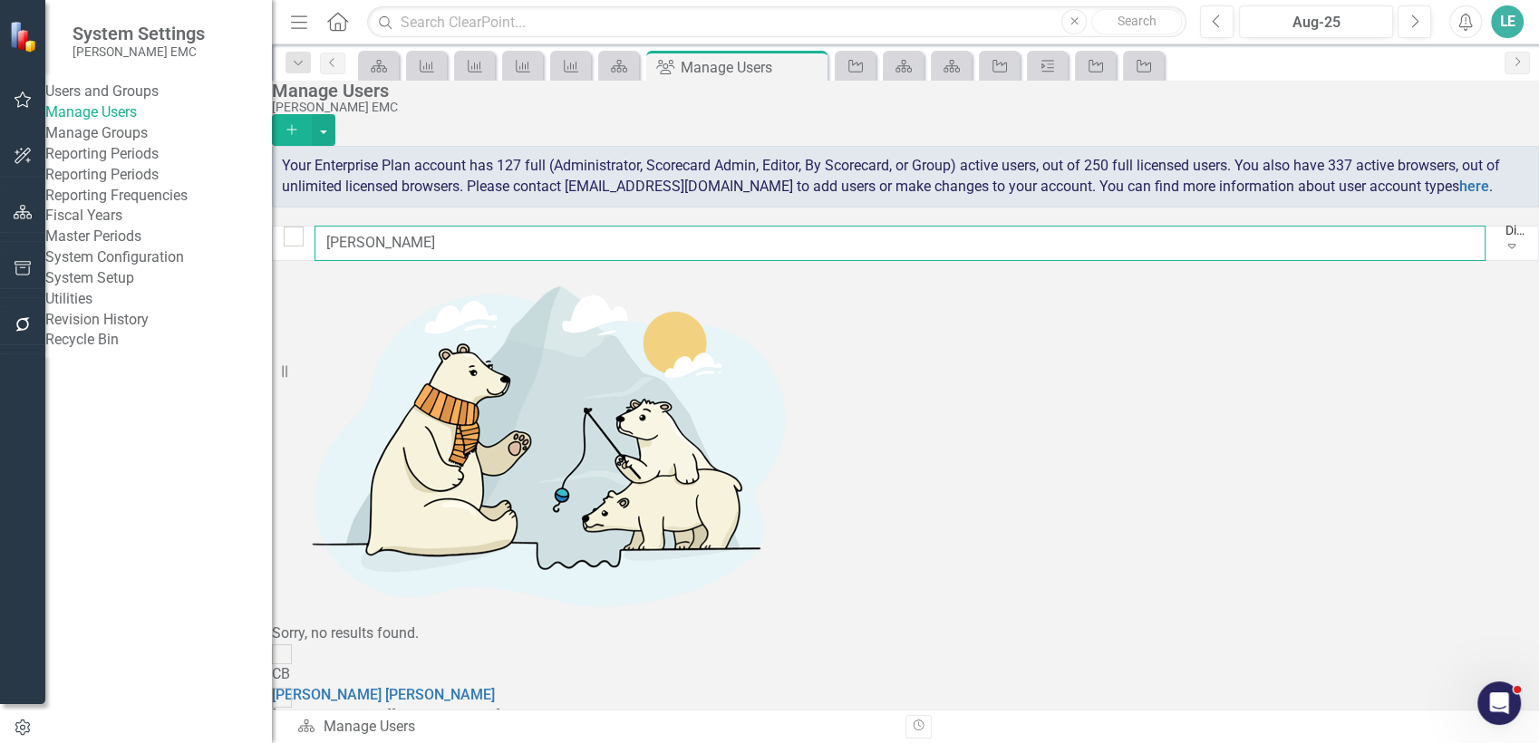
drag, startPoint x: 431, startPoint y: 270, endPoint x: 330, endPoint y: 251, distance: 103.3
click at [330, 251] on div "[PERSON_NAME] Display All Users Expand" at bounding box center [905, 243] width 1267 height 35
type input "d"
type input "clau"
click at [495, 686] on link "[PERSON_NAME]" at bounding box center [383, 694] width 223 height 17
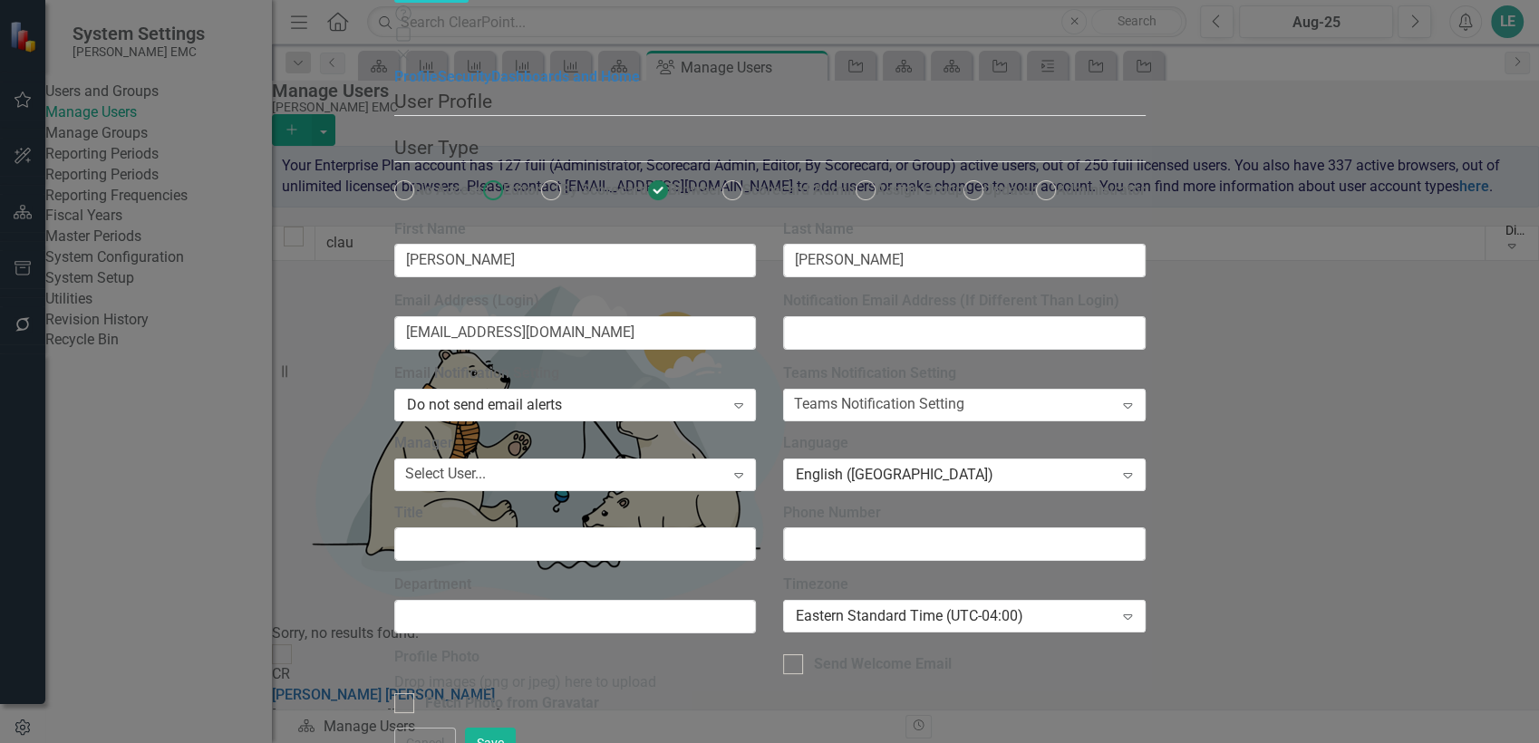
click at [507, 177] on ins at bounding box center [493, 191] width 28 height 28
click at [507, 177] on input "Editor" at bounding box center [493, 191] width 28 height 28
radio input "true"
click at [983, 181] on span "Updater" at bounding box center [1009, 189] width 53 height 17
click at [959, 179] on input "Updater" at bounding box center [973, 191] width 28 height 28
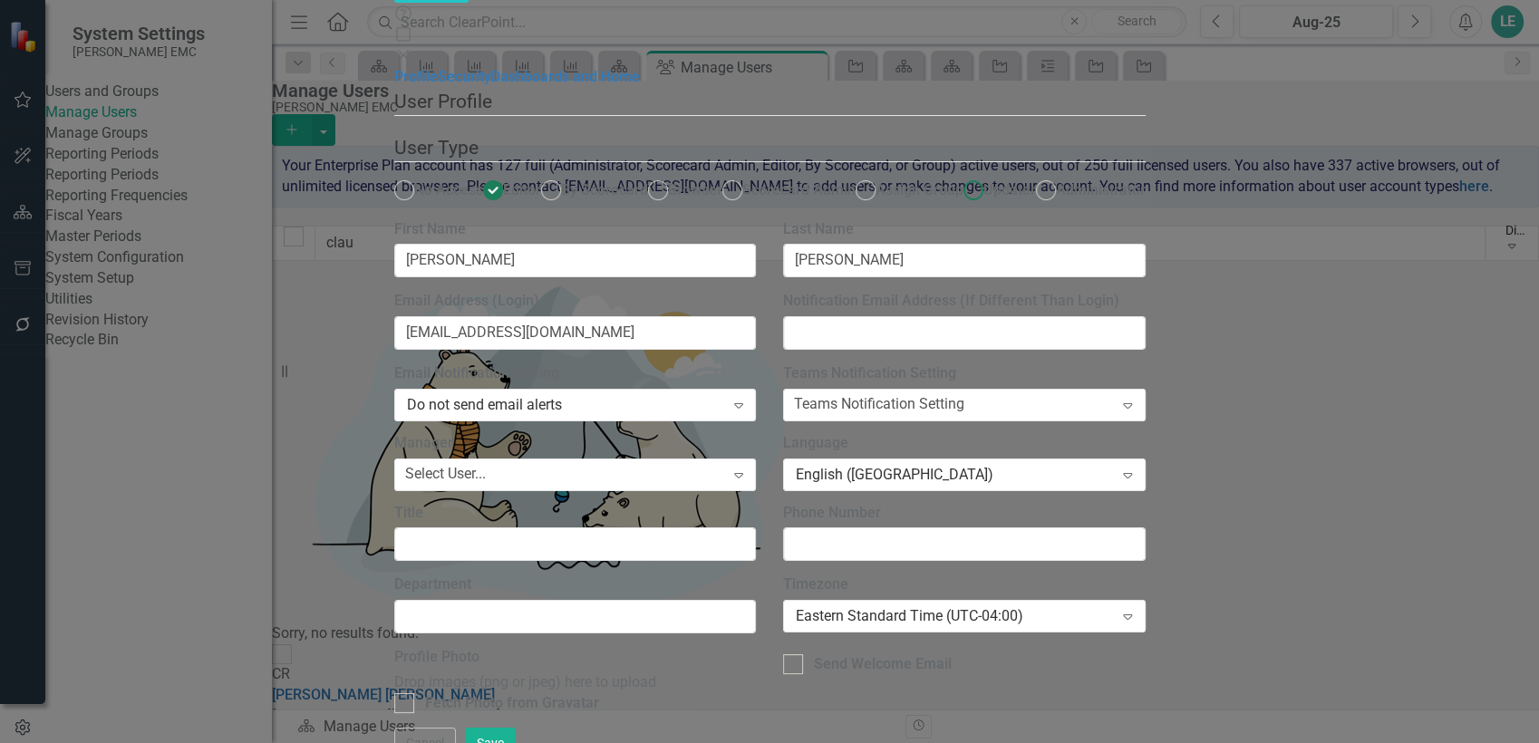
radio input "true"
click at [516, 732] on button "Save" at bounding box center [490, 744] width 51 height 32
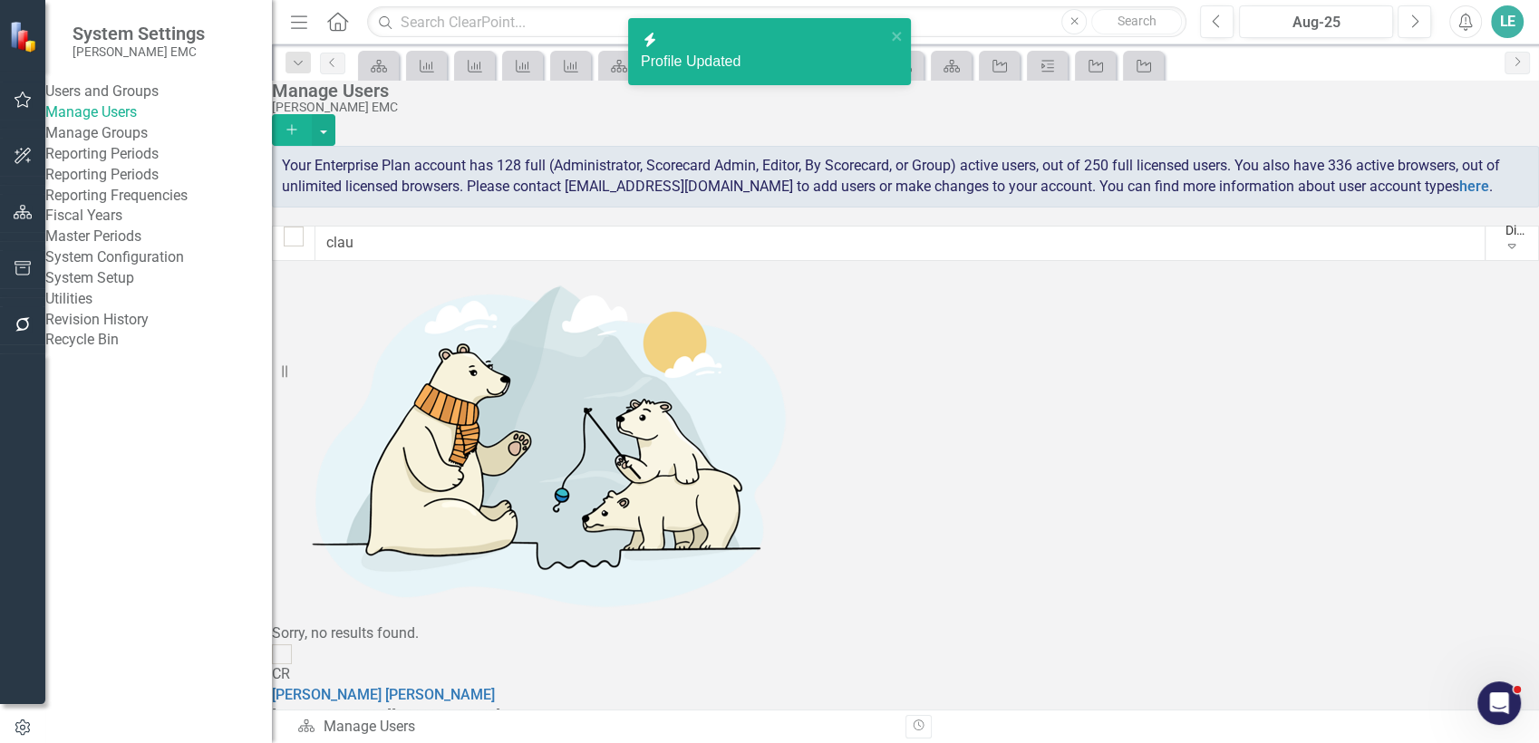
click at [441, 261] on div "Manage Users [PERSON_NAME] EMC Add Your Enterprise Plan account has 128 full (A…" at bounding box center [905, 171] width 1267 height 180
drag, startPoint x: 392, startPoint y: 266, endPoint x: 312, endPoint y: 250, distance: 82.3
click at [312, 250] on div "clau Display All Users Expand" at bounding box center [905, 243] width 1267 height 35
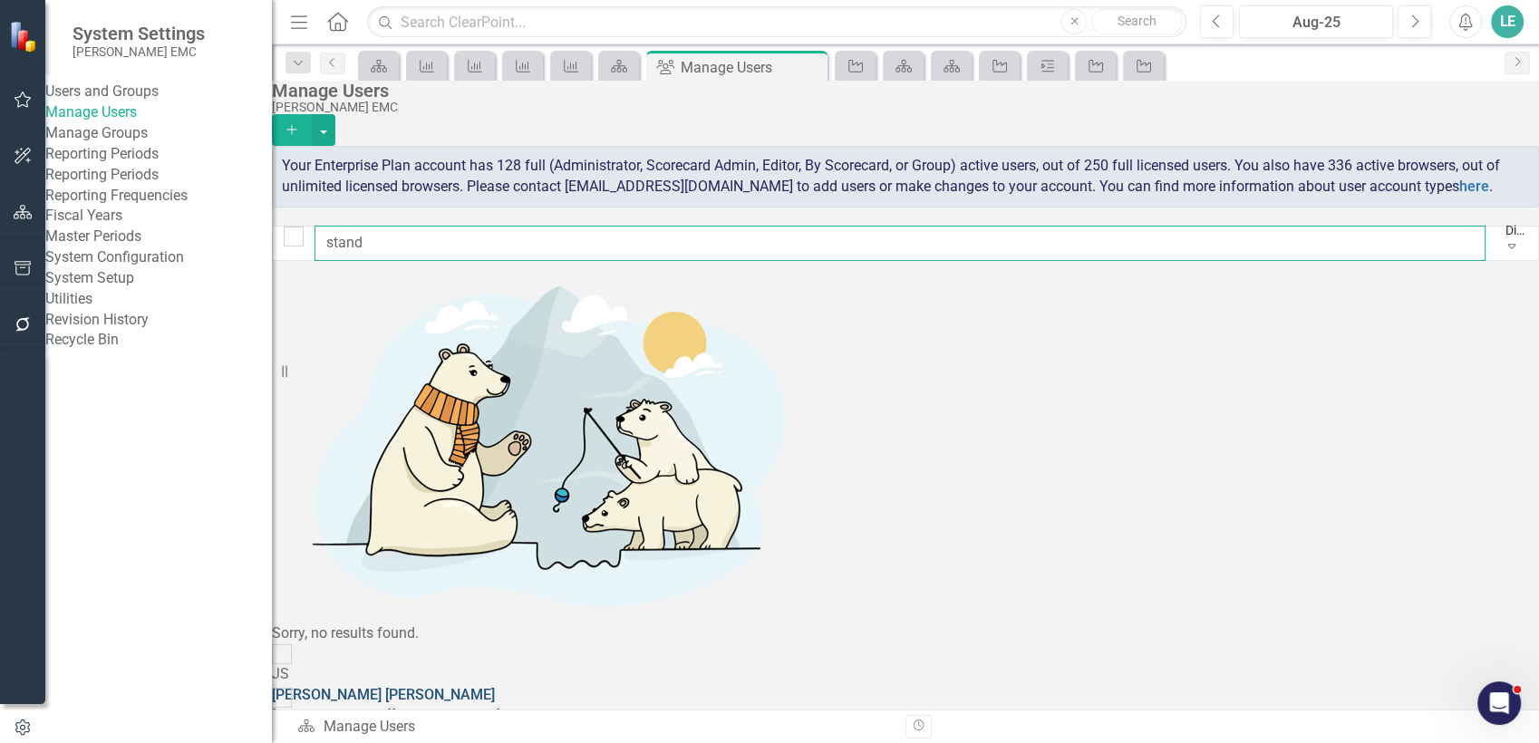
type input "stand"
click at [495, 686] on link "[PERSON_NAME]" at bounding box center [383, 694] width 223 height 17
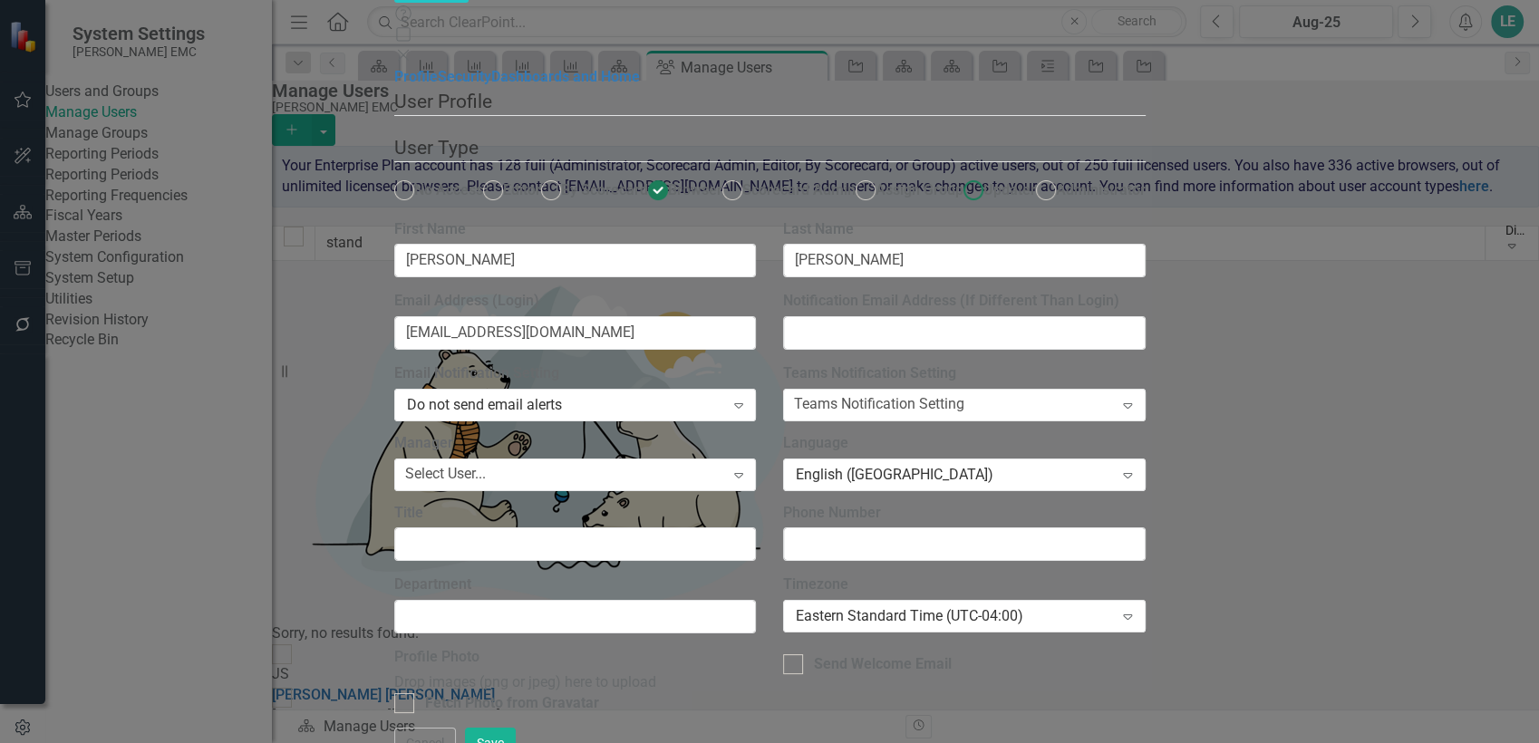
click at [983, 181] on span "Updater" at bounding box center [1009, 189] width 53 height 17
click at [959, 177] on input "Updater" at bounding box center [973, 191] width 28 height 28
radio input "true"
click at [516, 732] on button "Save" at bounding box center [490, 744] width 51 height 32
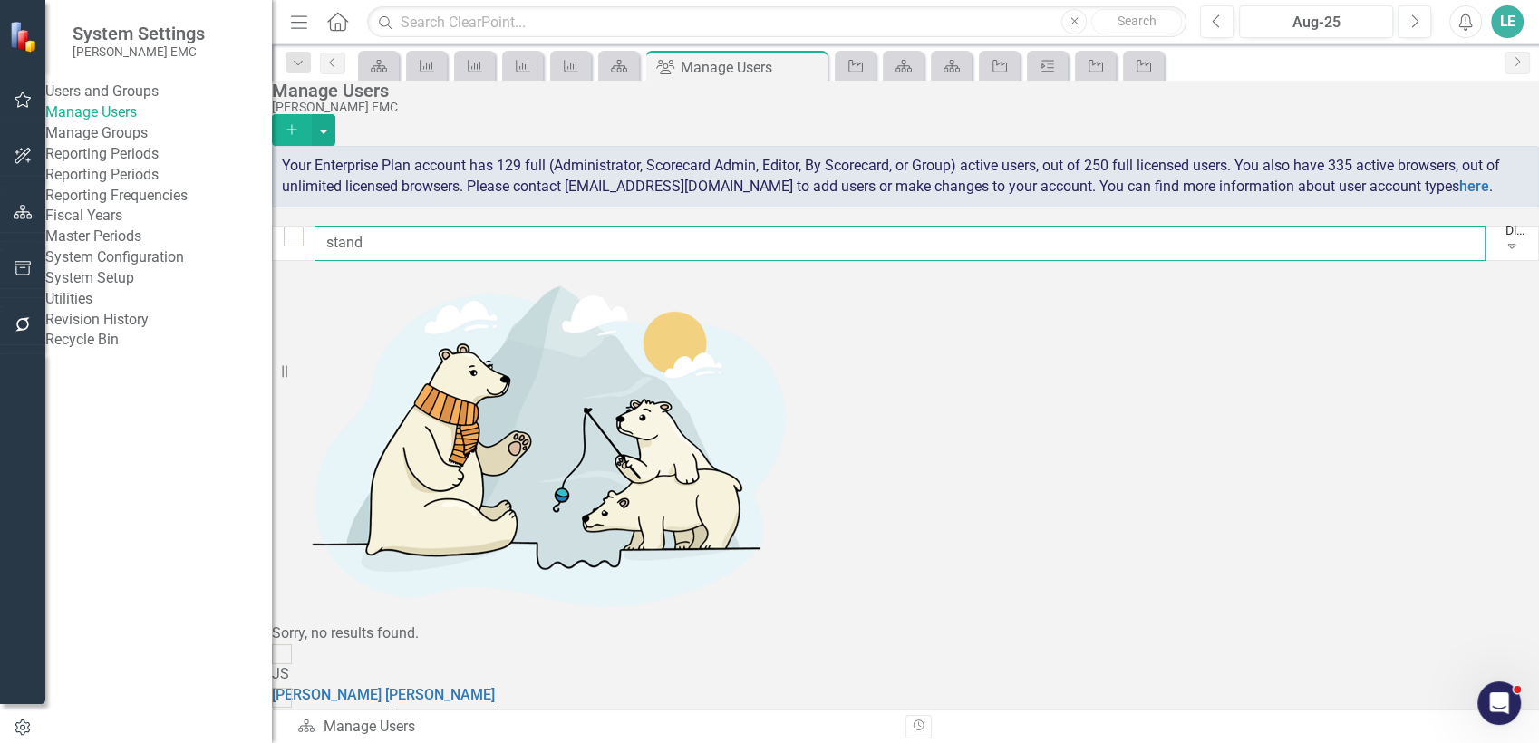
drag, startPoint x: 420, startPoint y: 261, endPoint x: 235, endPoint y: 263, distance: 184.9
click at [235, 263] on div "System Settings [PERSON_NAME] EMC Users and Groups Manage Users Manage Groups R…" at bounding box center [769, 371] width 1539 height 743
drag, startPoint x: 404, startPoint y: 272, endPoint x: 299, endPoint y: 258, distance: 106.0
click at [299, 258] on div "anthon Display All Users Expand" at bounding box center [905, 243] width 1267 height 35
type input "[PERSON_NAME]"
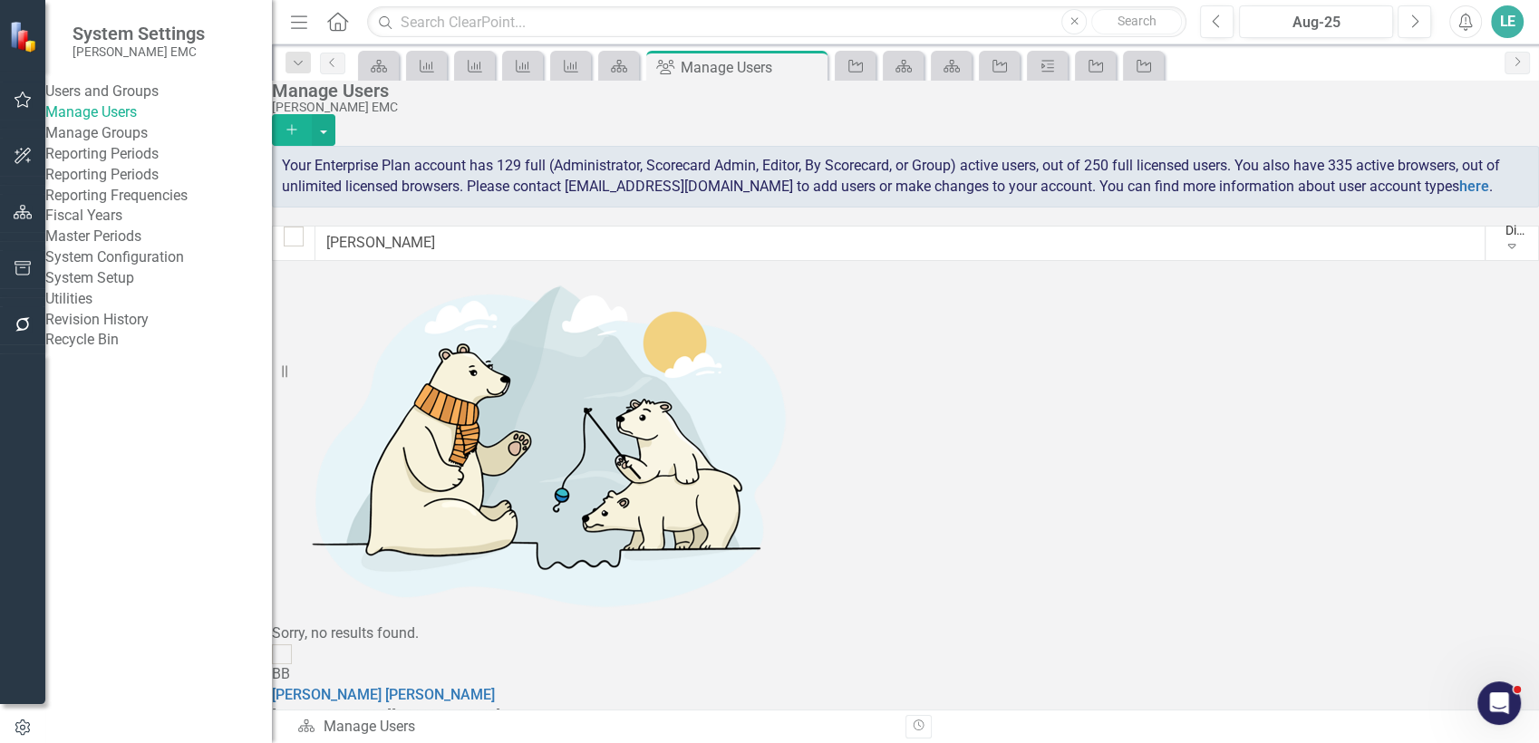
click at [338, 17] on icon "Home" at bounding box center [337, 21] width 24 height 19
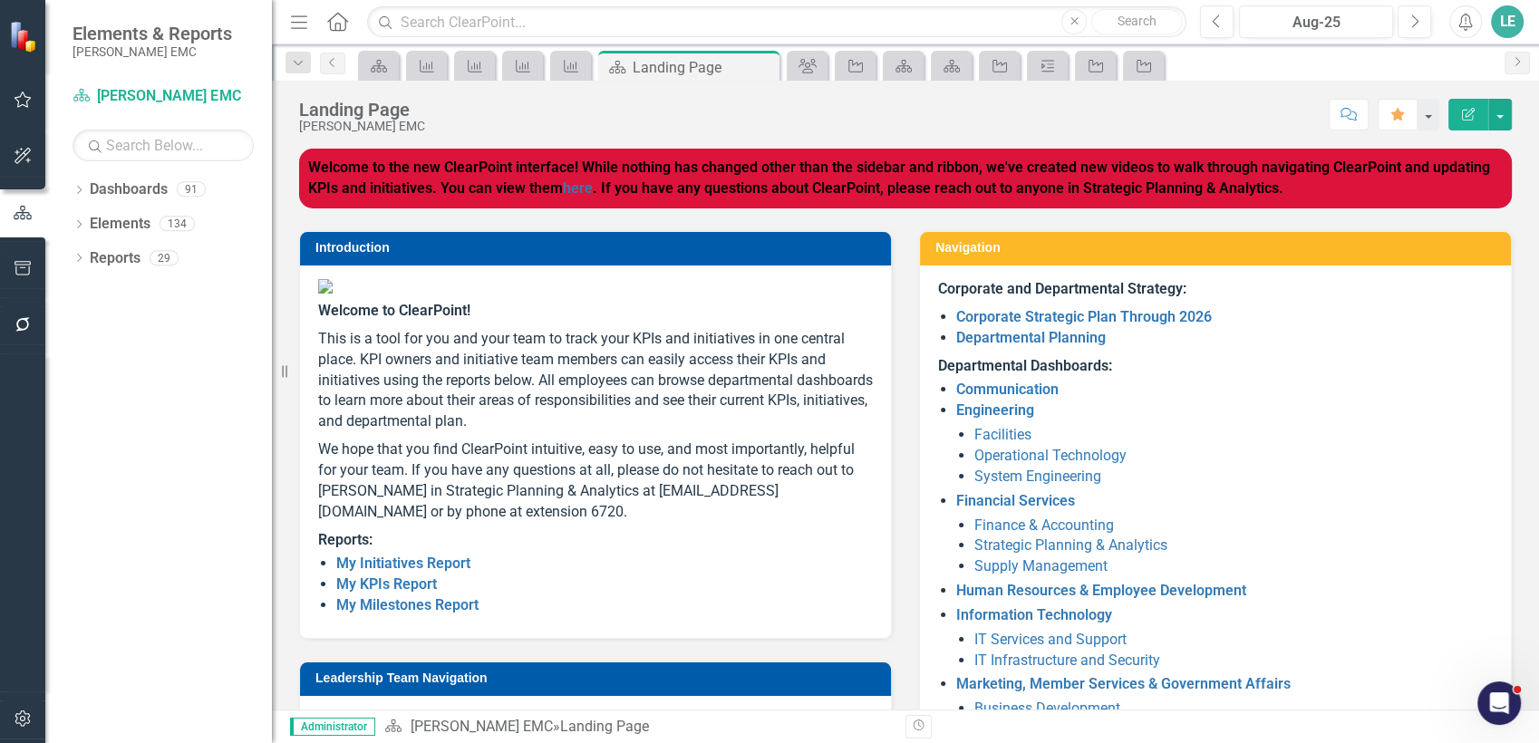
scroll to position [283, 0]
